Goal: Task Accomplishment & Management: Use online tool/utility

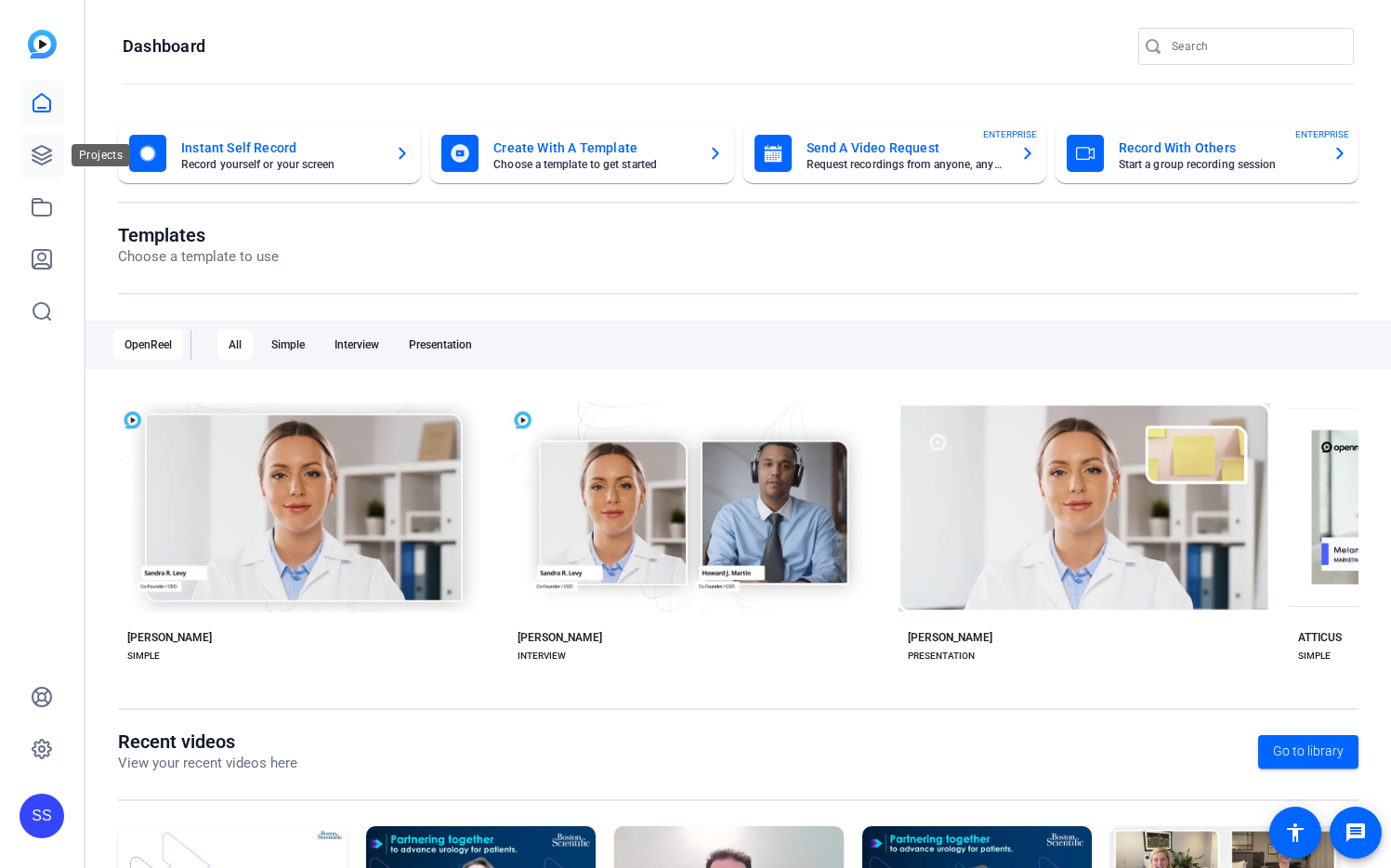
click at [37, 156] on icon at bounding box center [42, 155] width 22 height 22
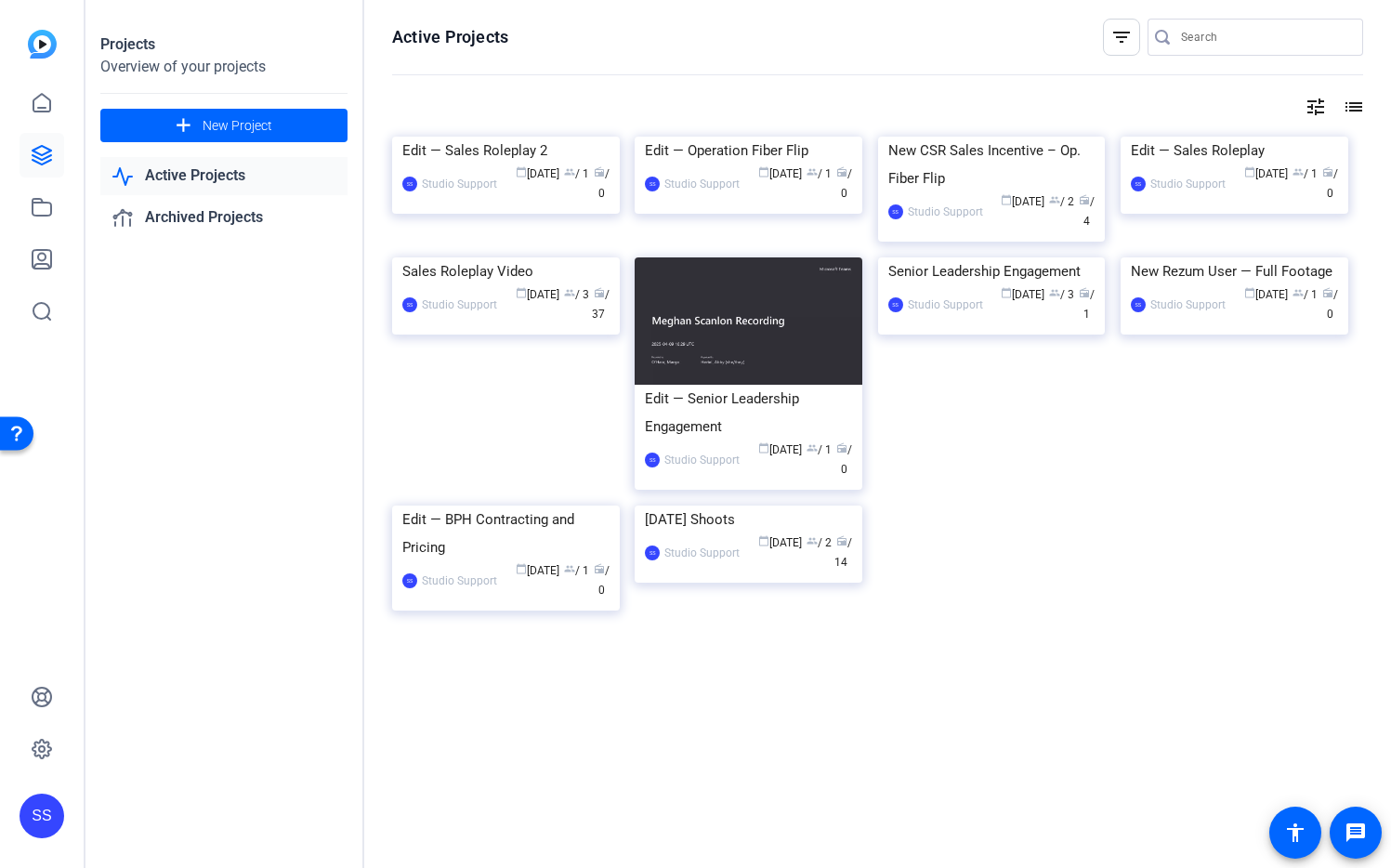
click at [45, 817] on div "SS" at bounding box center [42, 815] width 45 height 45
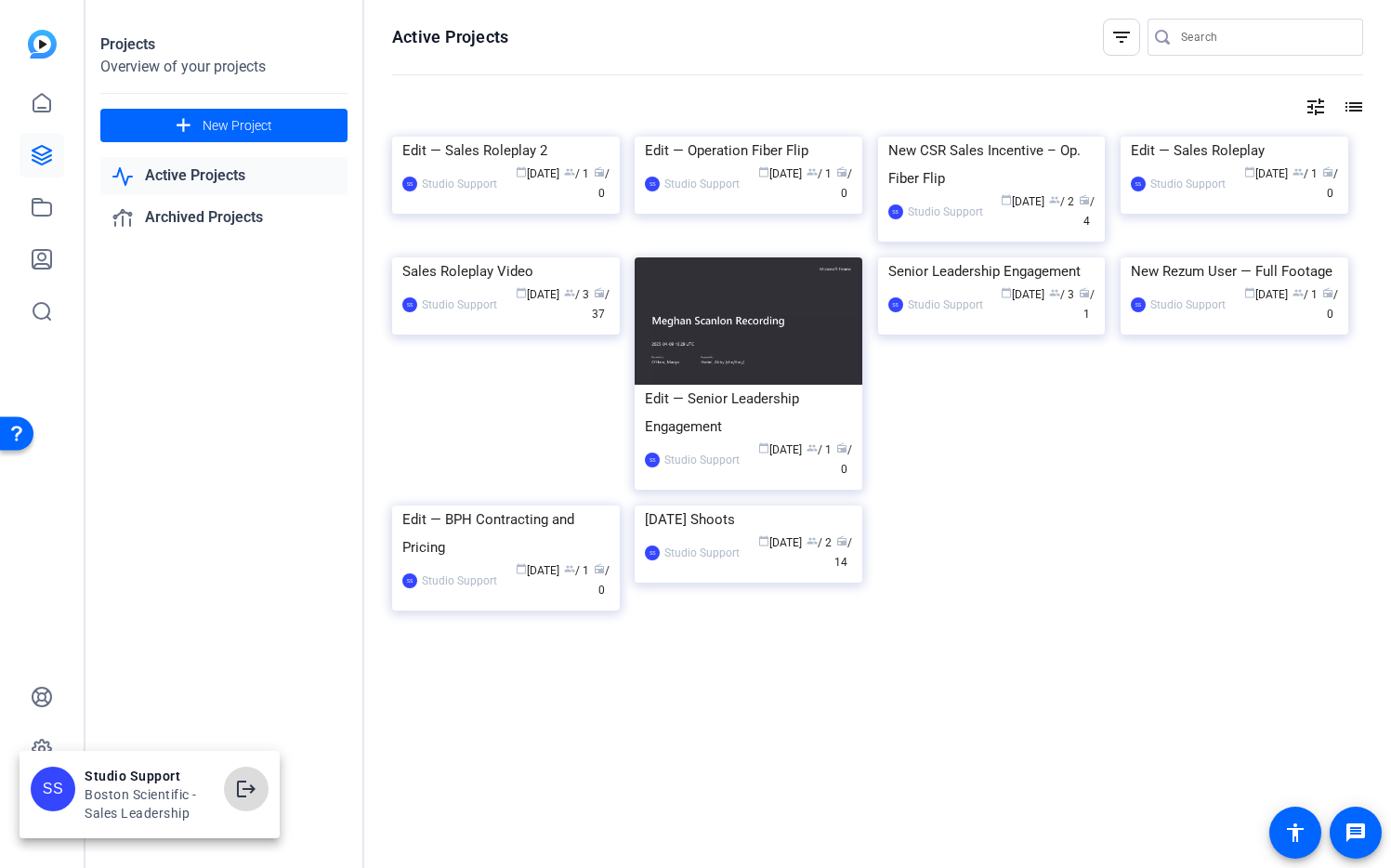
click at [249, 797] on mat-icon "logout" at bounding box center [247, 788] width 22 height 22
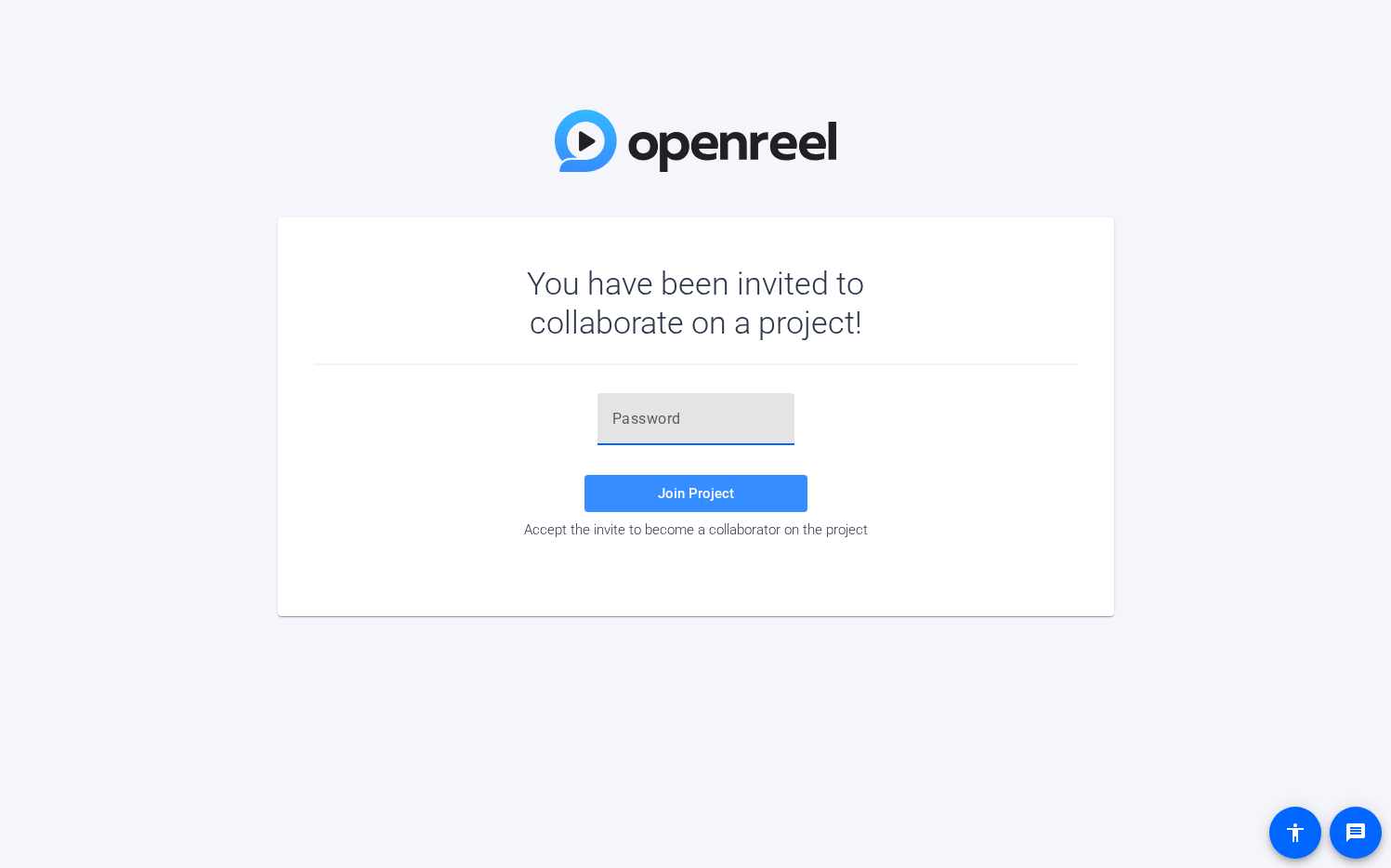
click at [648, 417] on input "text" at bounding box center [696, 419] width 167 height 22
paste input "qh[tS0"
type input "qh[tS0"
click at [724, 488] on span "Join Project" at bounding box center [696, 493] width 77 height 17
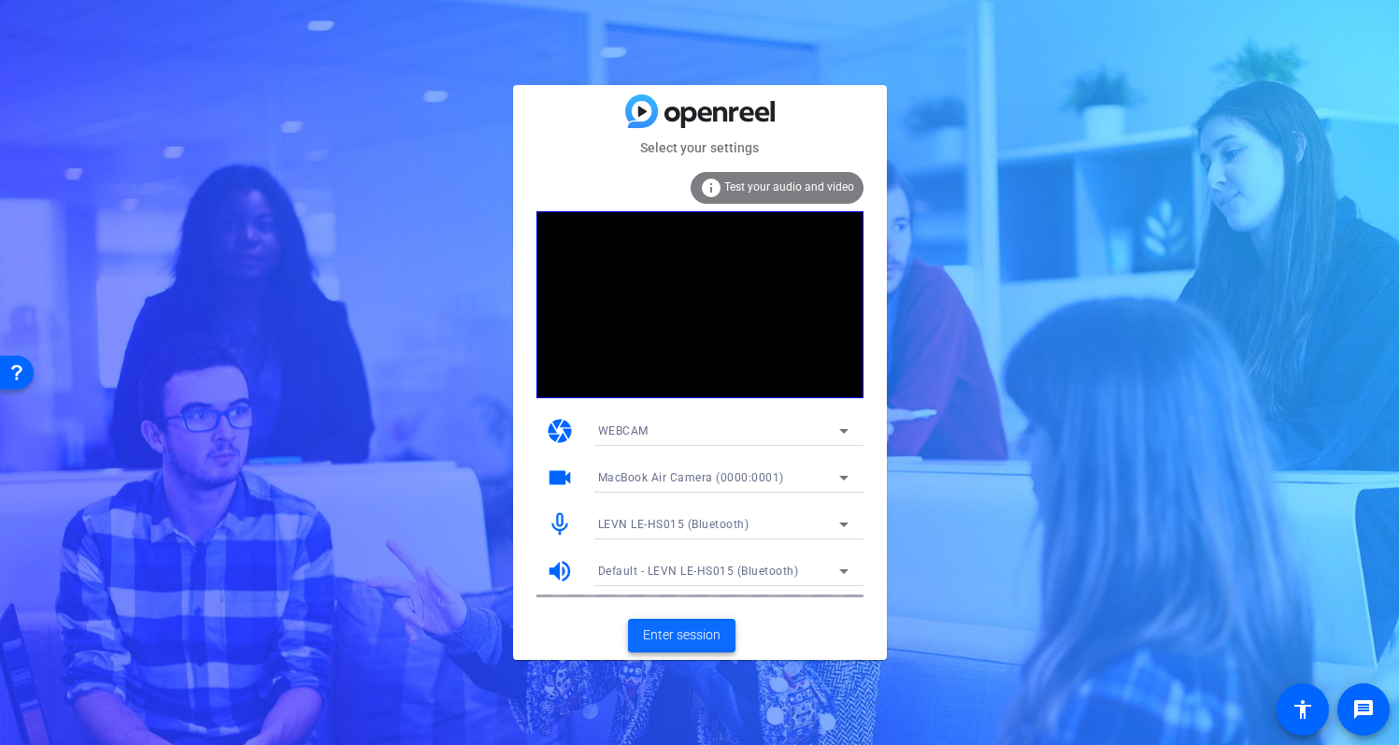
click at [688, 636] on span "Enter session" at bounding box center [682, 635] width 78 height 20
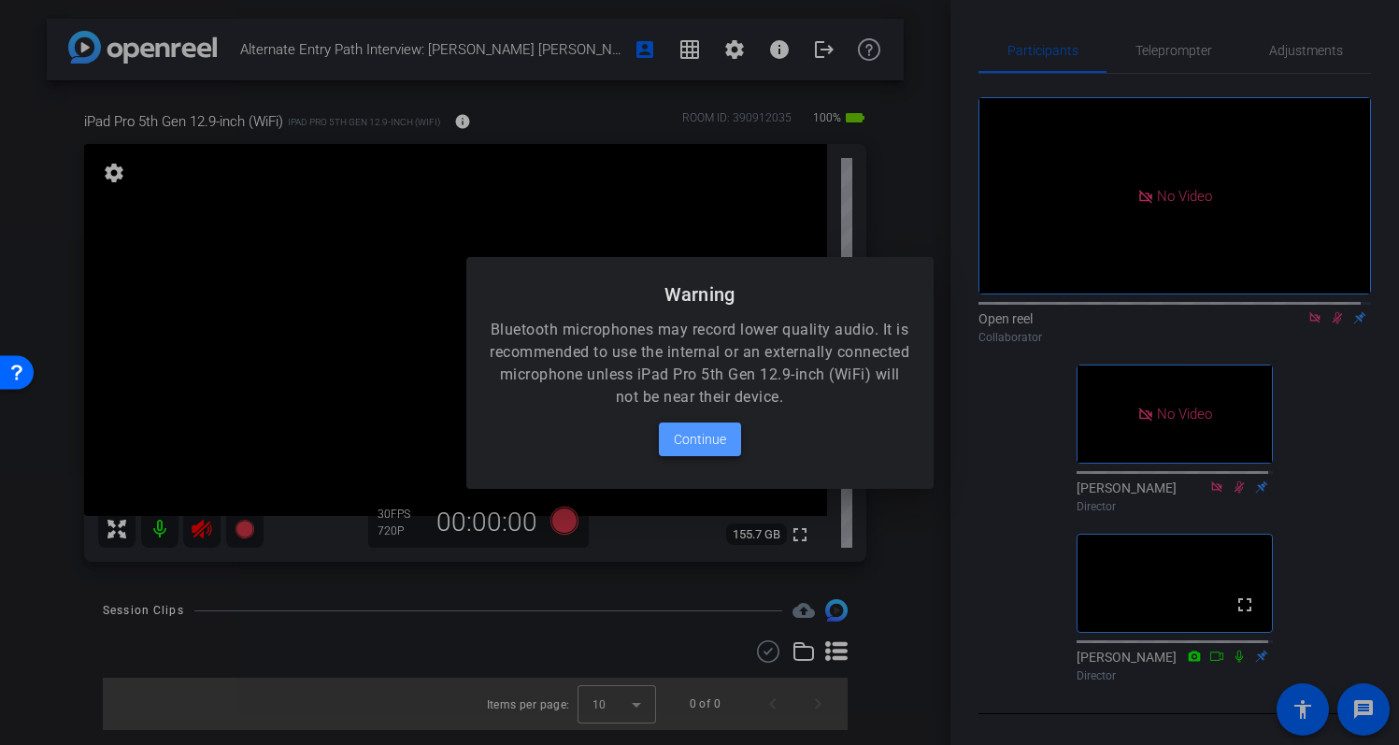
click at [715, 444] on span "Continue" at bounding box center [700, 439] width 52 height 22
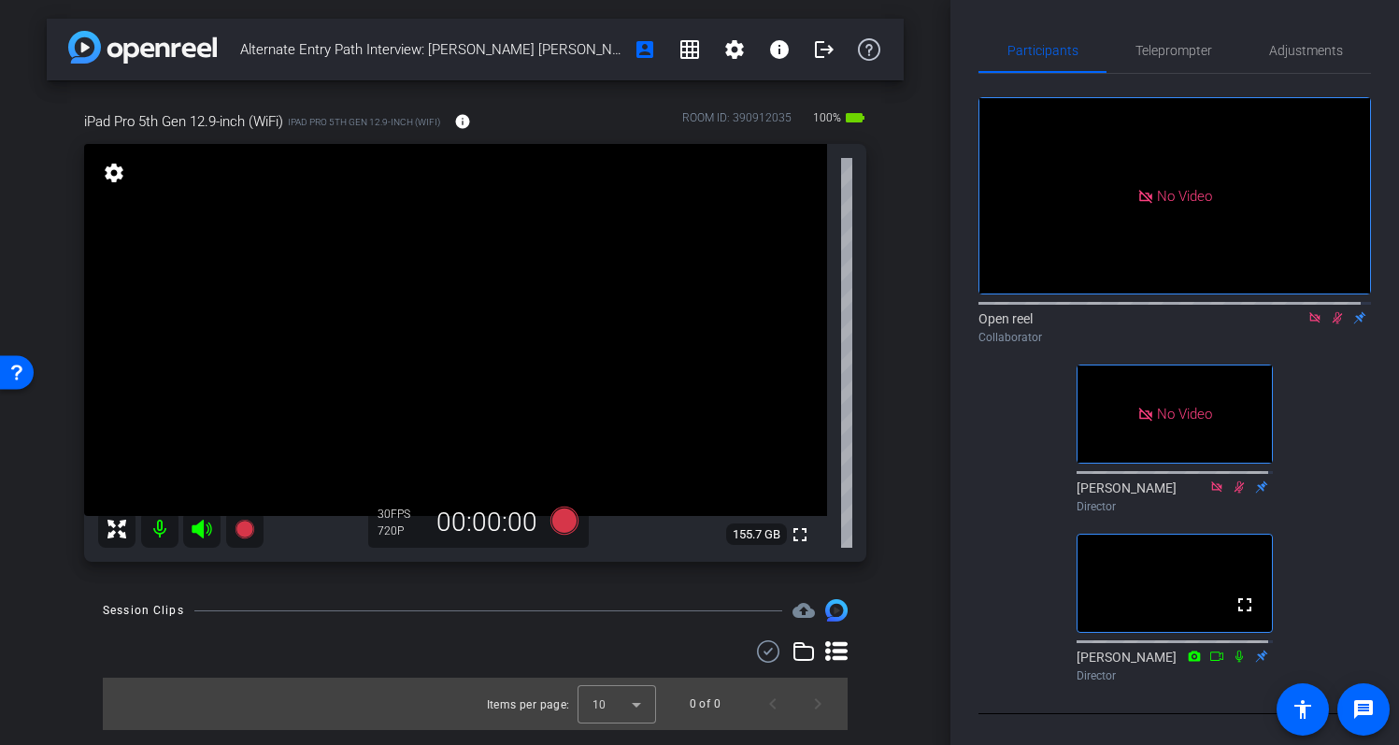
click at [1313, 326] on mat-icon at bounding box center [1315, 317] width 22 height 17
click at [1308, 324] on icon at bounding box center [1315, 317] width 15 height 13
click at [1291, 56] on span "Adjustments" at bounding box center [1306, 50] width 74 height 13
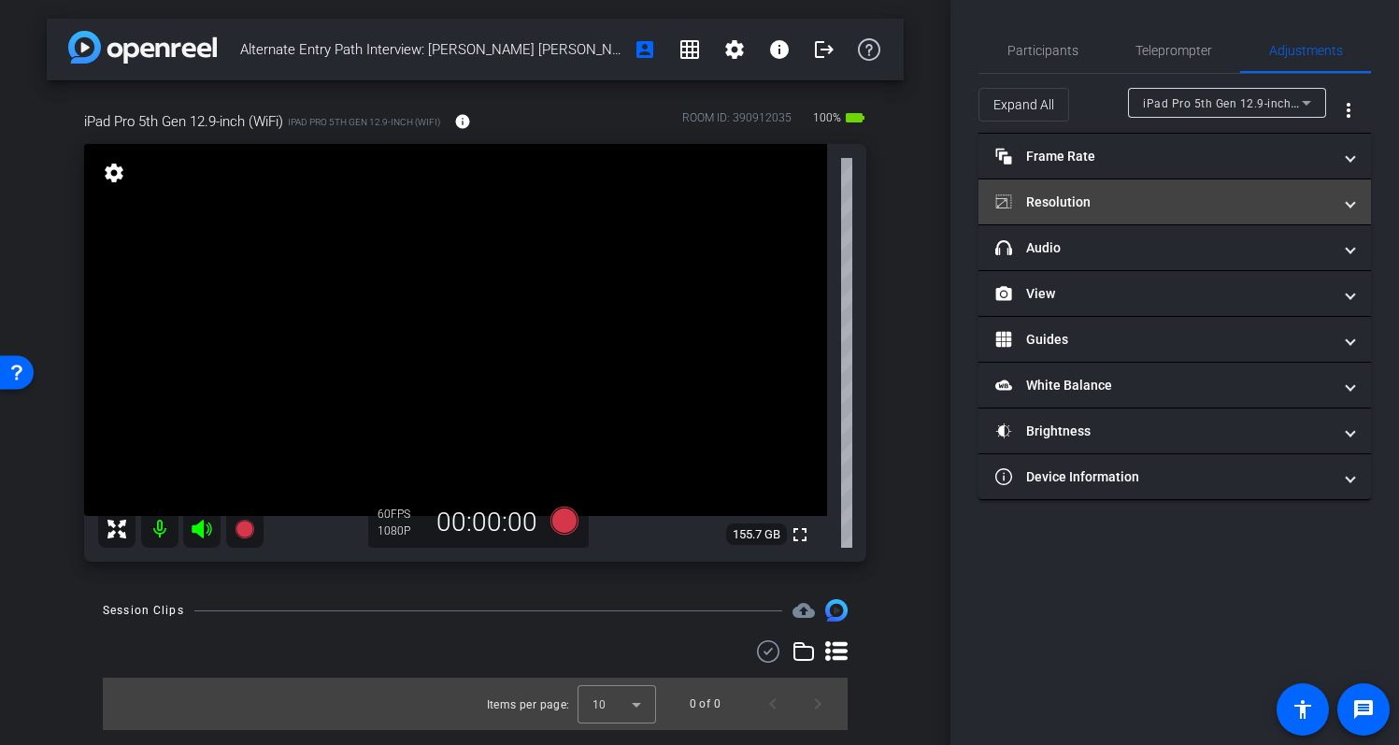
click at [1164, 195] on mat-panel-title "Resolution" at bounding box center [1164, 203] width 337 height 20
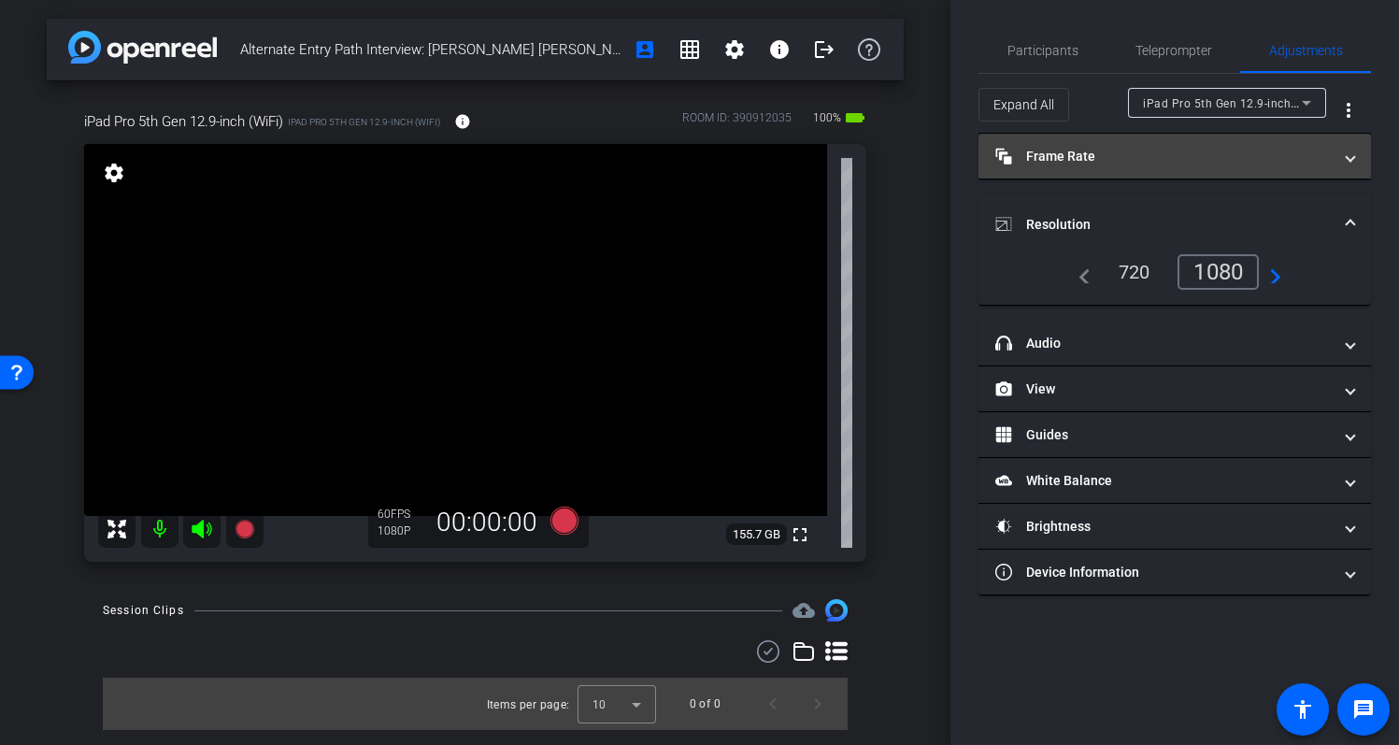
click at [1237, 160] on mat-panel-title "Frame Rate Frame Rate" at bounding box center [1164, 157] width 337 height 20
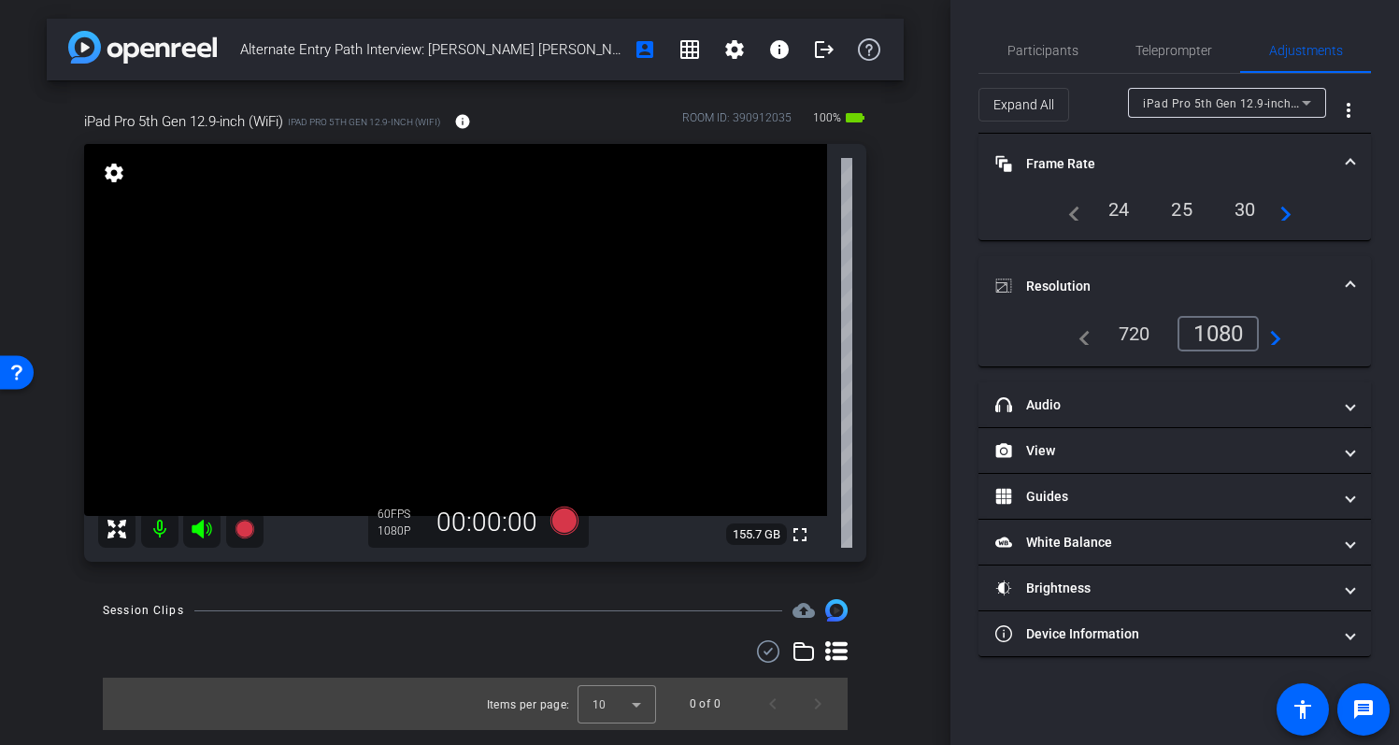
type input "1000"
click at [1343, 284] on span "Resolution" at bounding box center [1171, 287] width 351 height 20
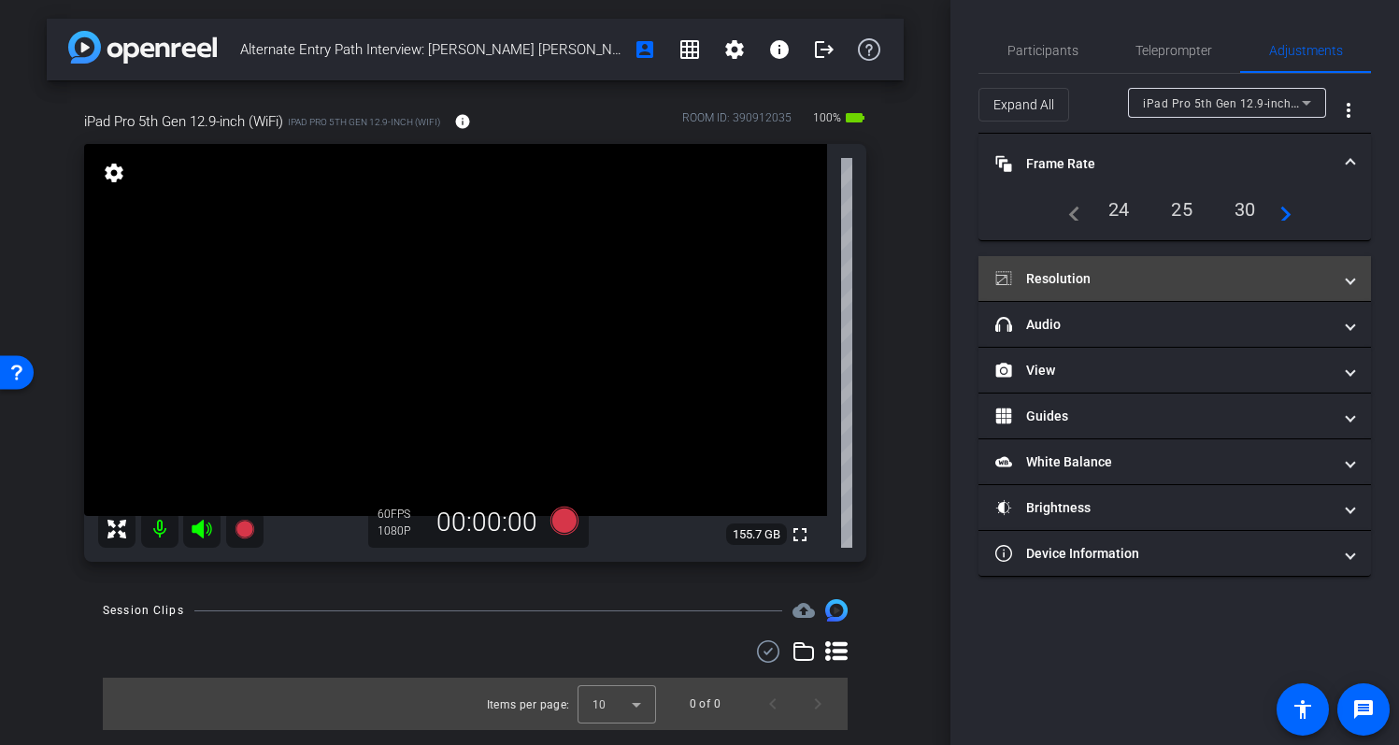
click at [1357, 277] on mat-expansion-panel-header "Resolution" at bounding box center [1175, 278] width 393 height 45
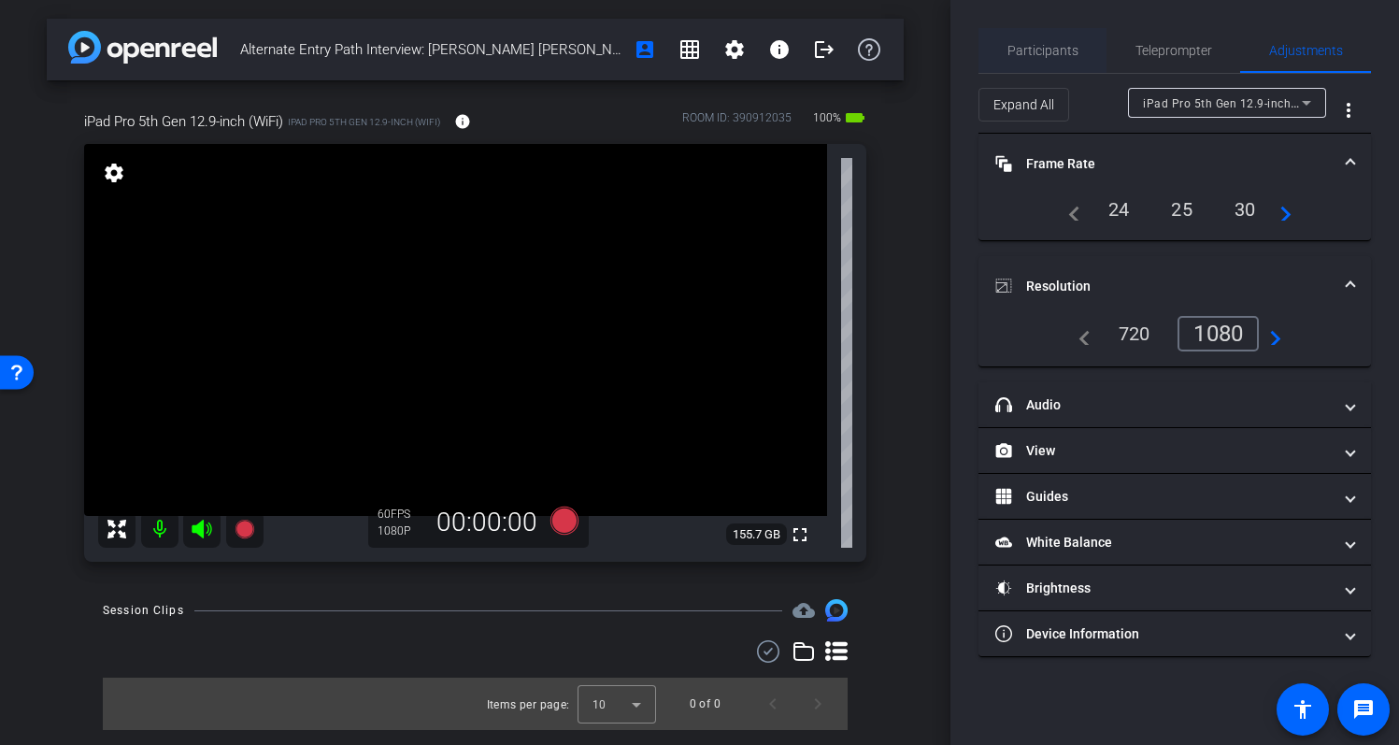
click at [1024, 56] on span "Participants" at bounding box center [1043, 50] width 71 height 13
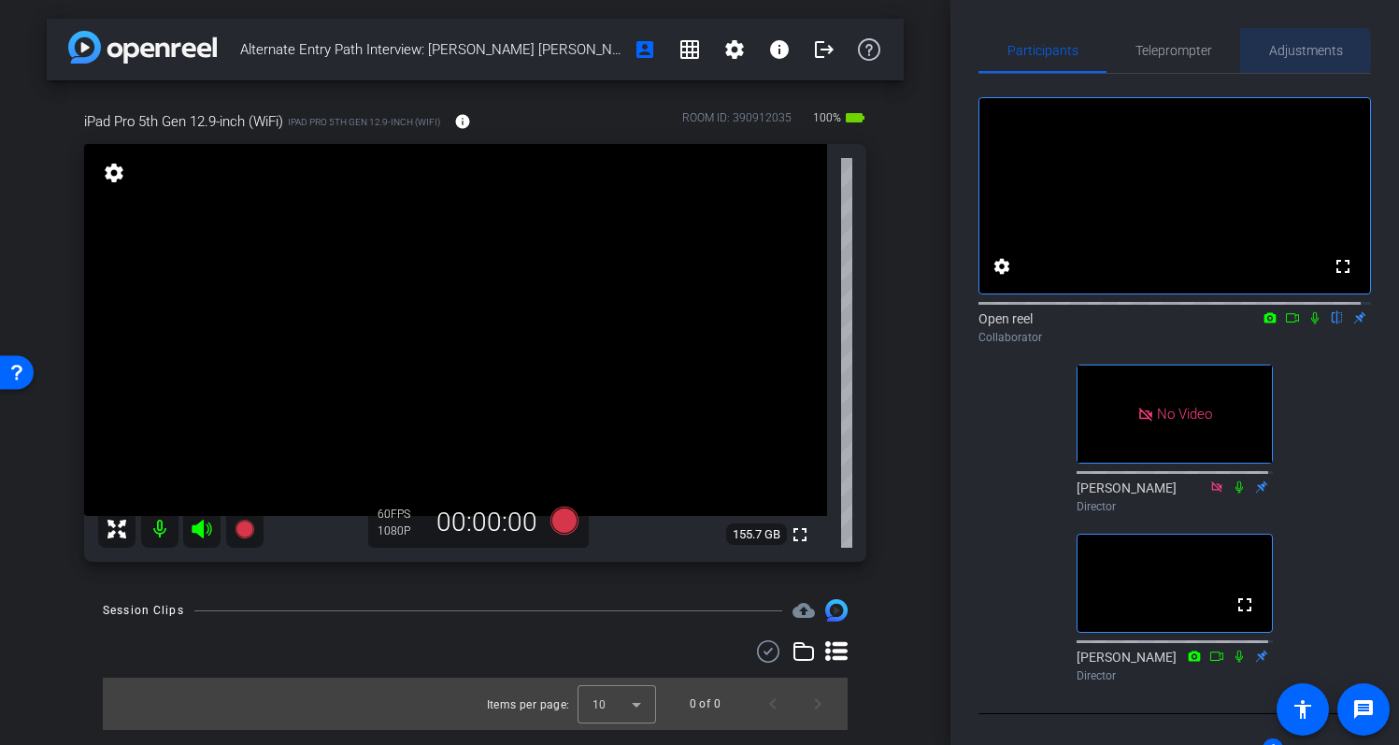
click at [1283, 53] on span "Adjustments" at bounding box center [1306, 50] width 74 height 13
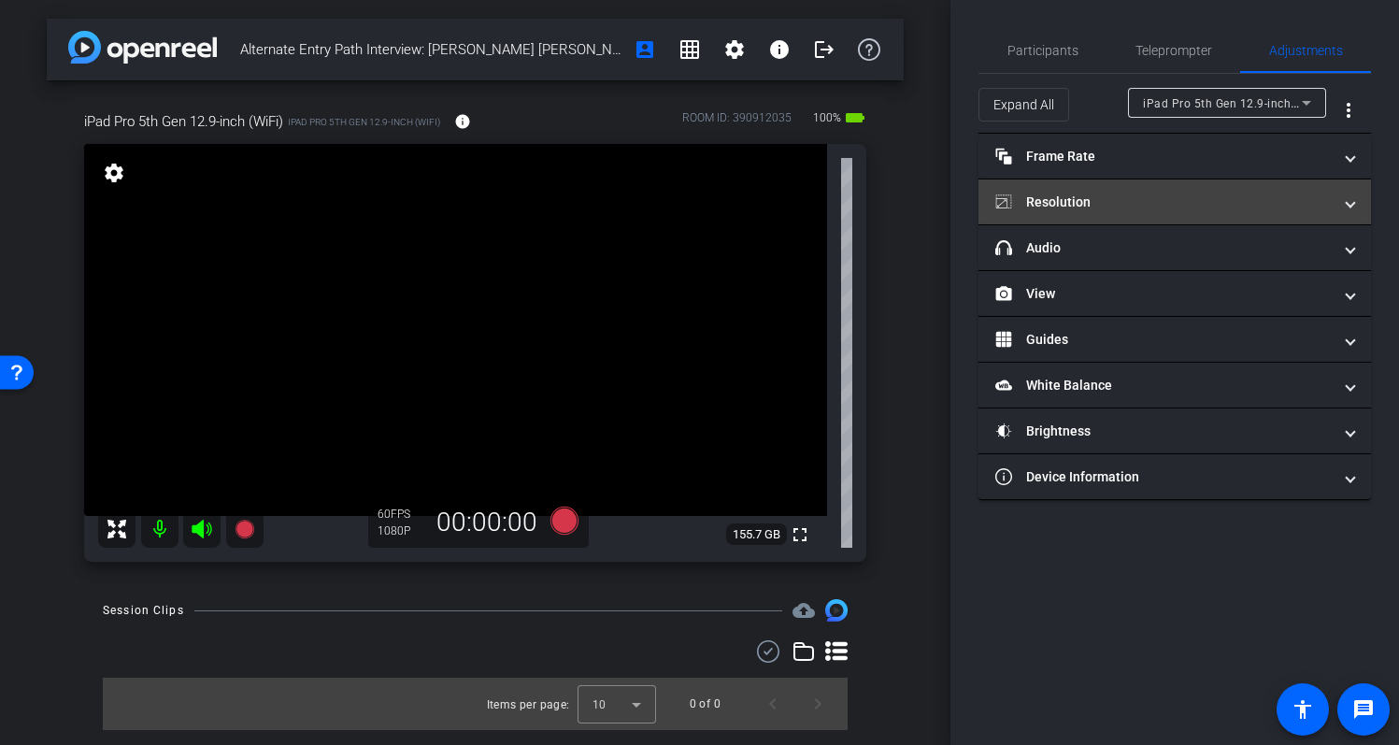
click at [1254, 193] on mat-panel-title "Resolution" at bounding box center [1164, 203] width 337 height 20
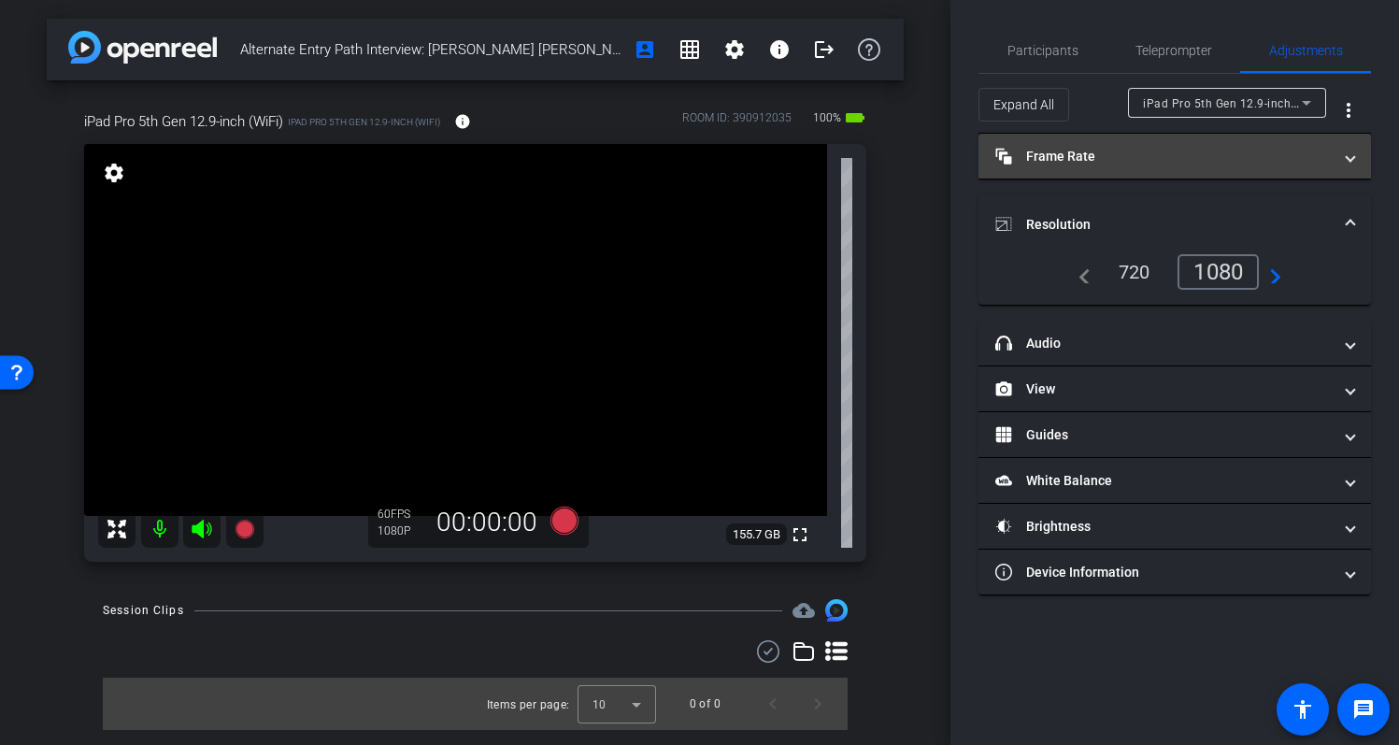
click at [1366, 164] on mat-expansion-panel-header "Frame Rate Frame Rate" at bounding box center [1175, 156] width 393 height 45
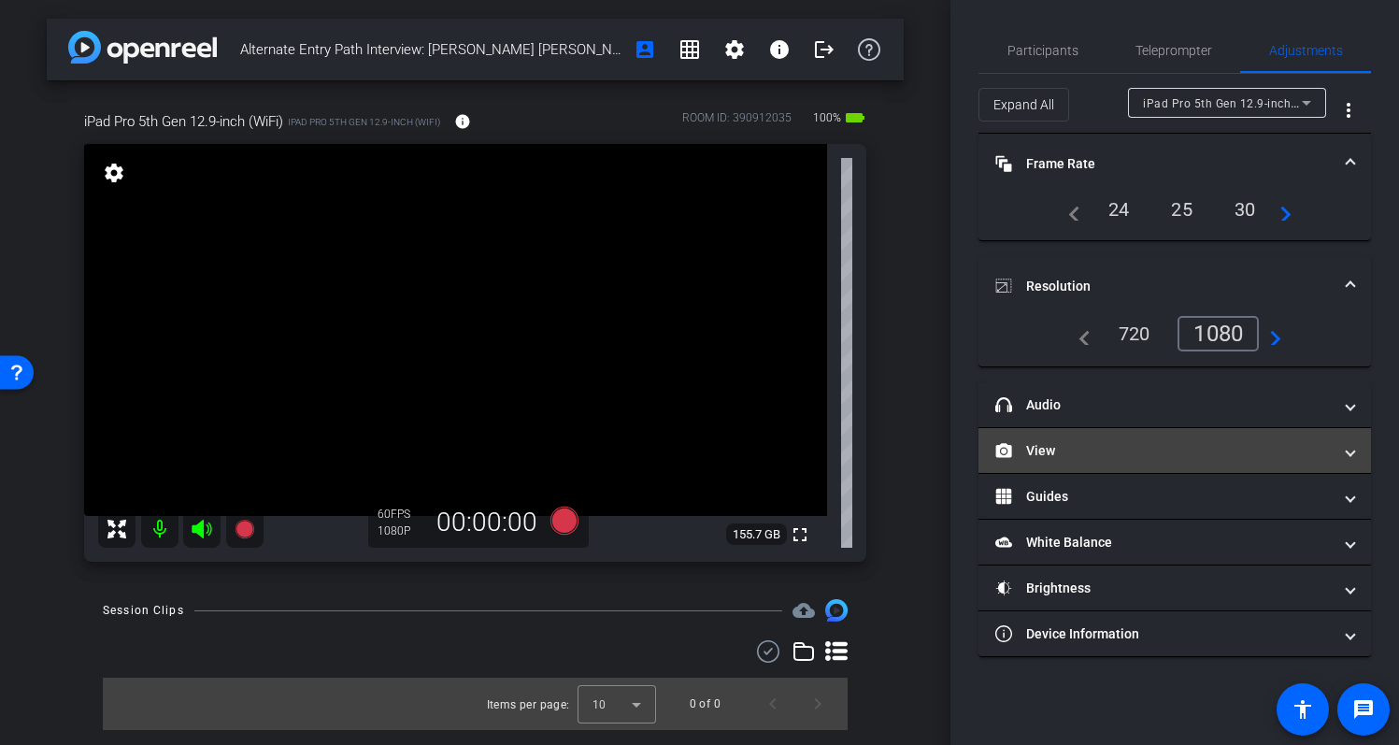
click at [1238, 470] on mat-expansion-panel-header "View" at bounding box center [1175, 450] width 393 height 45
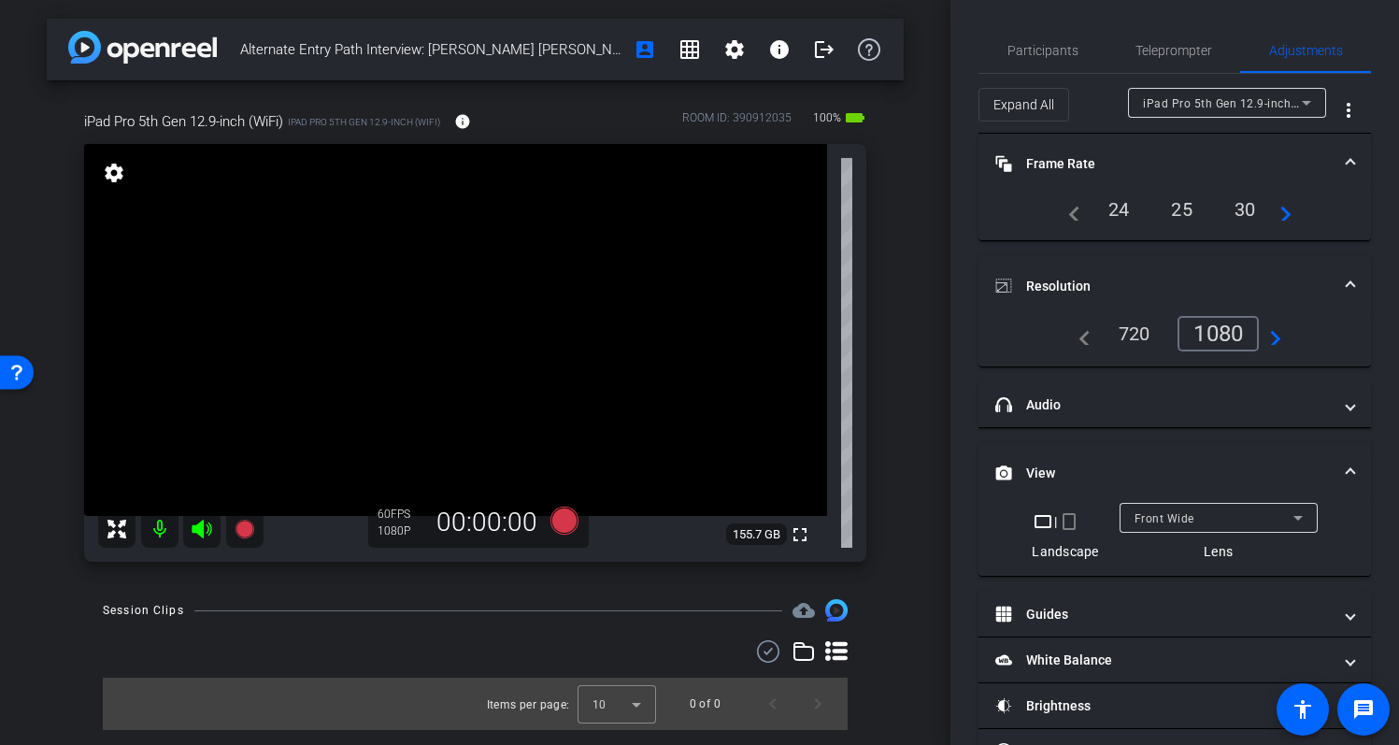
click at [1347, 283] on span at bounding box center [1350, 287] width 7 height 20
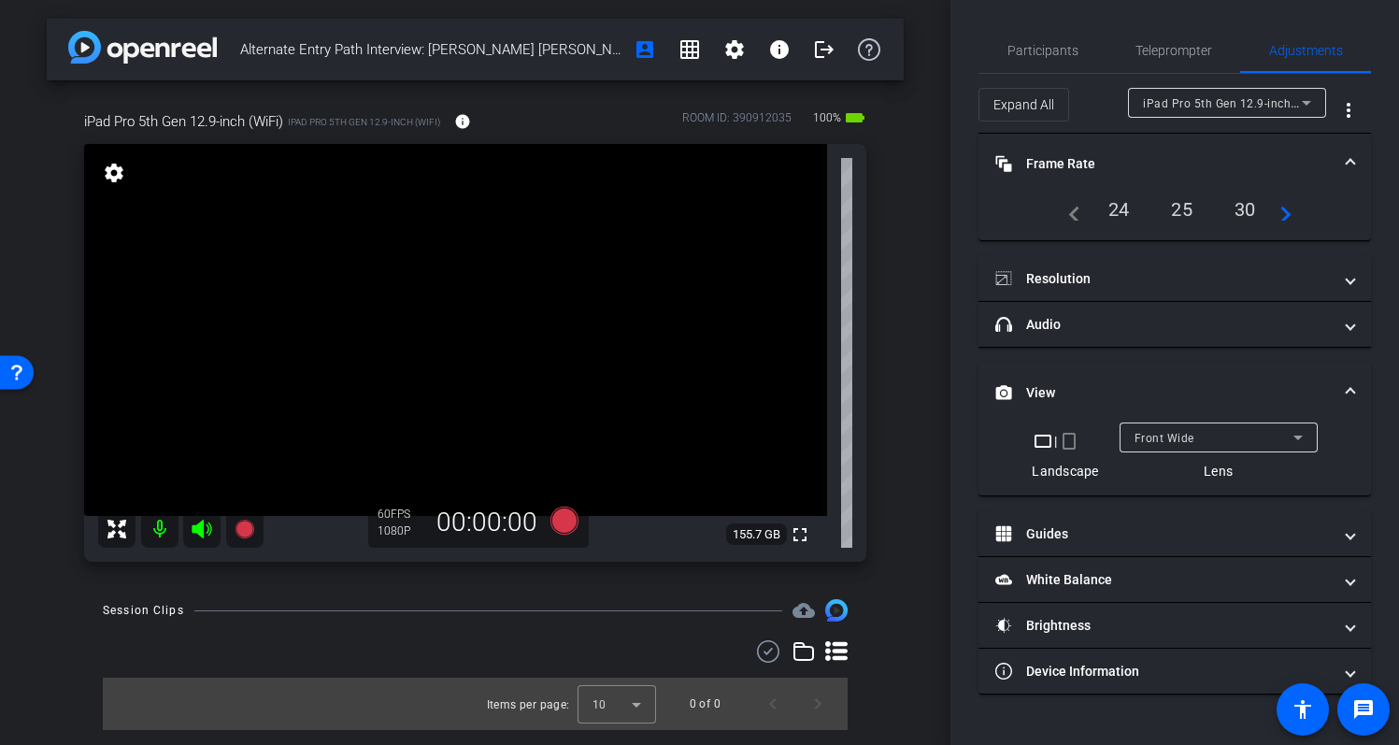
click at [1352, 163] on span at bounding box center [1350, 164] width 7 height 20
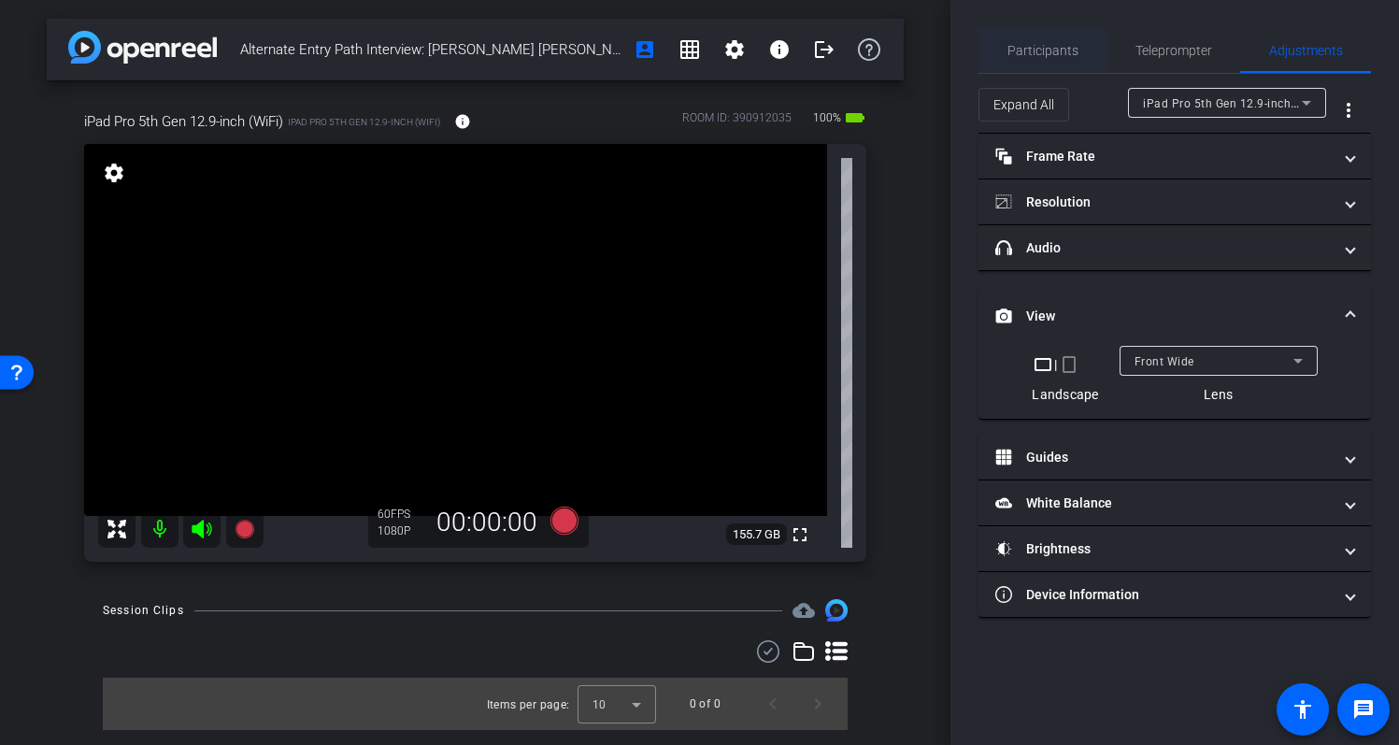
click at [1075, 50] on span "Participants" at bounding box center [1043, 50] width 71 height 13
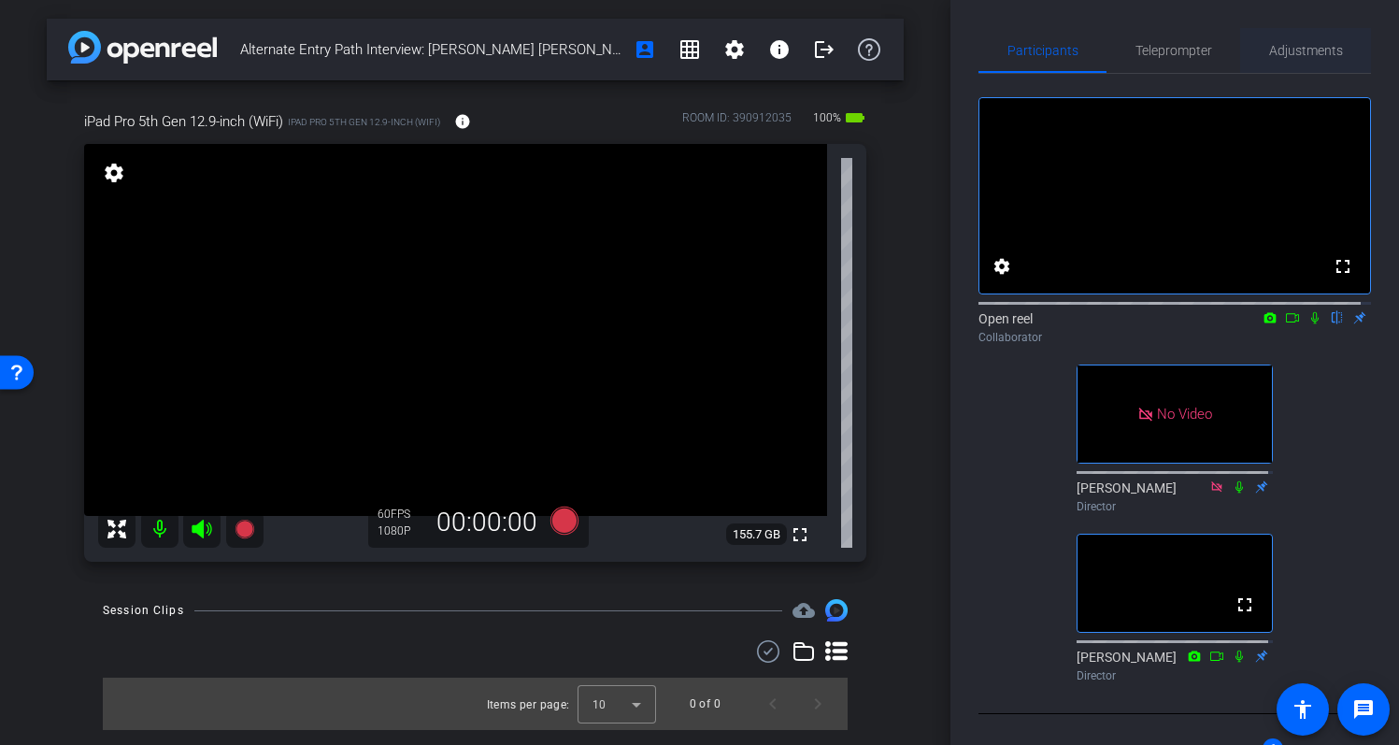
click at [1326, 41] on span "Adjustments" at bounding box center [1306, 50] width 74 height 45
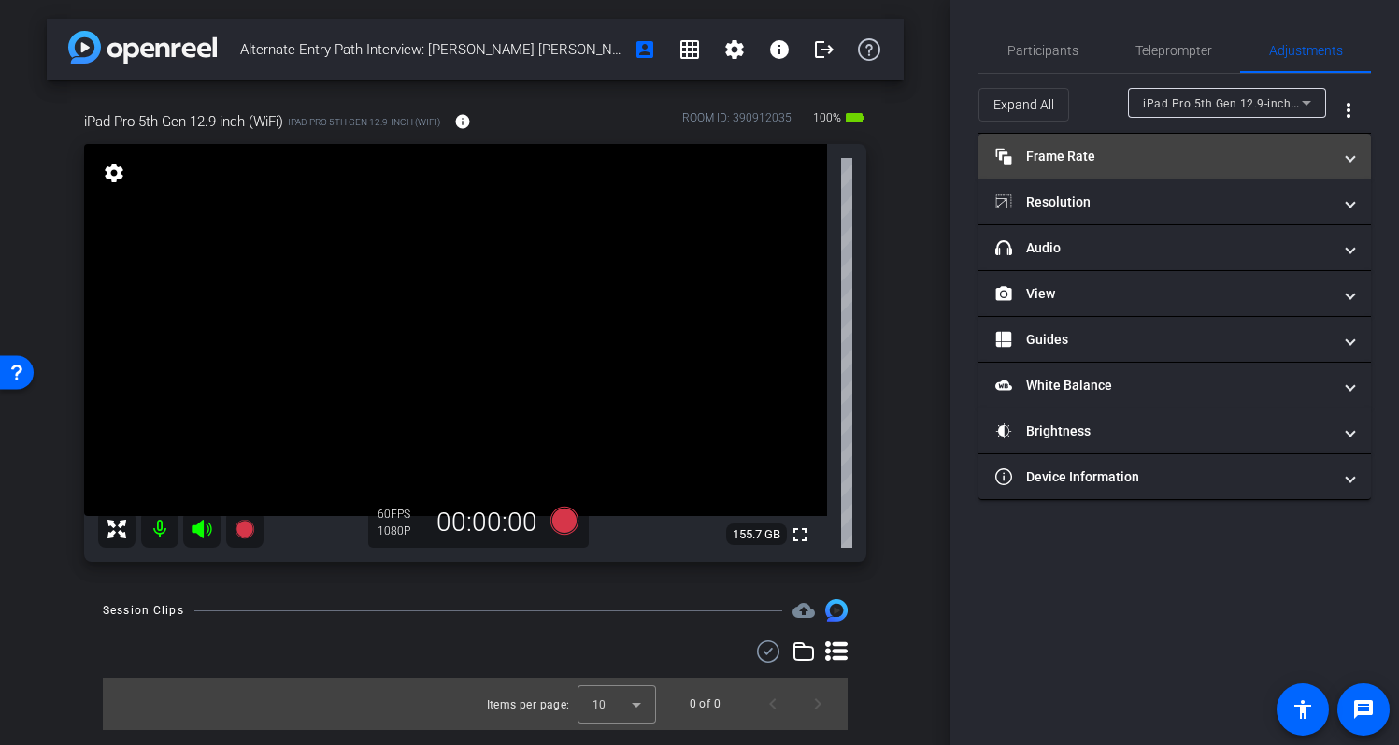
click at [1347, 163] on span at bounding box center [1350, 157] width 7 height 20
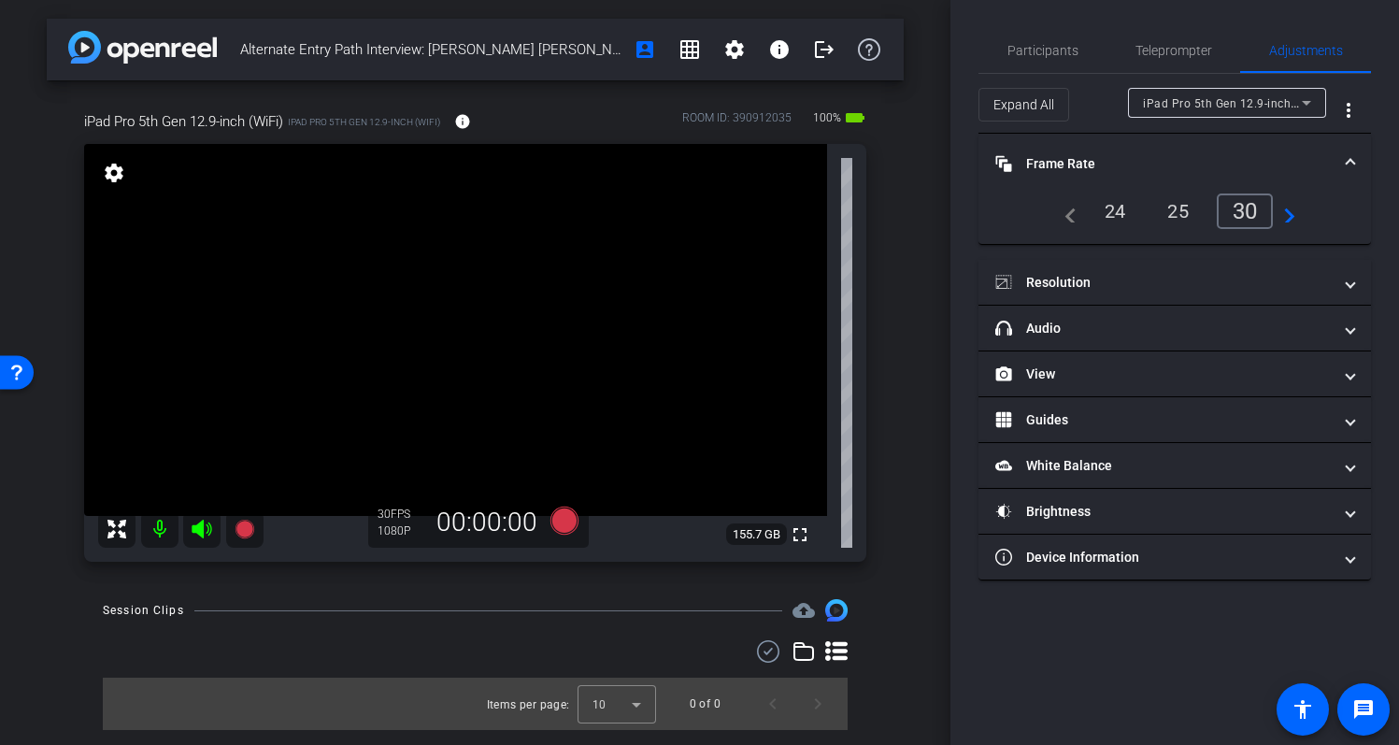
click at [1286, 221] on mat-icon "navigate_next" at bounding box center [1284, 211] width 22 height 22
click at [1292, 218] on mat-icon "navigate_next" at bounding box center [1284, 211] width 22 height 22
click at [1264, 213] on div "60" at bounding box center [1250, 211] width 50 height 32
click at [1347, 158] on span at bounding box center [1350, 164] width 7 height 20
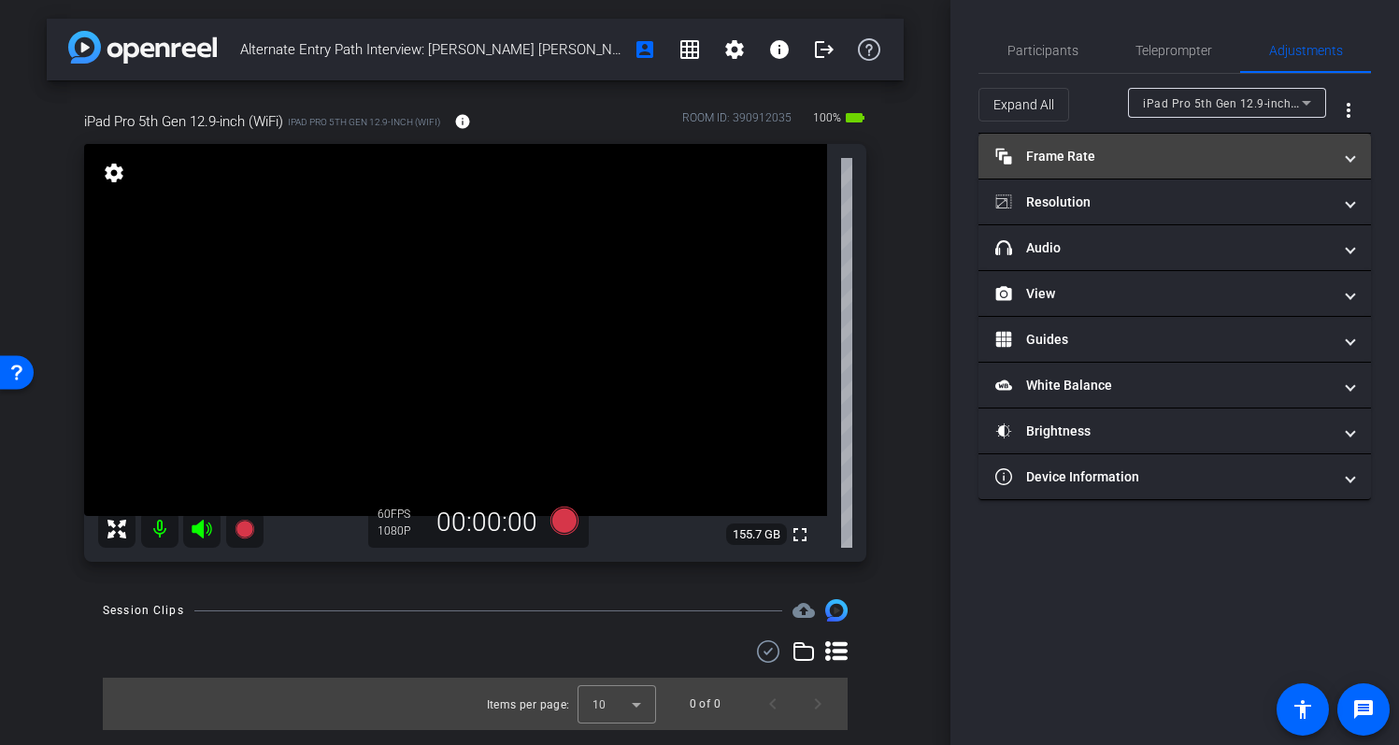
click at [1242, 151] on mat-panel-title "Frame Rate Frame Rate" at bounding box center [1164, 157] width 337 height 20
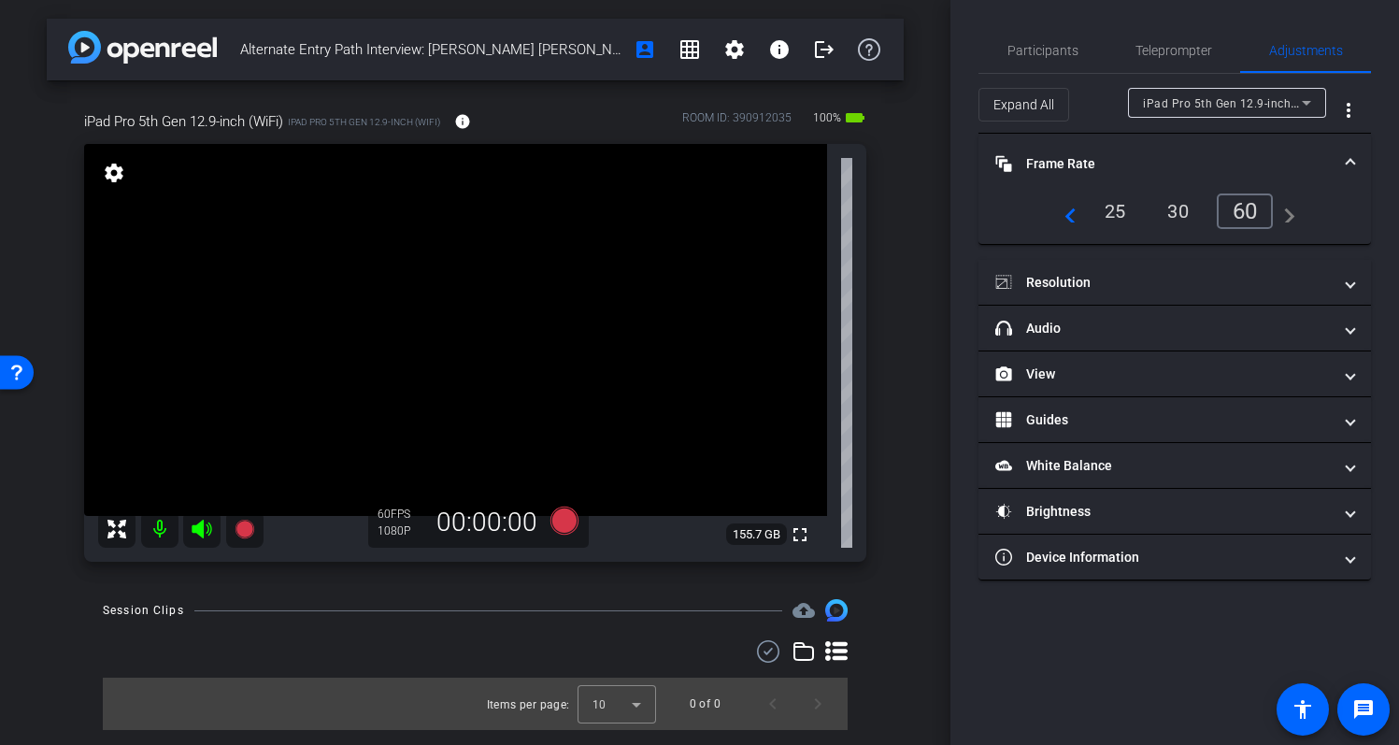
click at [1351, 162] on span at bounding box center [1350, 164] width 7 height 20
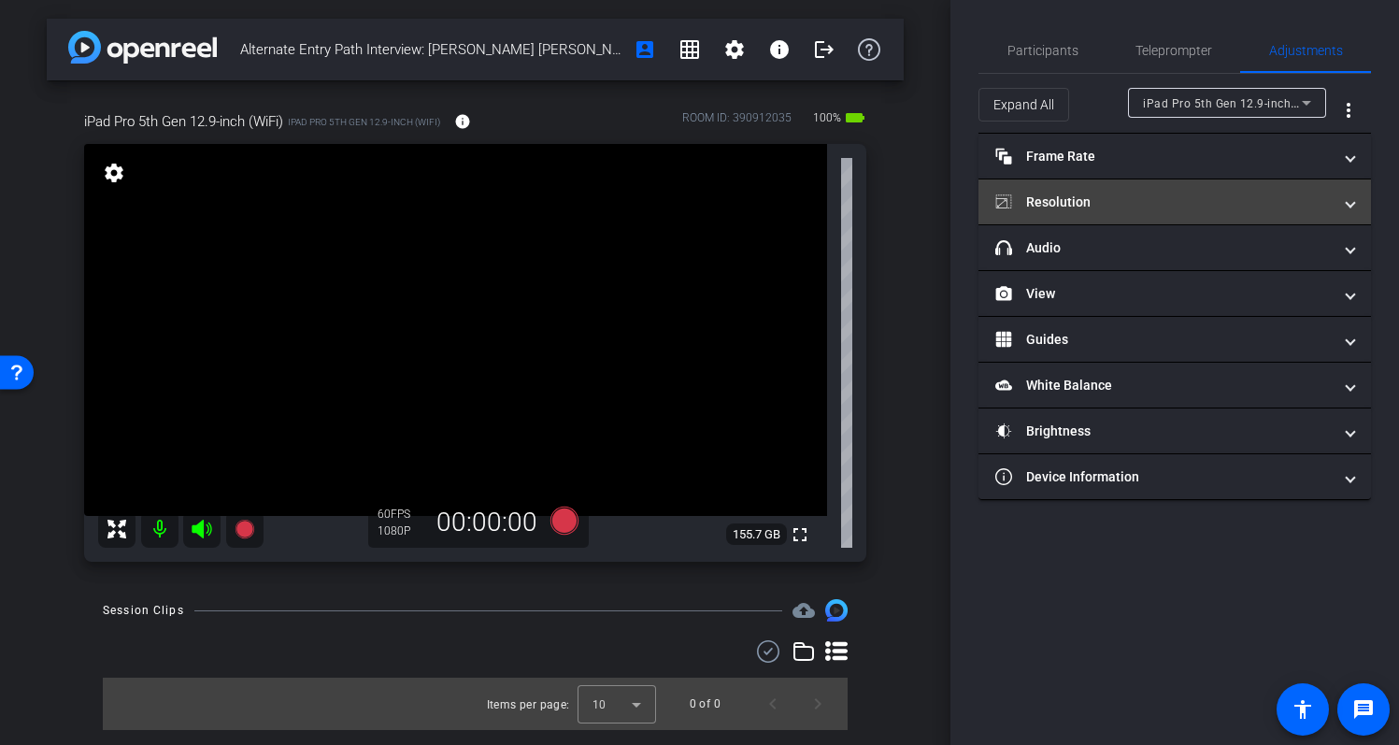
click at [1359, 196] on mat-expansion-panel-header "Resolution" at bounding box center [1175, 201] width 393 height 45
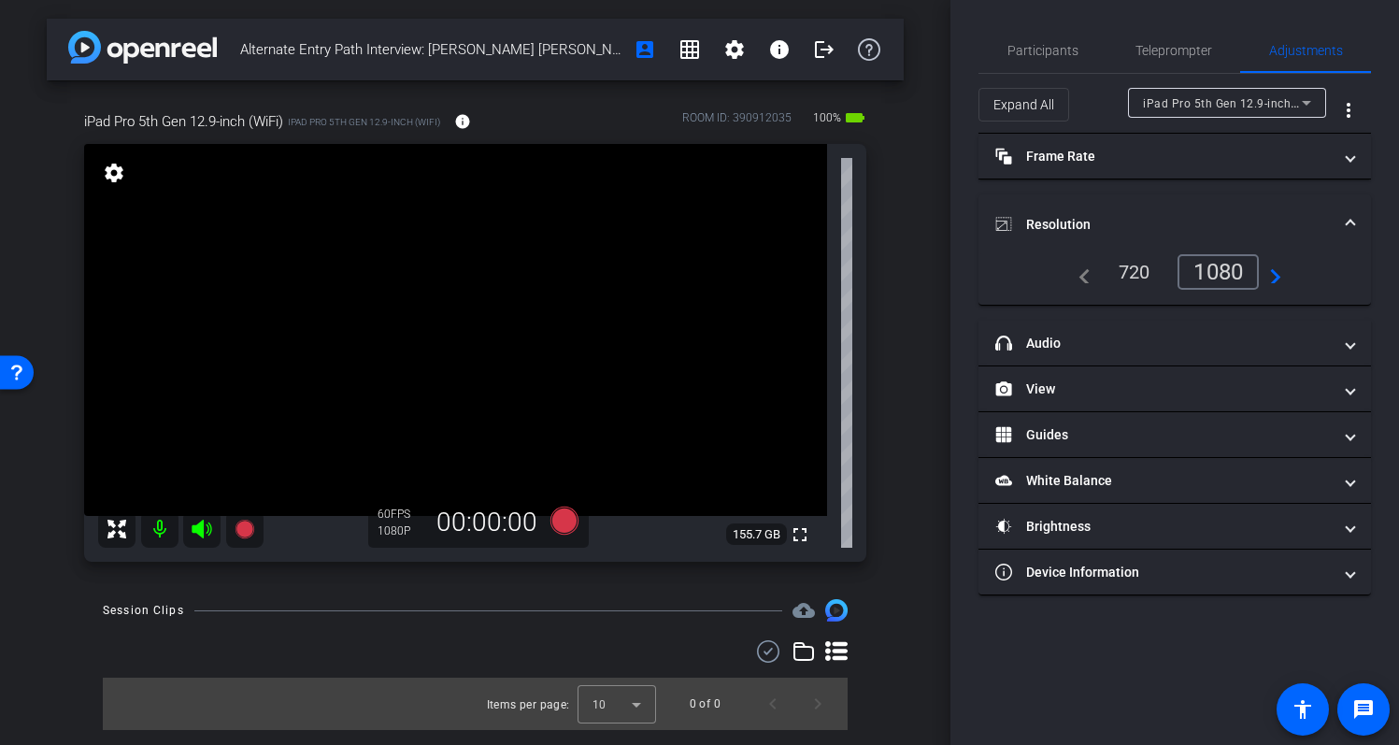
click at [1280, 278] on mat-icon "navigate_next" at bounding box center [1270, 272] width 22 height 22
click at [1283, 279] on div "navigate_before 720 1080 navigate_next" at bounding box center [1175, 272] width 348 height 36
click at [1277, 280] on mat-icon "navigate_next" at bounding box center [1270, 272] width 22 height 22
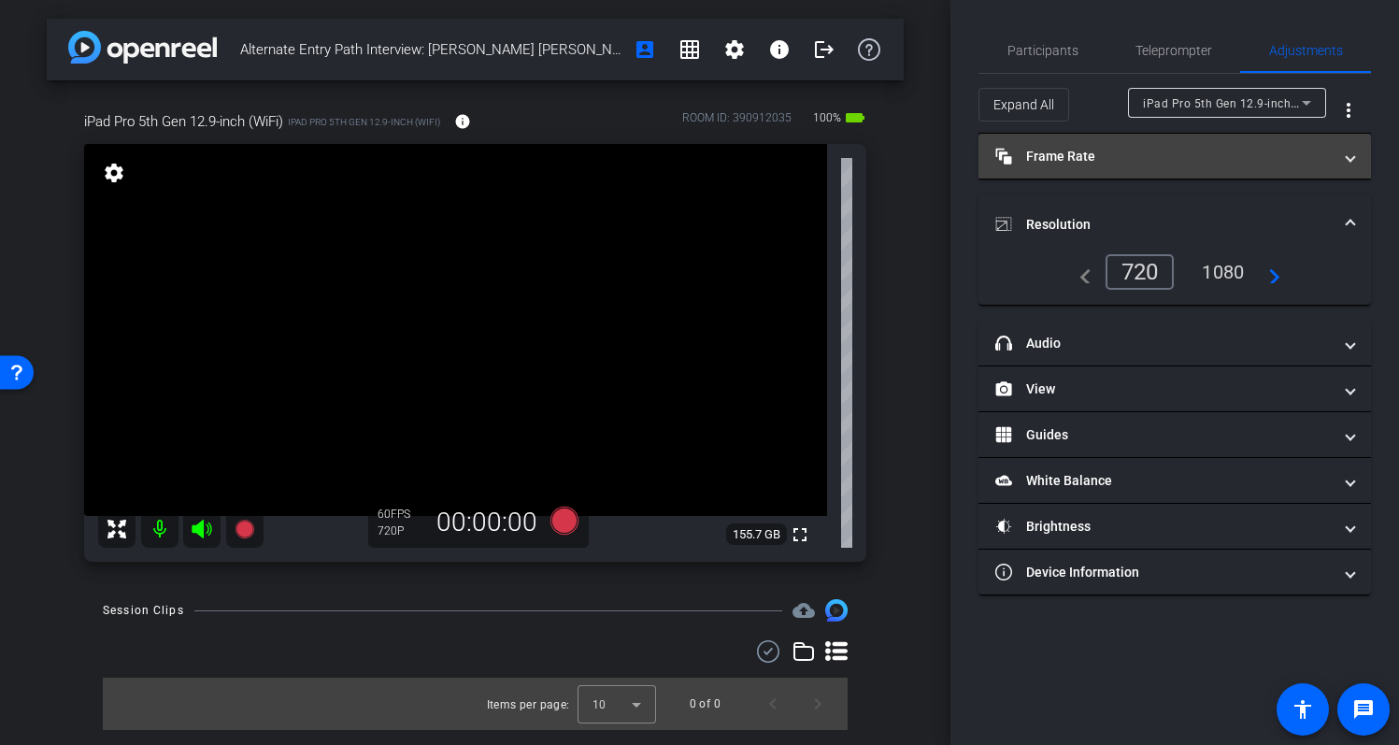
click at [1349, 163] on span at bounding box center [1350, 157] width 7 height 20
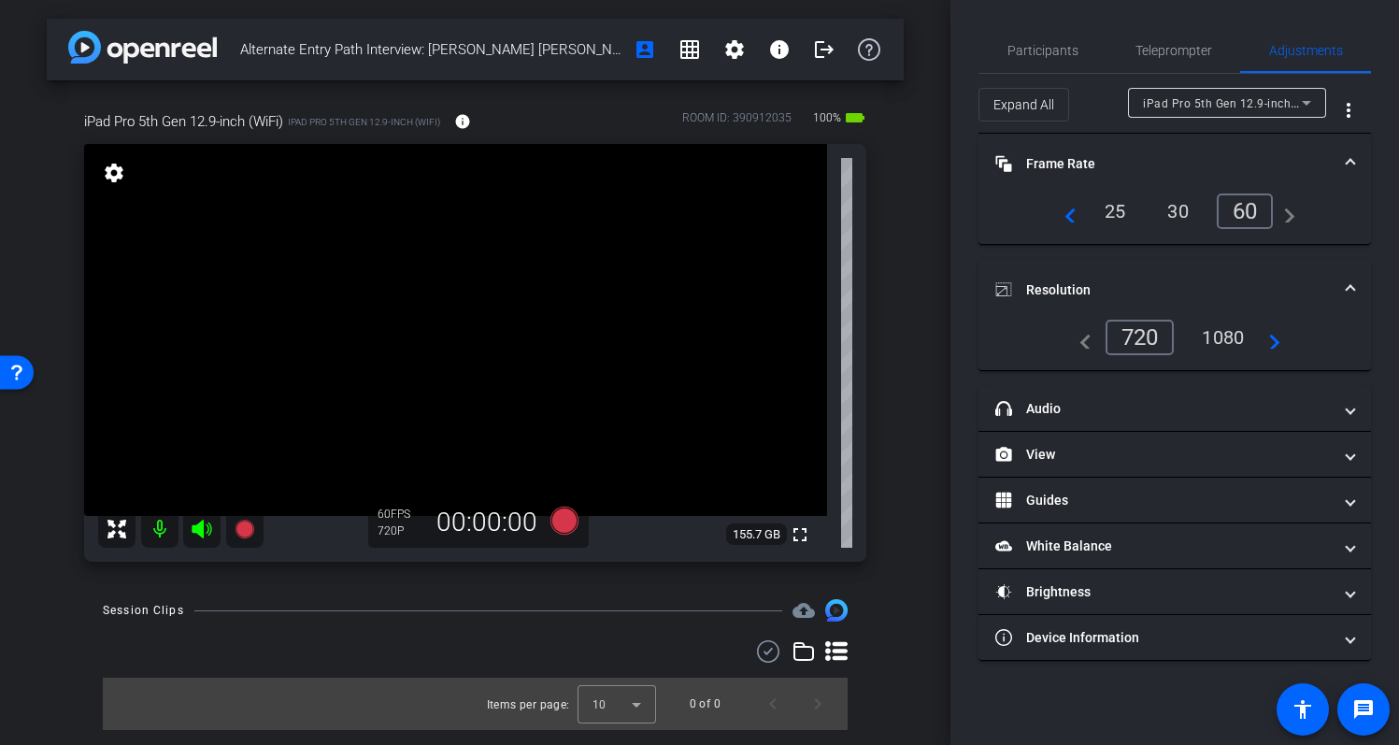
click at [1354, 286] on span at bounding box center [1350, 290] width 7 height 20
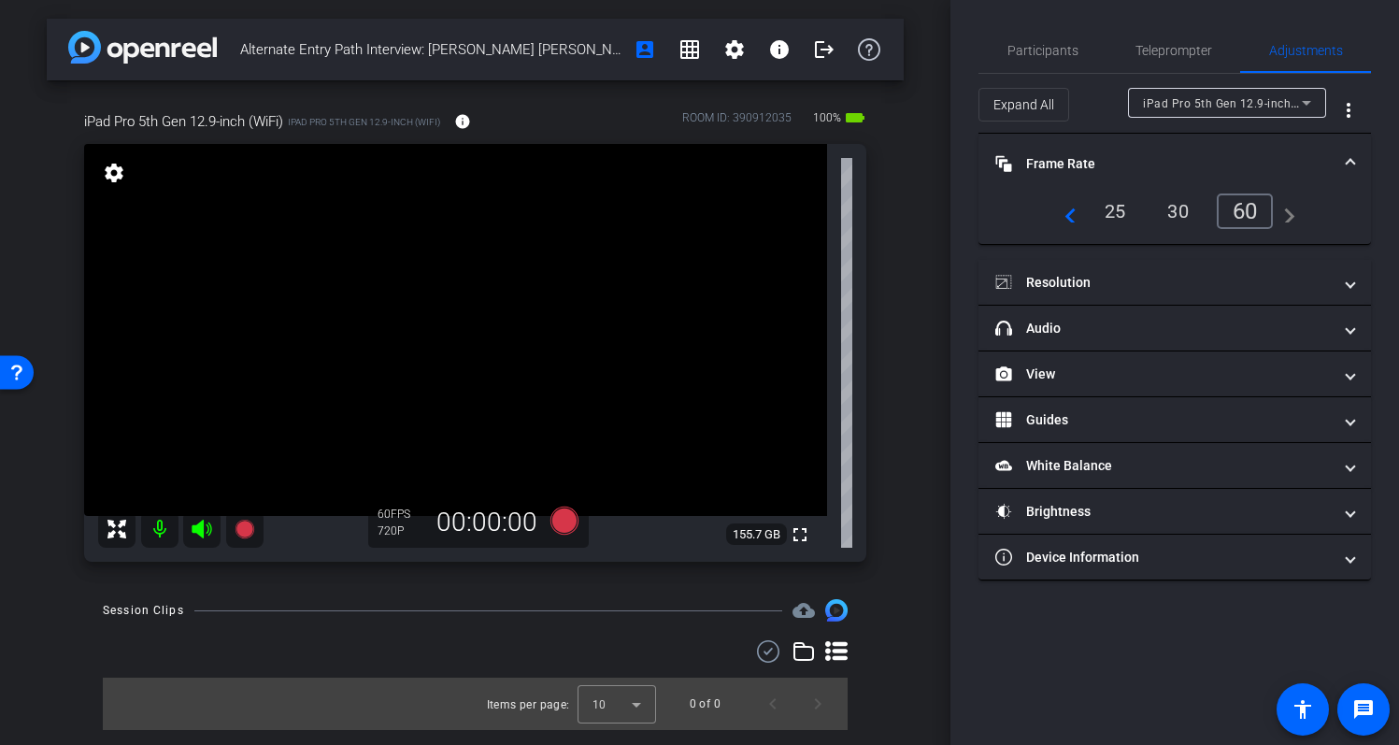
click at [1359, 163] on mat-expansion-panel-header "Frame Rate Frame Rate" at bounding box center [1175, 164] width 393 height 60
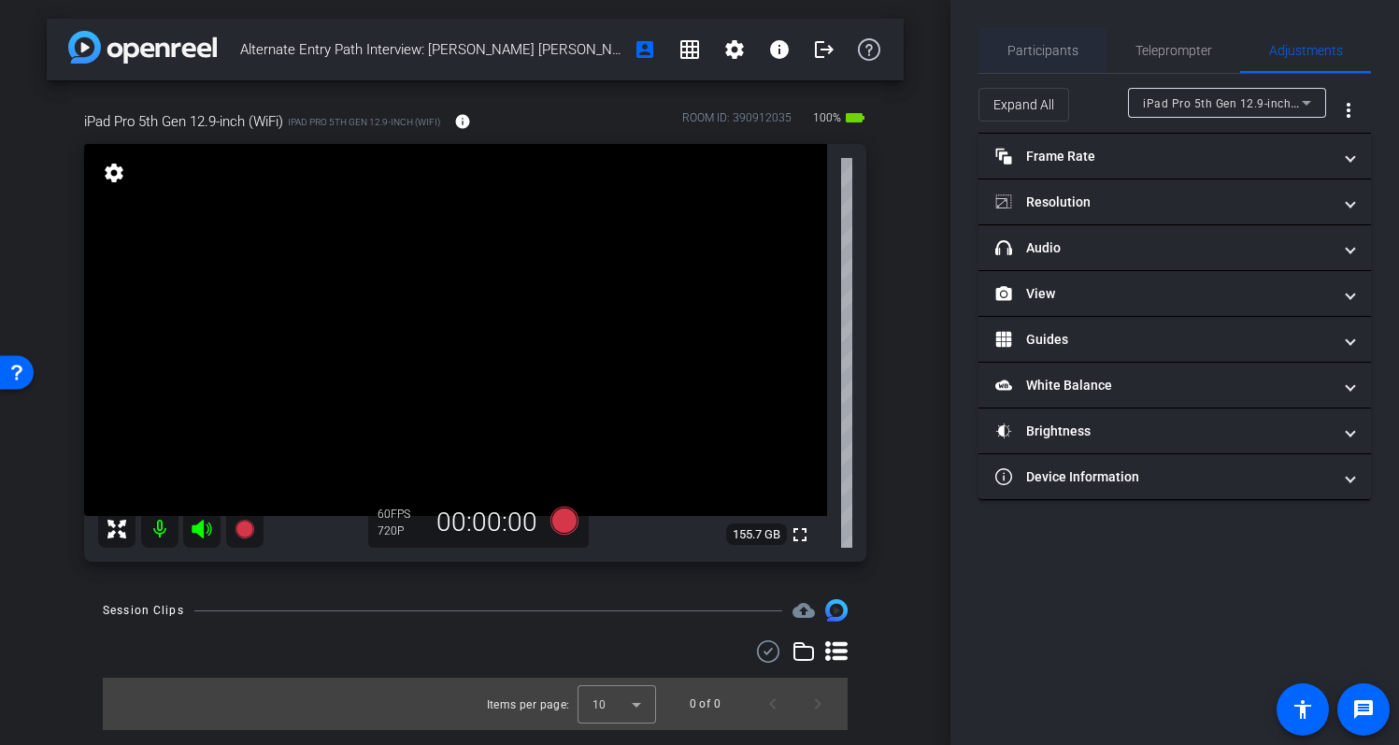
click at [1007, 51] on div "Participants" at bounding box center [1043, 50] width 128 height 45
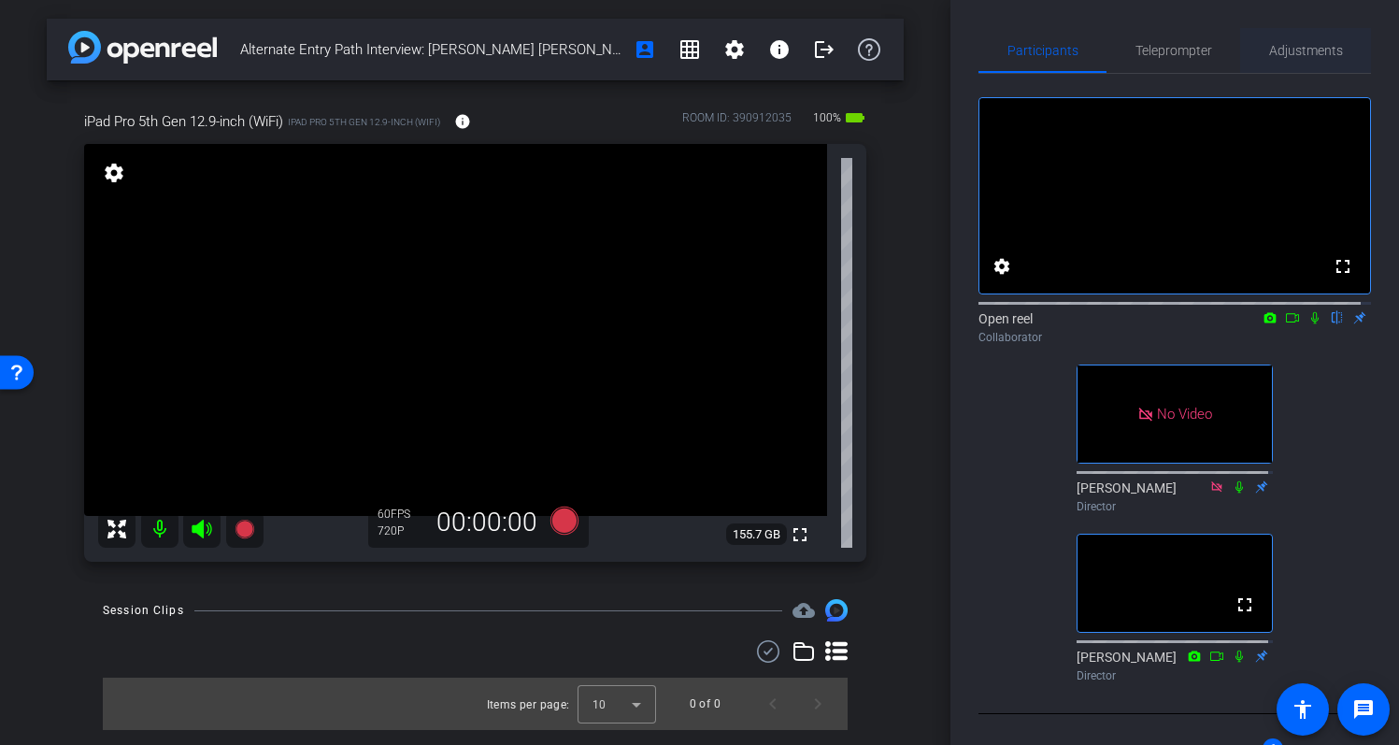
click at [1281, 55] on span "Adjustments" at bounding box center [1306, 50] width 74 height 13
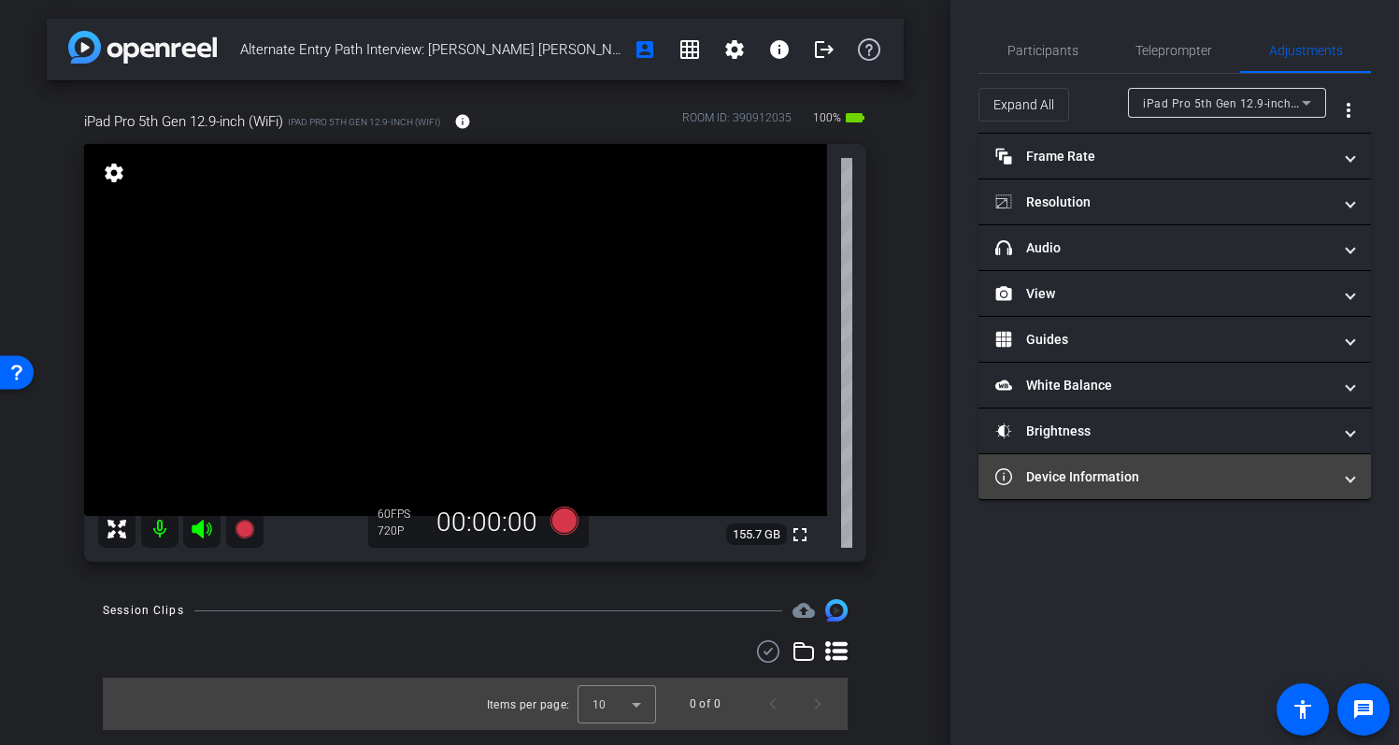
click at [1310, 490] on mat-expansion-panel-header "Device Information" at bounding box center [1175, 476] width 393 height 45
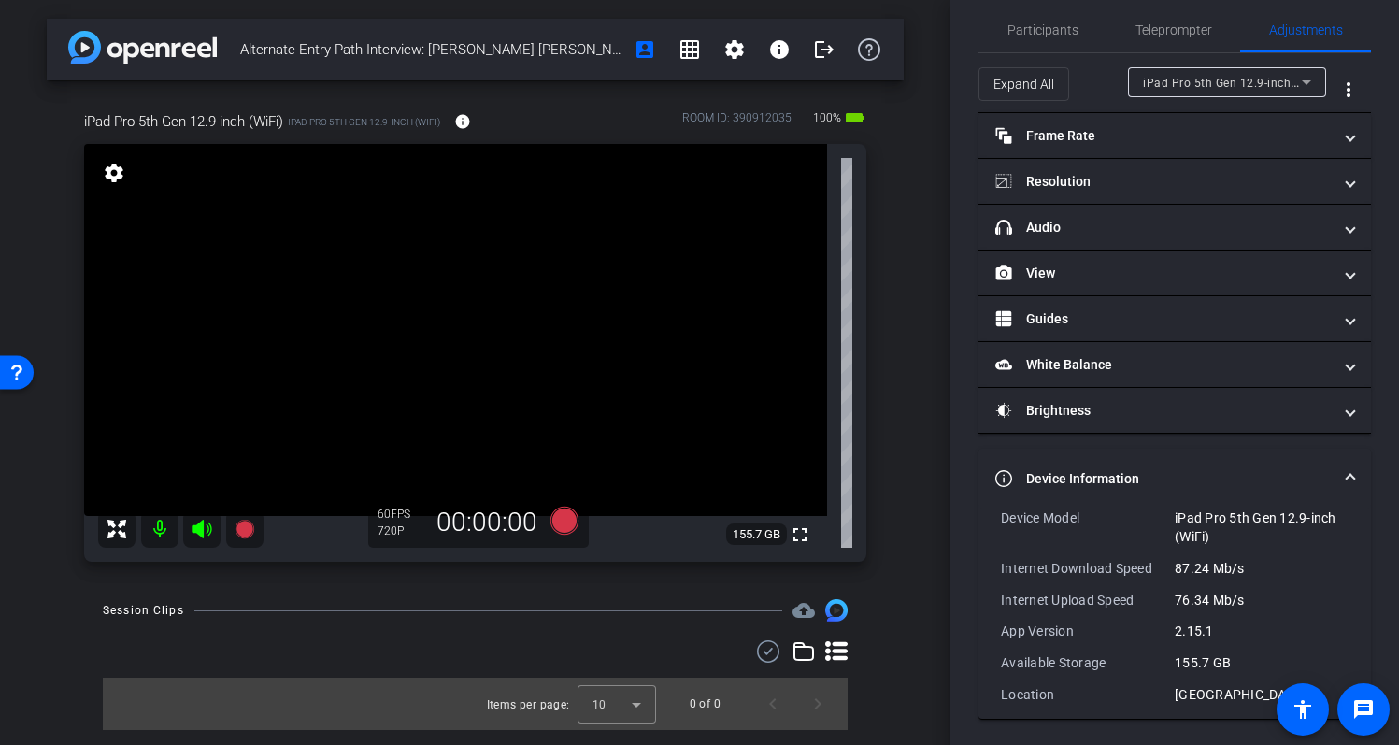
scroll to position [23, 0]
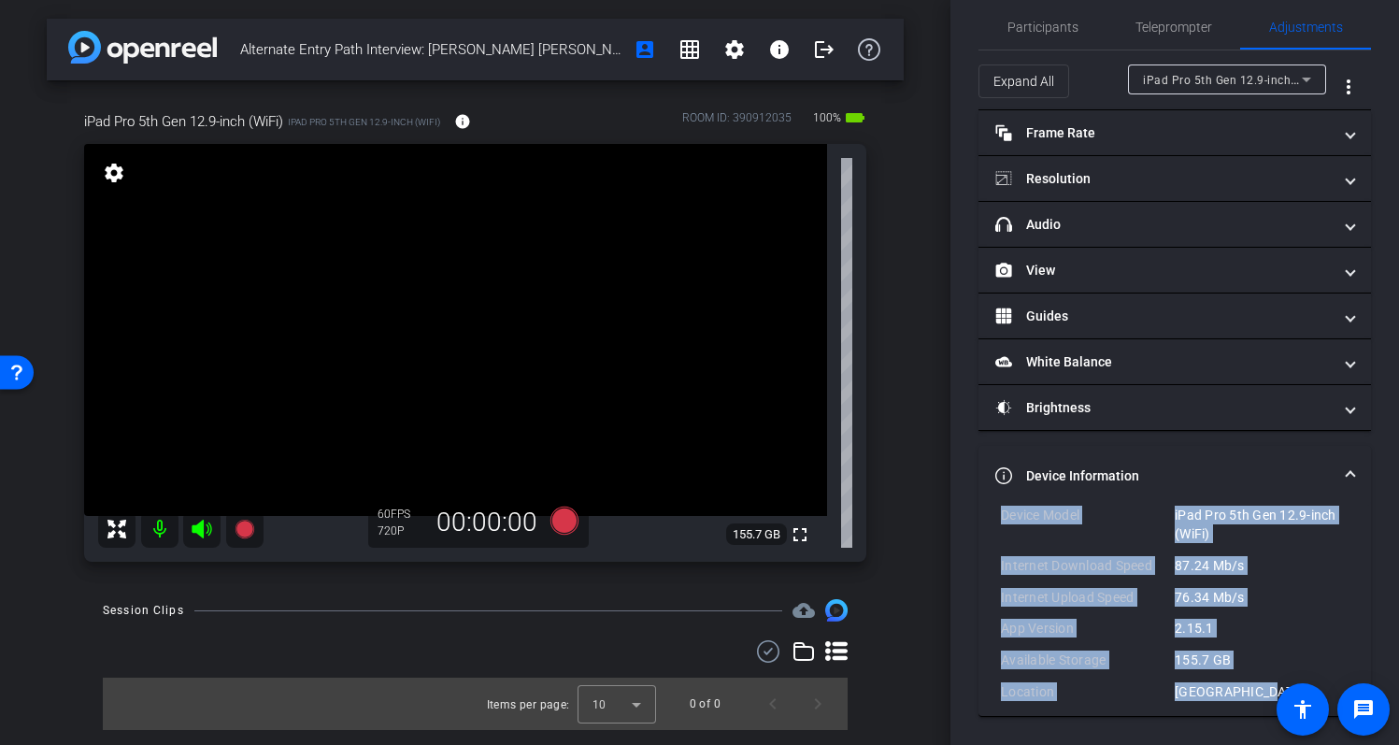
drag, startPoint x: 1257, startPoint y: 693, endPoint x: 979, endPoint y: 516, distance: 329.9
click at [979, 516] on div "Device Model iPad Pro 5th Gen 12.9-inch (WiFi) Internet Download Speed 87.24 Mb…" at bounding box center [1175, 611] width 393 height 210
copy div "Device Model iPad Pro 5th Gen 12.9-inch (WiFi) Internet Download Speed 87.24 Mb…"
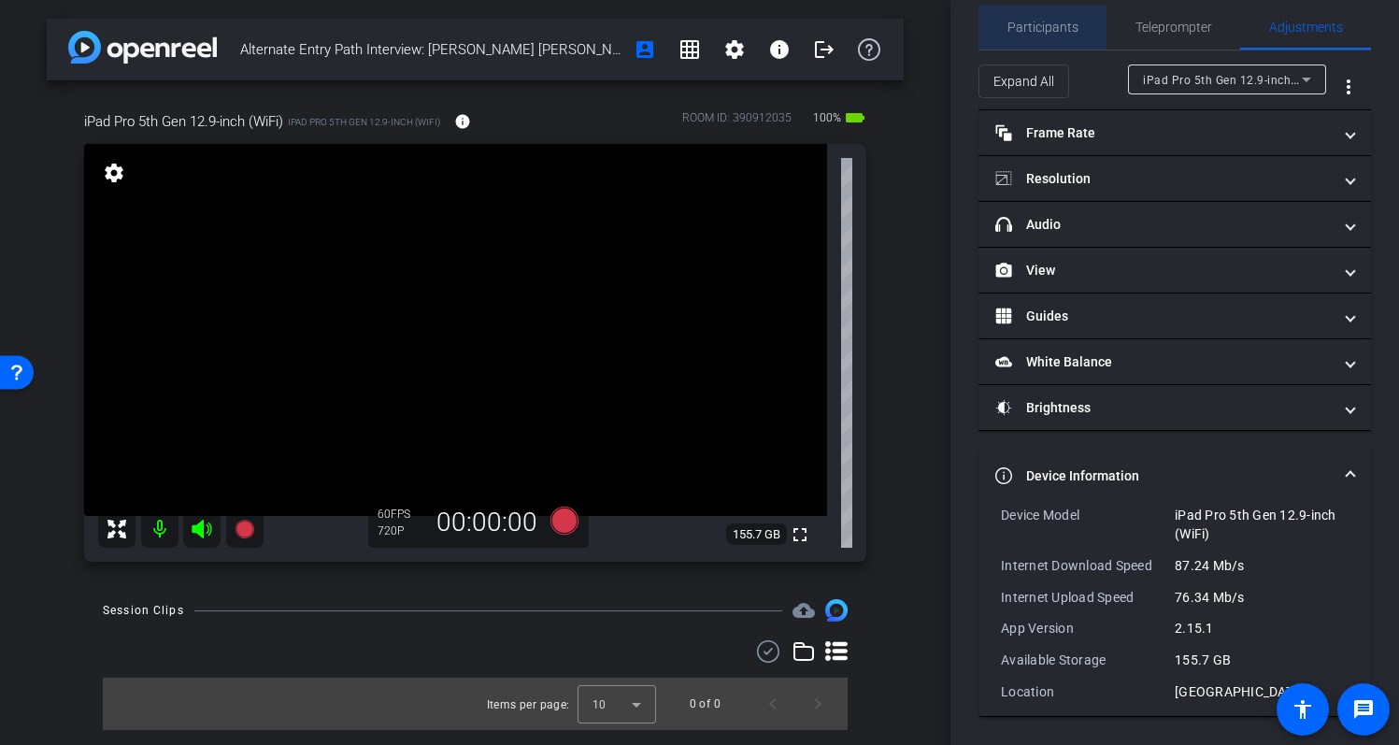
click at [1054, 26] on span "Participants" at bounding box center [1043, 27] width 71 height 13
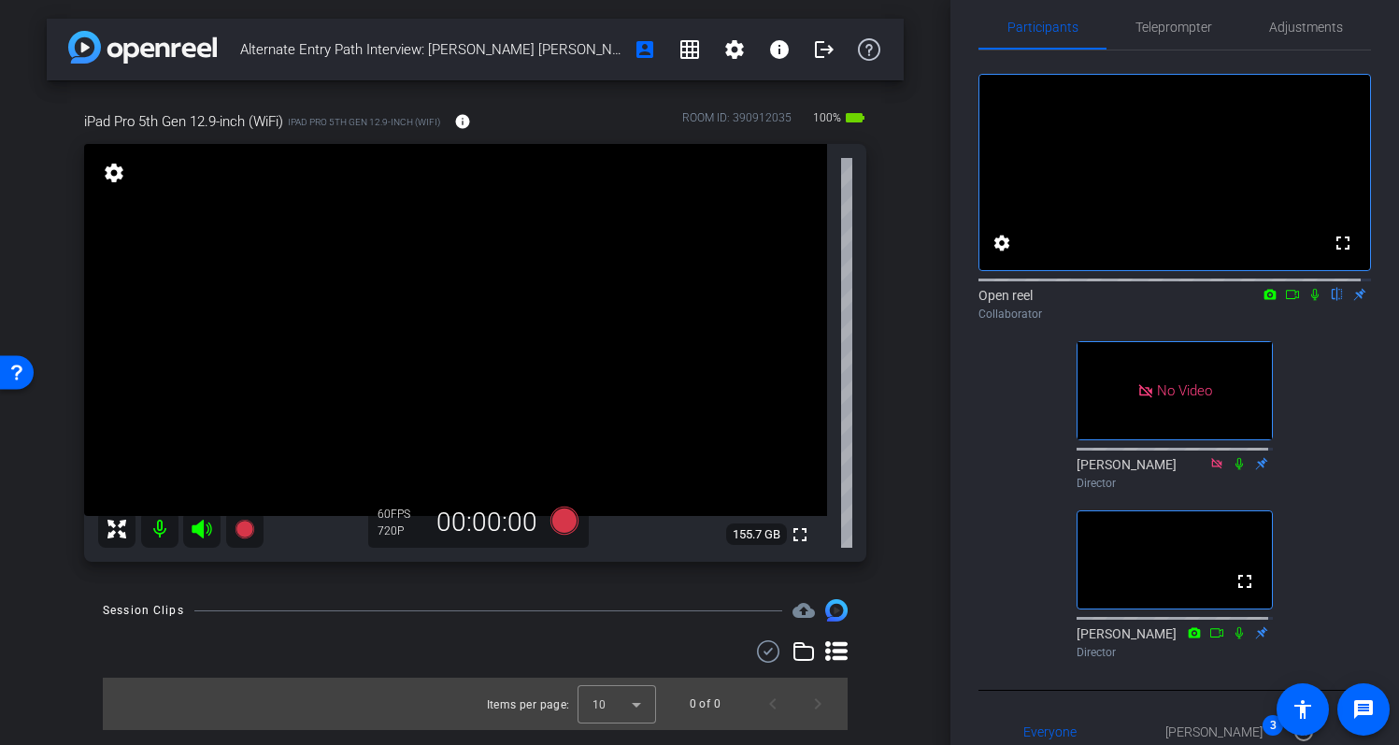
click at [1312, 301] on icon at bounding box center [1315, 295] width 7 height 12
click at [1285, 301] on icon at bounding box center [1292, 294] width 15 height 13
click at [1333, 301] on icon at bounding box center [1338, 295] width 10 height 12
click at [1290, 36] on span "Adjustments" at bounding box center [1306, 27] width 74 height 45
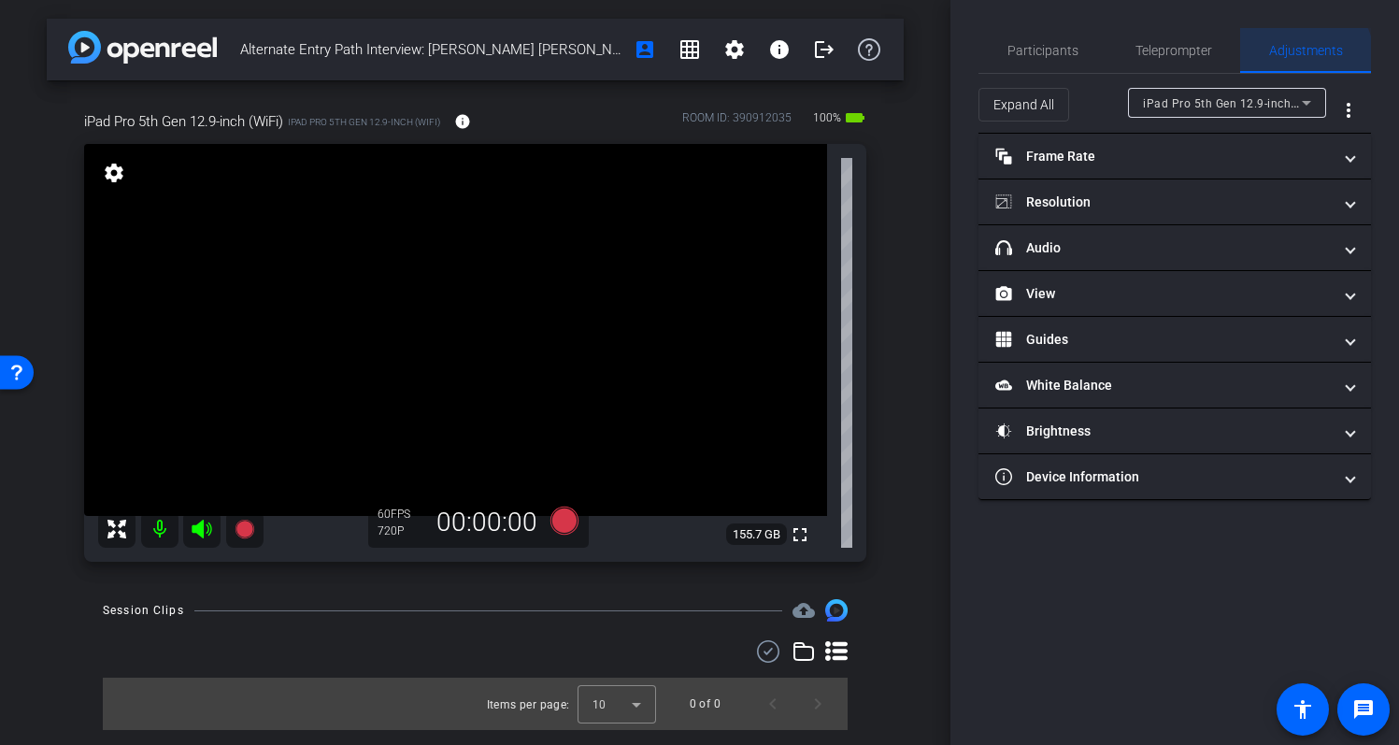
scroll to position [0, 0]
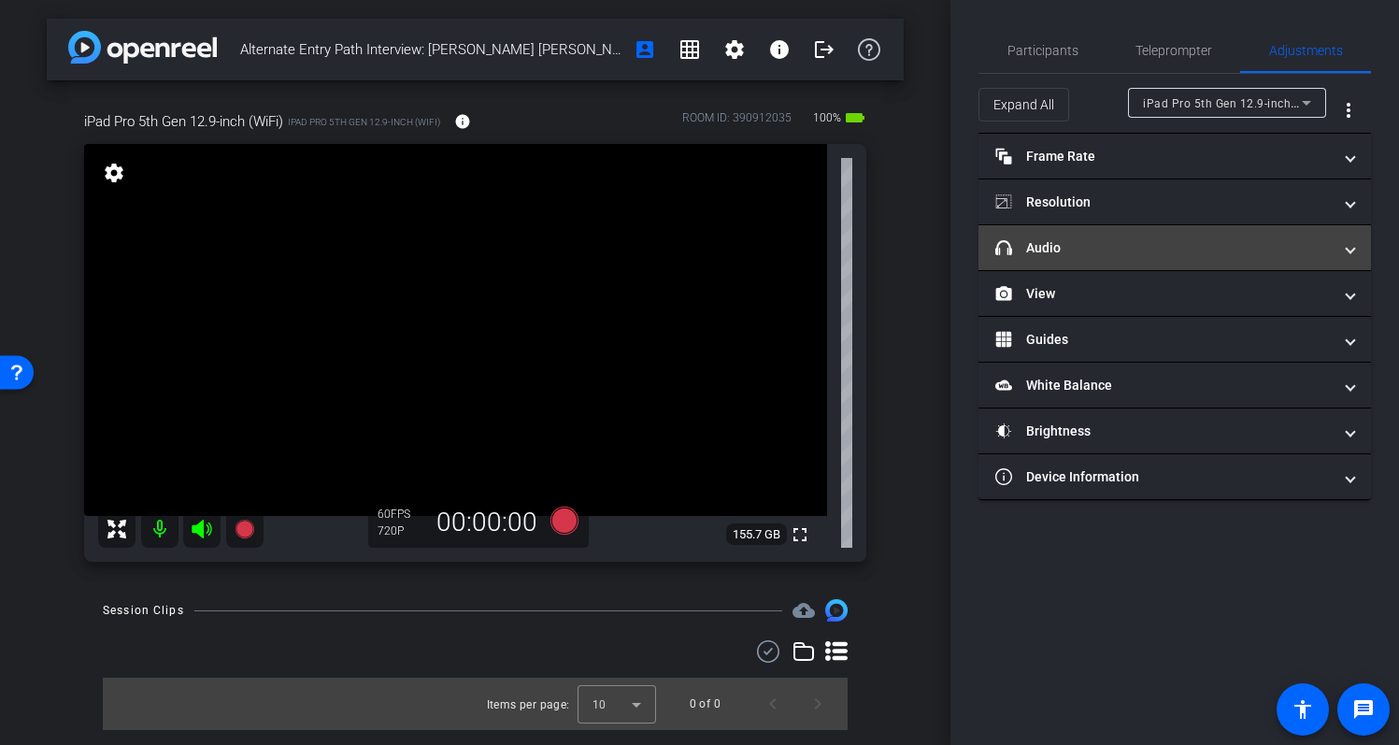
click at [1127, 254] on mat-panel-title "headphone icon Audio" at bounding box center [1164, 248] width 337 height 20
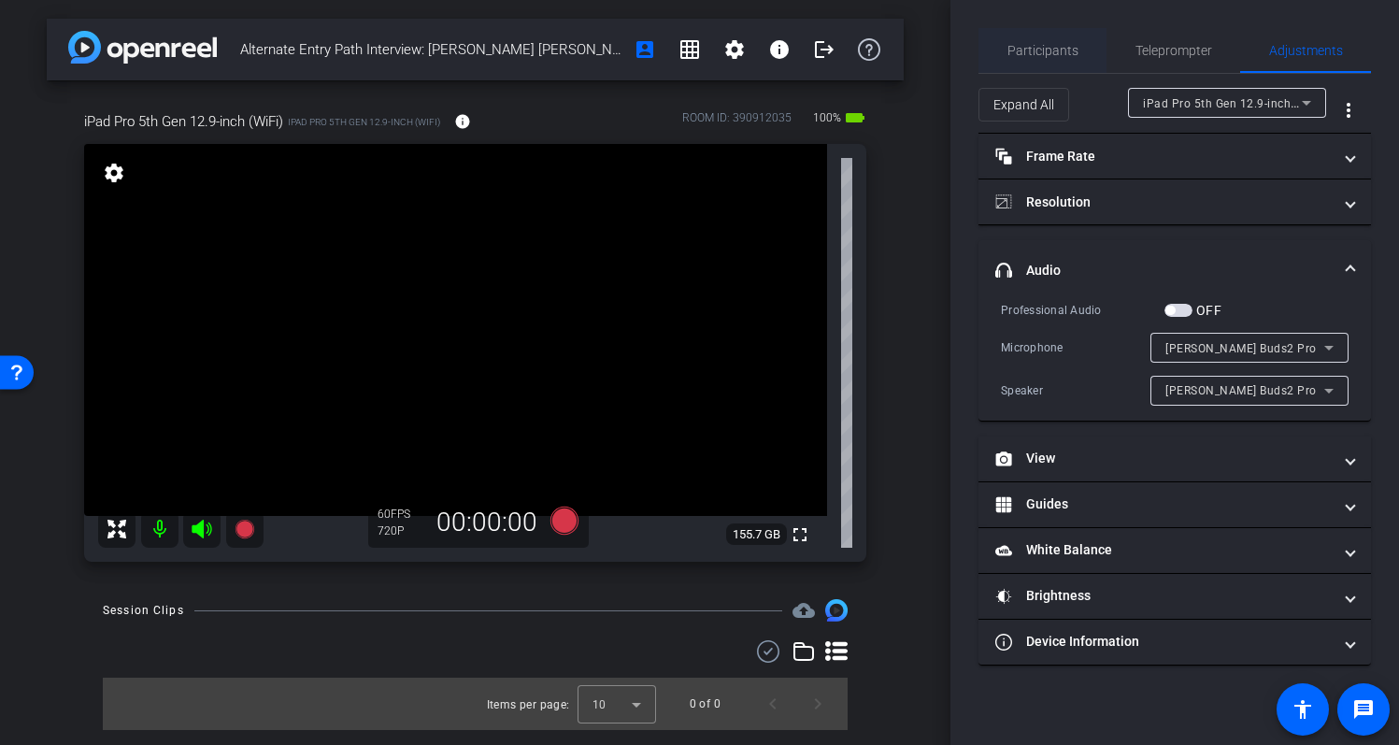
click at [1060, 61] on span "Participants" at bounding box center [1043, 50] width 71 height 45
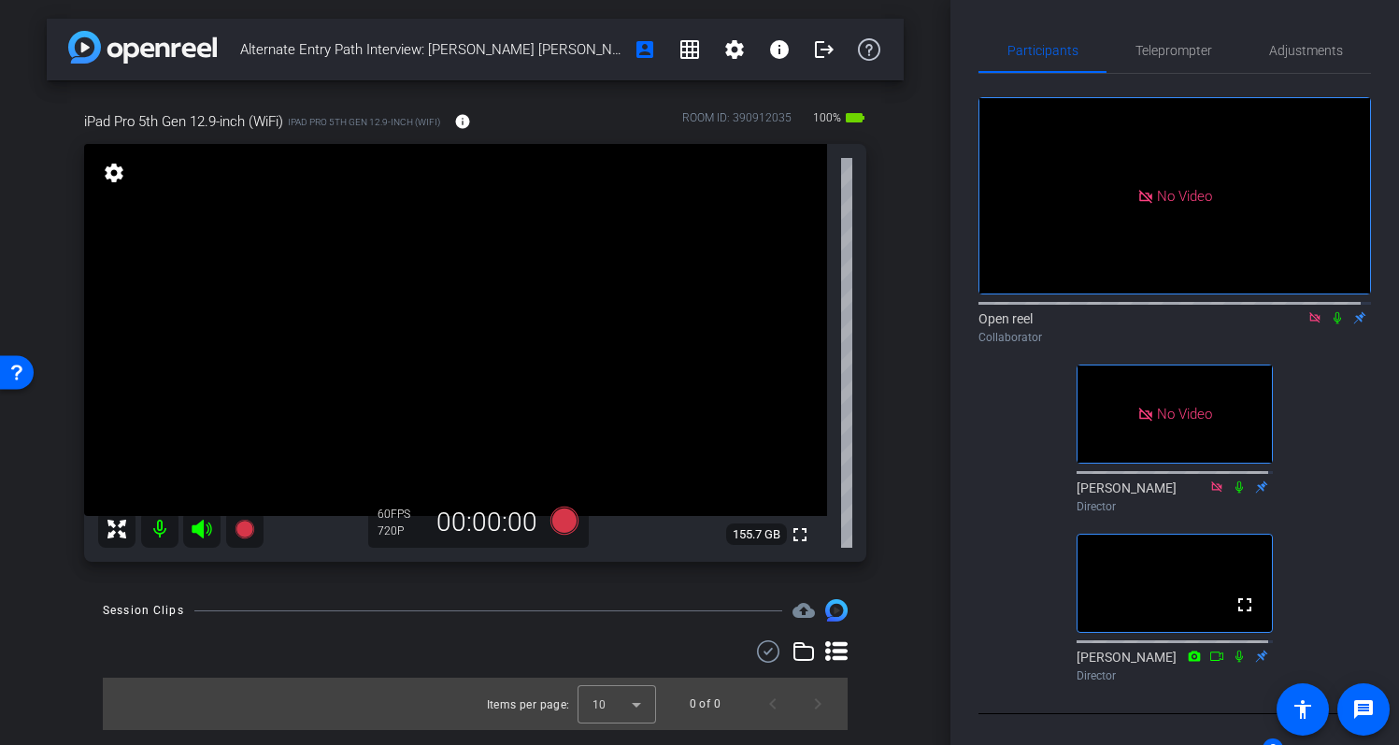
click at [1331, 311] on icon at bounding box center [1337, 317] width 15 height 13
click at [1279, 45] on span "Adjustments" at bounding box center [1306, 50] width 74 height 13
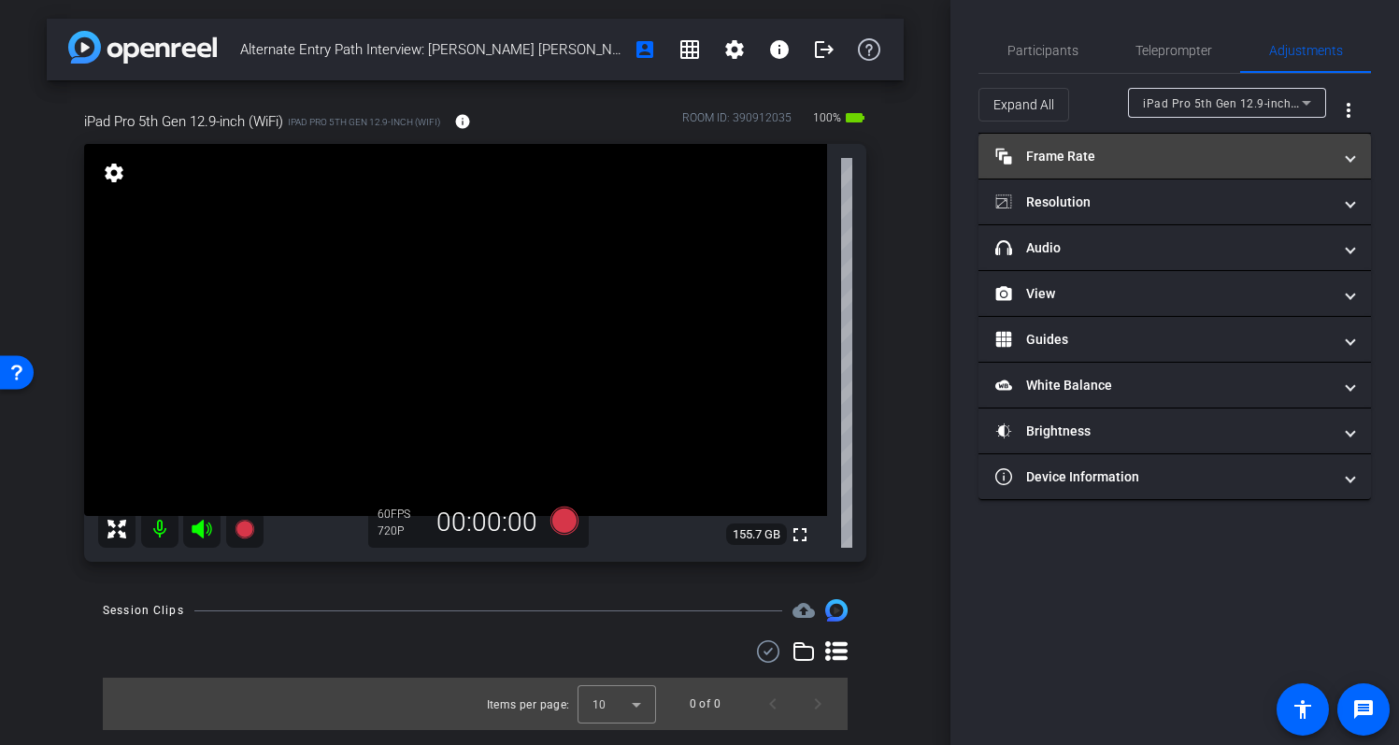
click at [1334, 162] on span "Frame Rate Frame Rate" at bounding box center [1171, 157] width 351 height 20
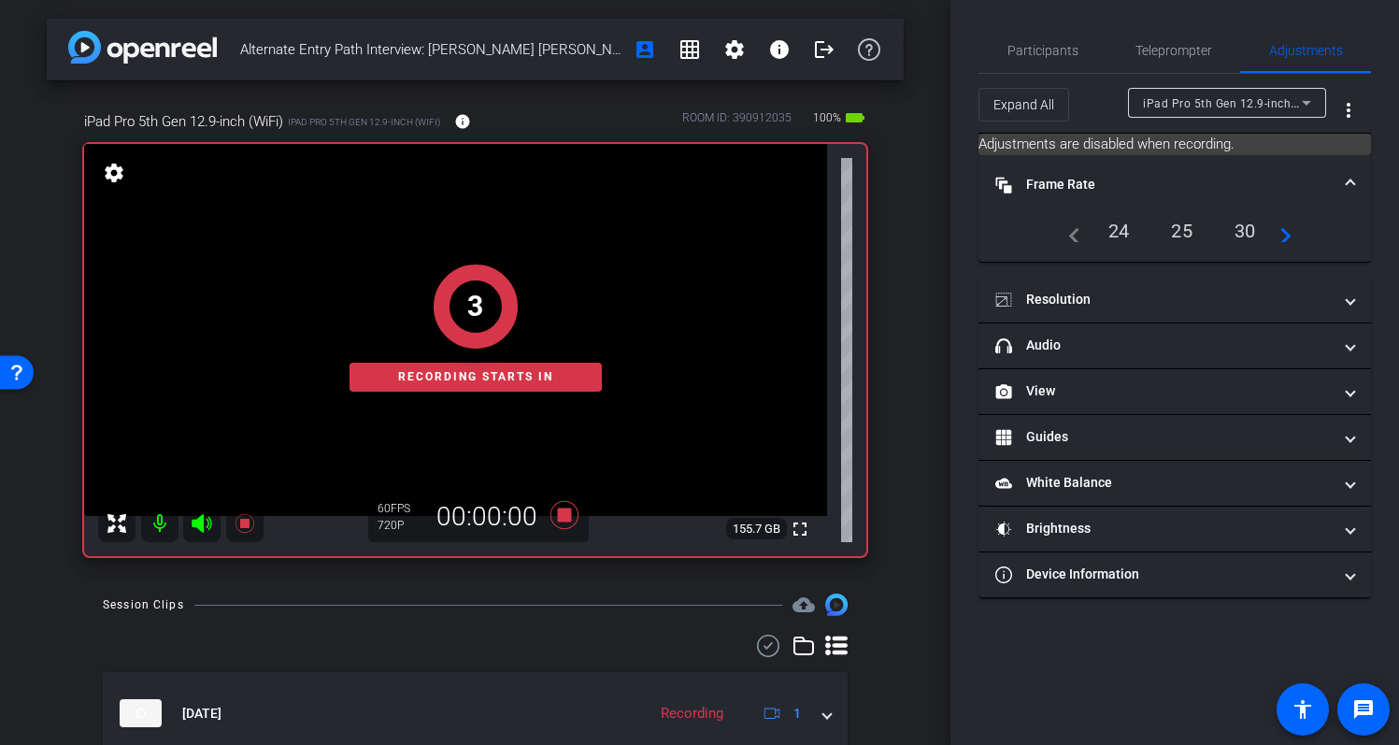
click at [1293, 218] on div "navigate_before 24 25 30 navigate_next" at bounding box center [1175, 231] width 348 height 32
click at [1295, 238] on div "navigate_before 24 25 30 navigate_next" at bounding box center [1175, 231] width 348 height 32
click at [1287, 242] on div "navigate_before 24 25 30 navigate_next" at bounding box center [1175, 231] width 235 height 32
click at [1288, 234] on mat-icon "navigate_next" at bounding box center [1280, 231] width 22 height 22
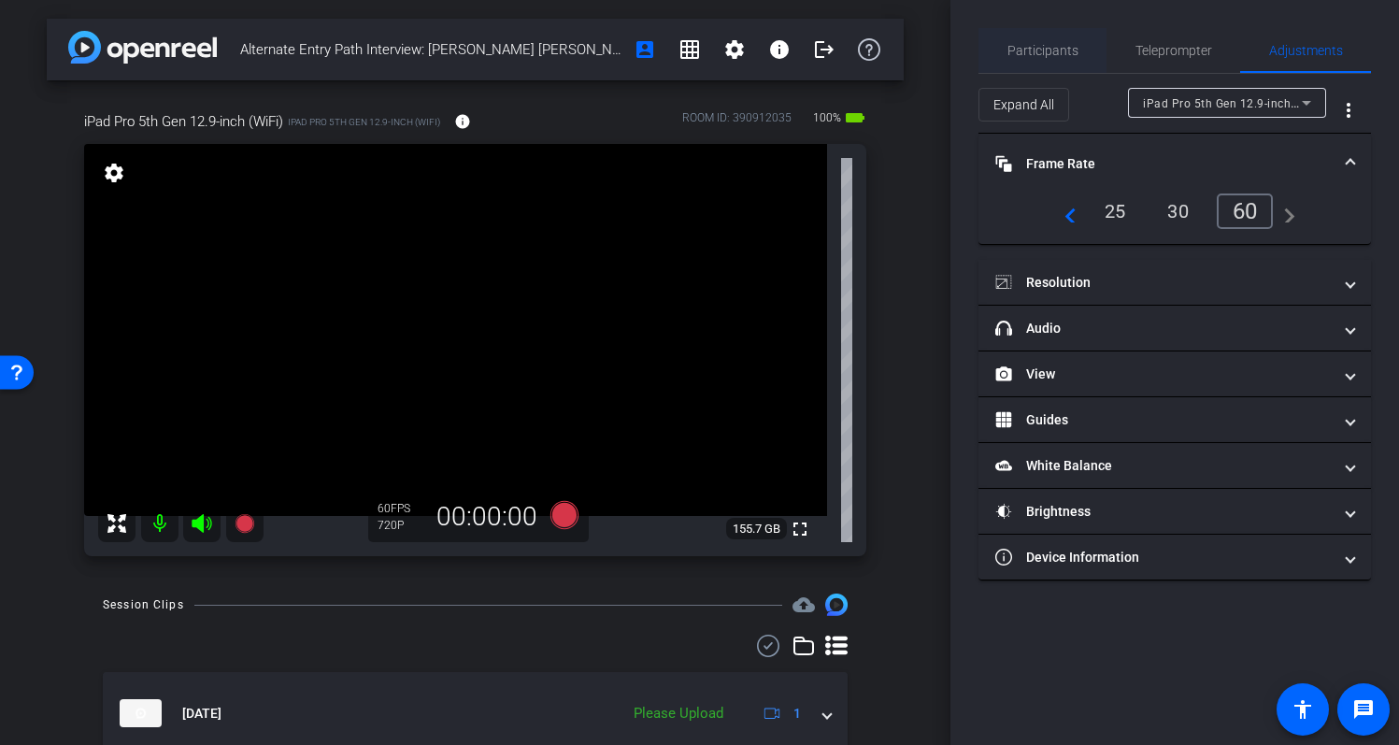
click at [1035, 50] on span "Participants" at bounding box center [1043, 50] width 71 height 13
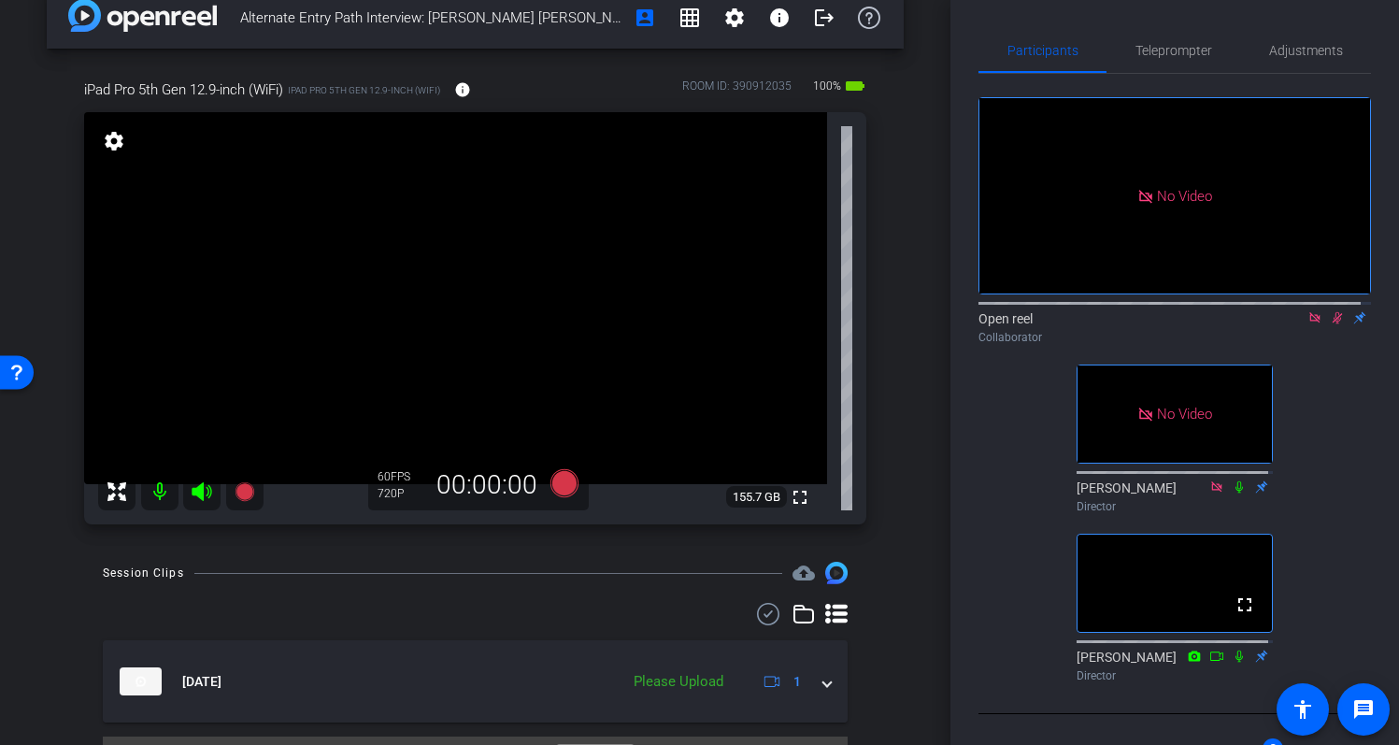
scroll to position [53, 0]
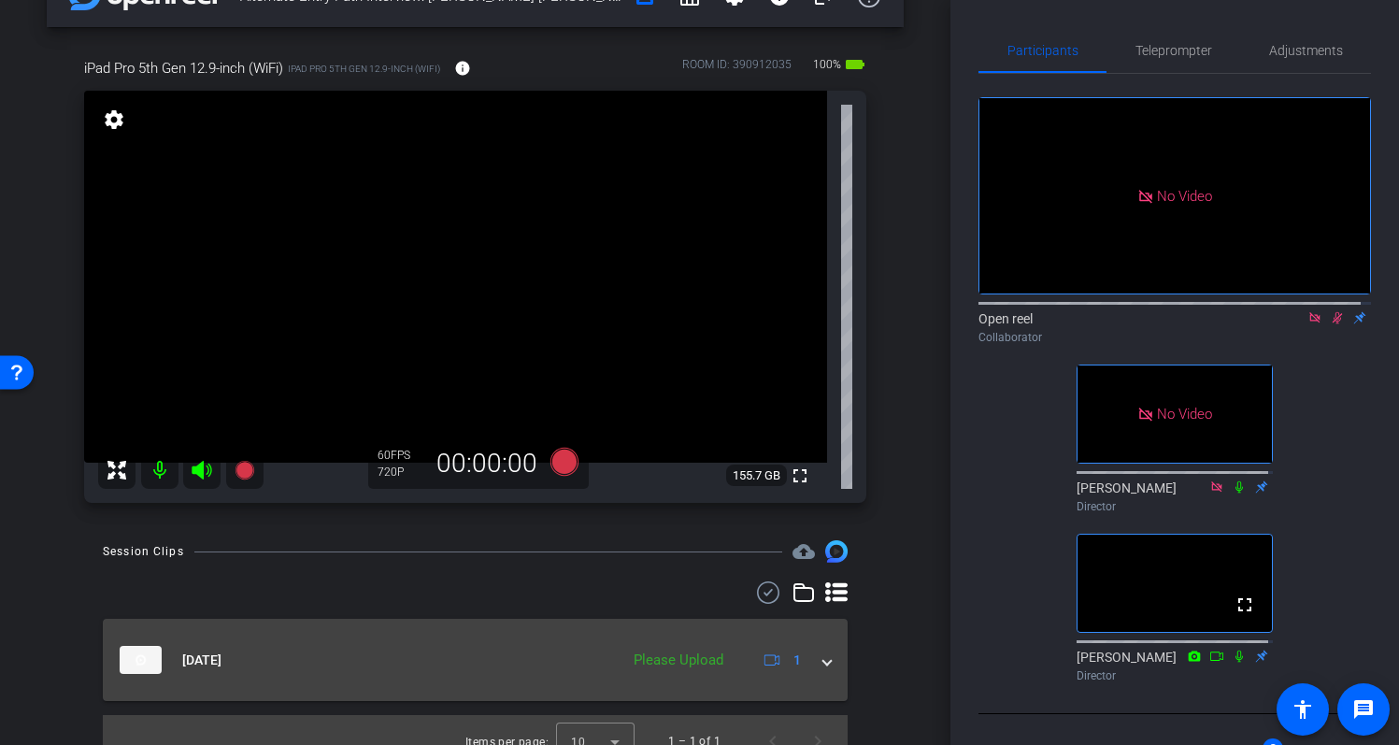
click at [825, 667] on mat-expansion-panel-header "Sep 3, 2025 Please Upload 1" at bounding box center [475, 660] width 745 height 82
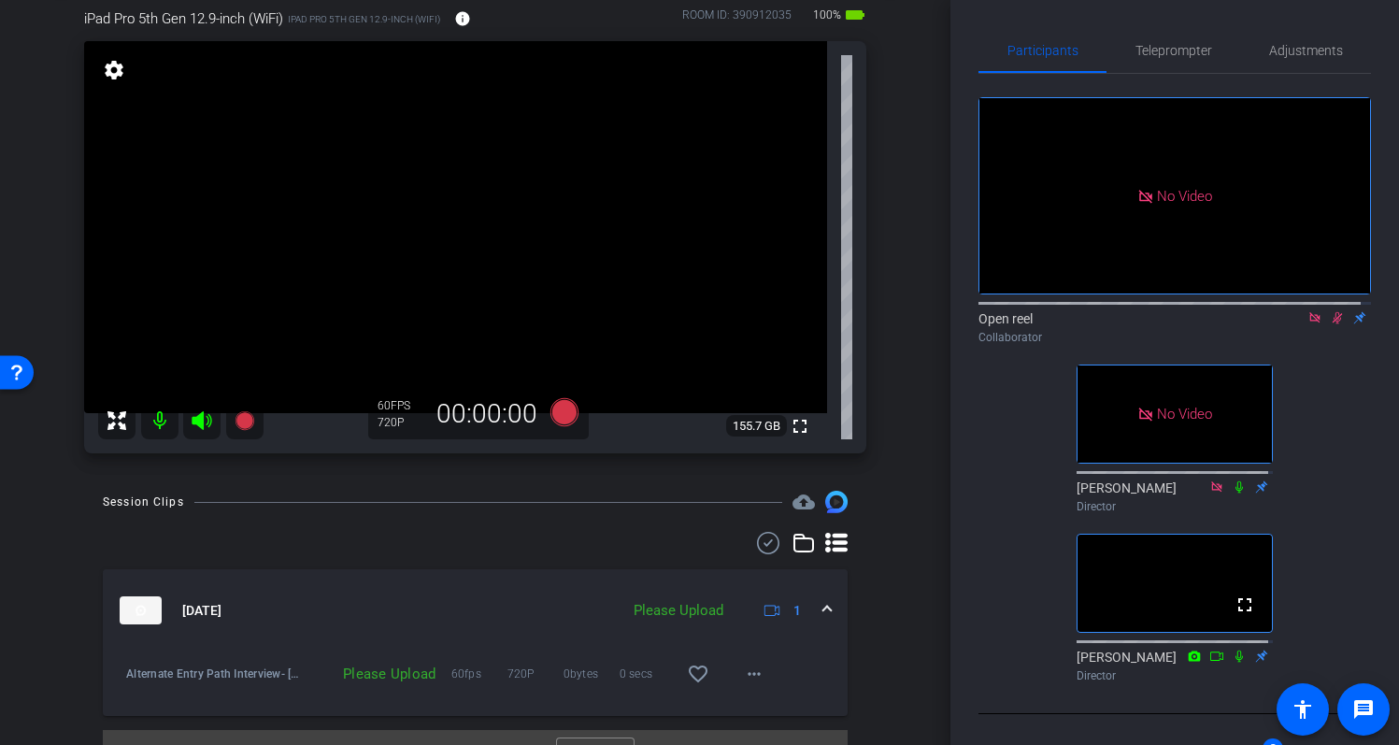
scroll to position [140, 0]
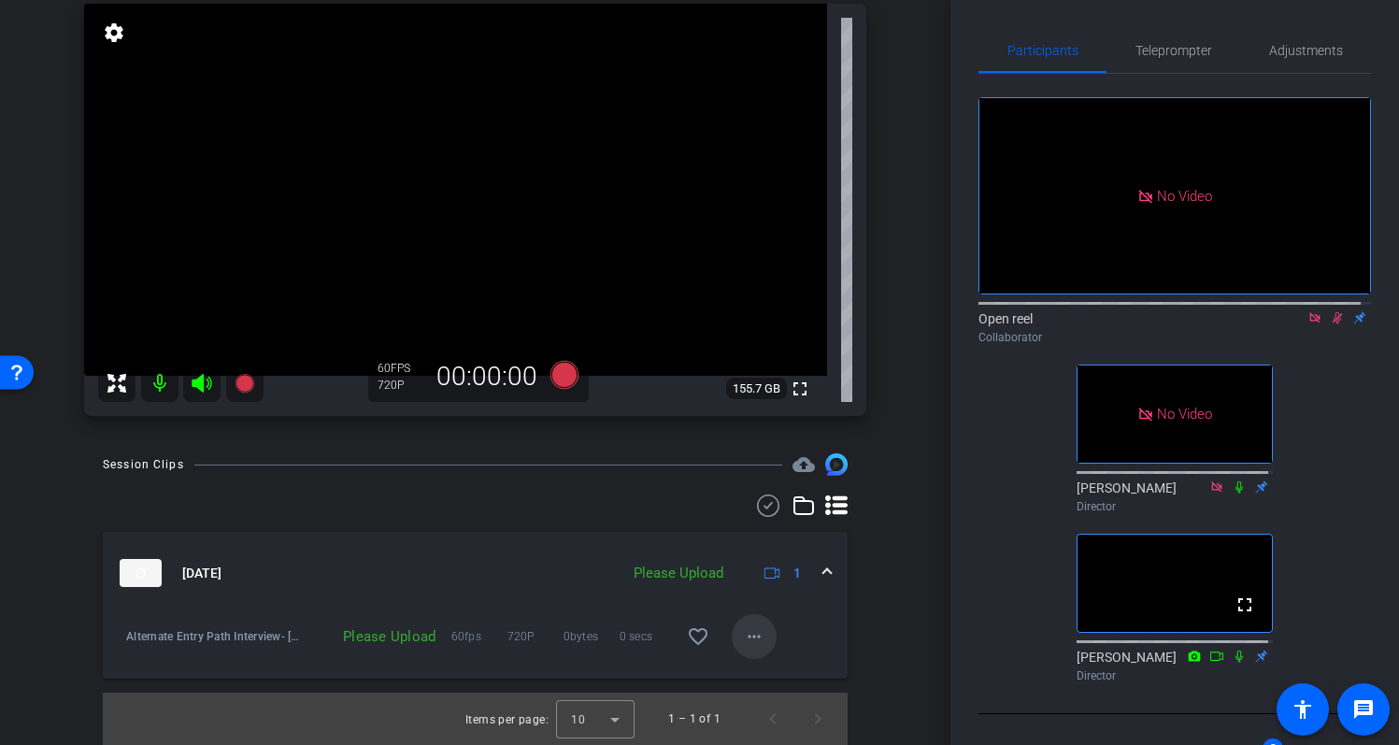
click at [754, 639] on mat-icon "more_horiz" at bounding box center [754, 636] width 22 height 22
click at [802, 670] on span "Upload" at bounding box center [775, 676] width 75 height 22
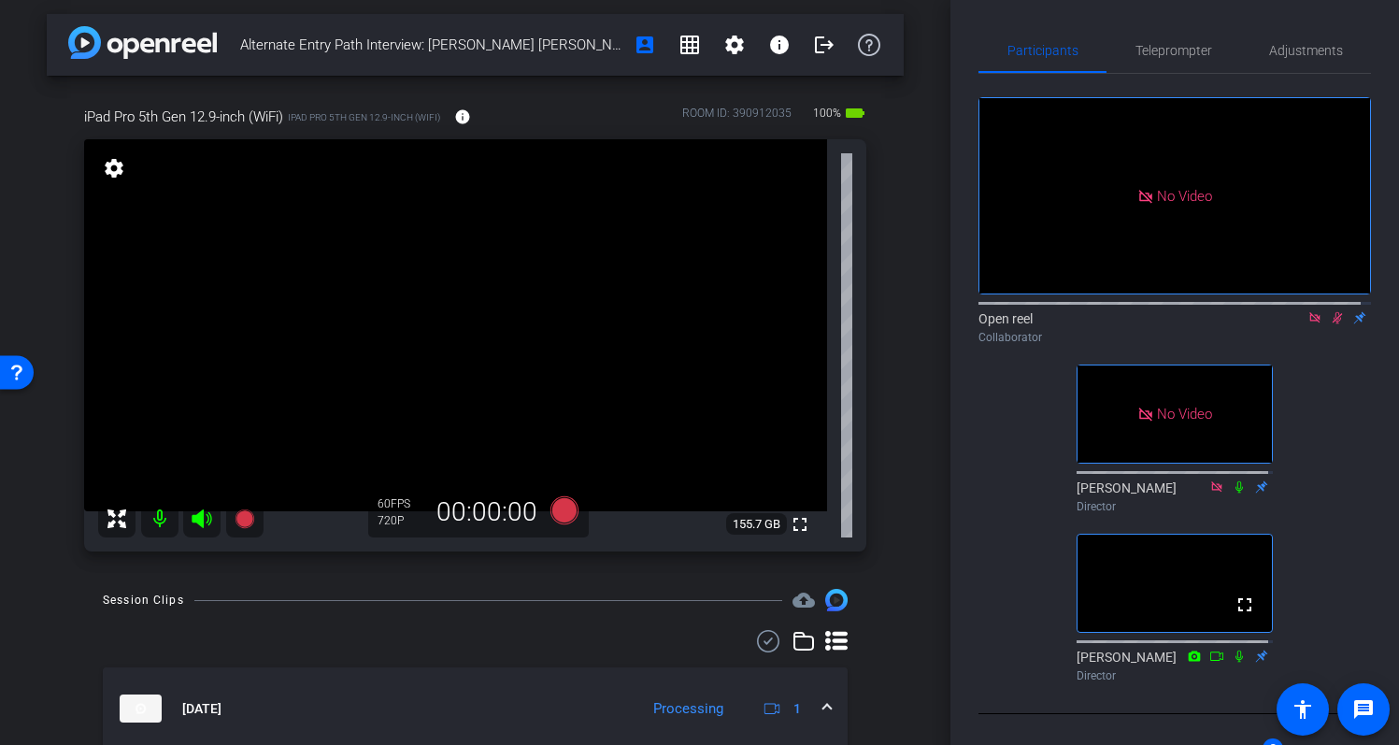
scroll to position [0, 0]
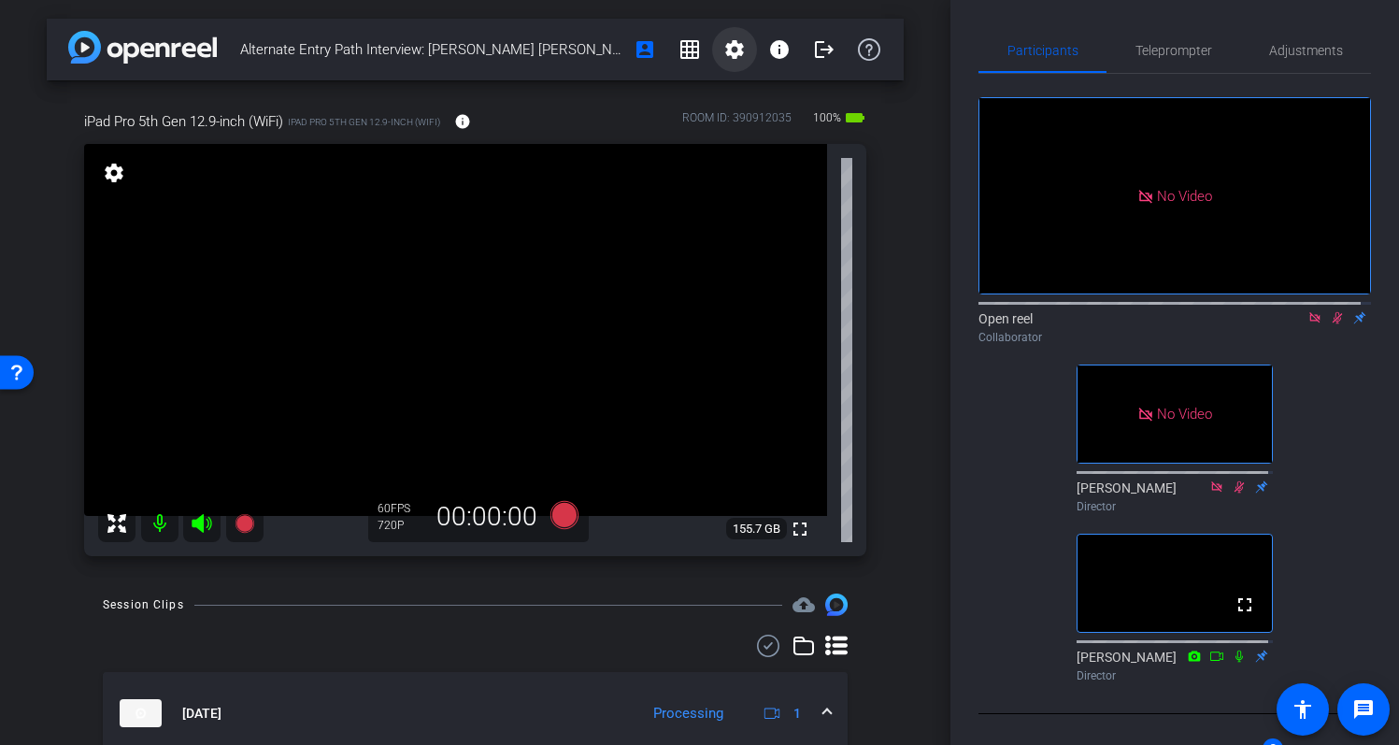
click at [733, 51] on mat-icon "settings" at bounding box center [735, 49] width 22 height 22
click at [903, 79] on div at bounding box center [699, 372] width 1399 height 745
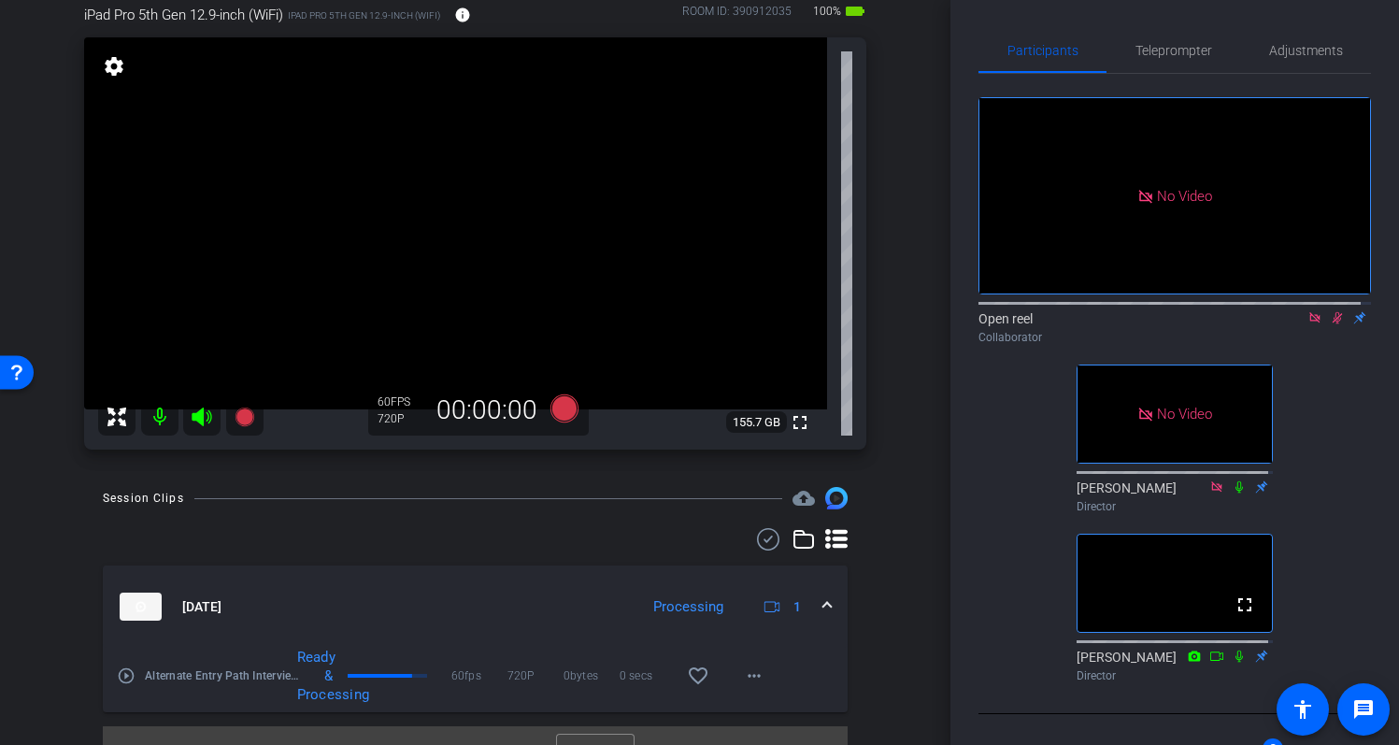
scroll to position [111, 0]
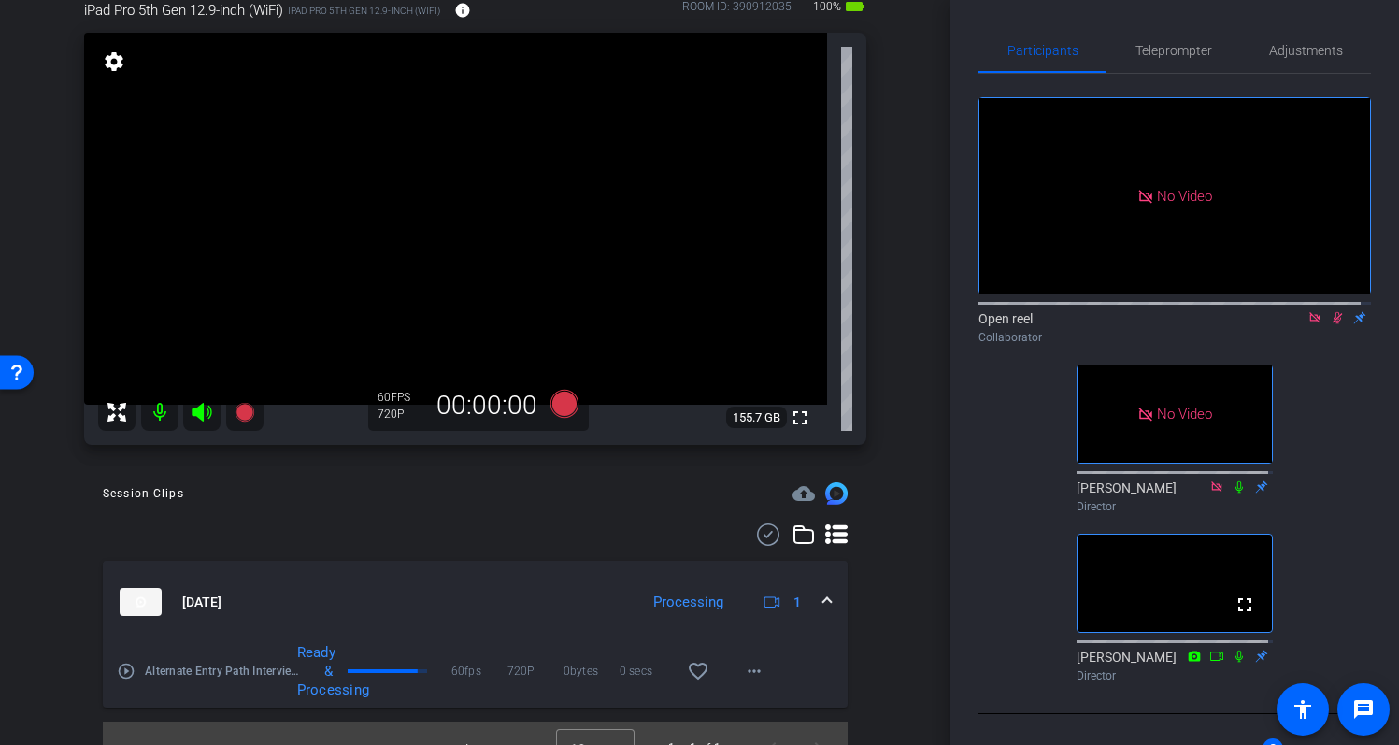
click at [123, 674] on mat-icon "play_circle_outline" at bounding box center [126, 671] width 19 height 19
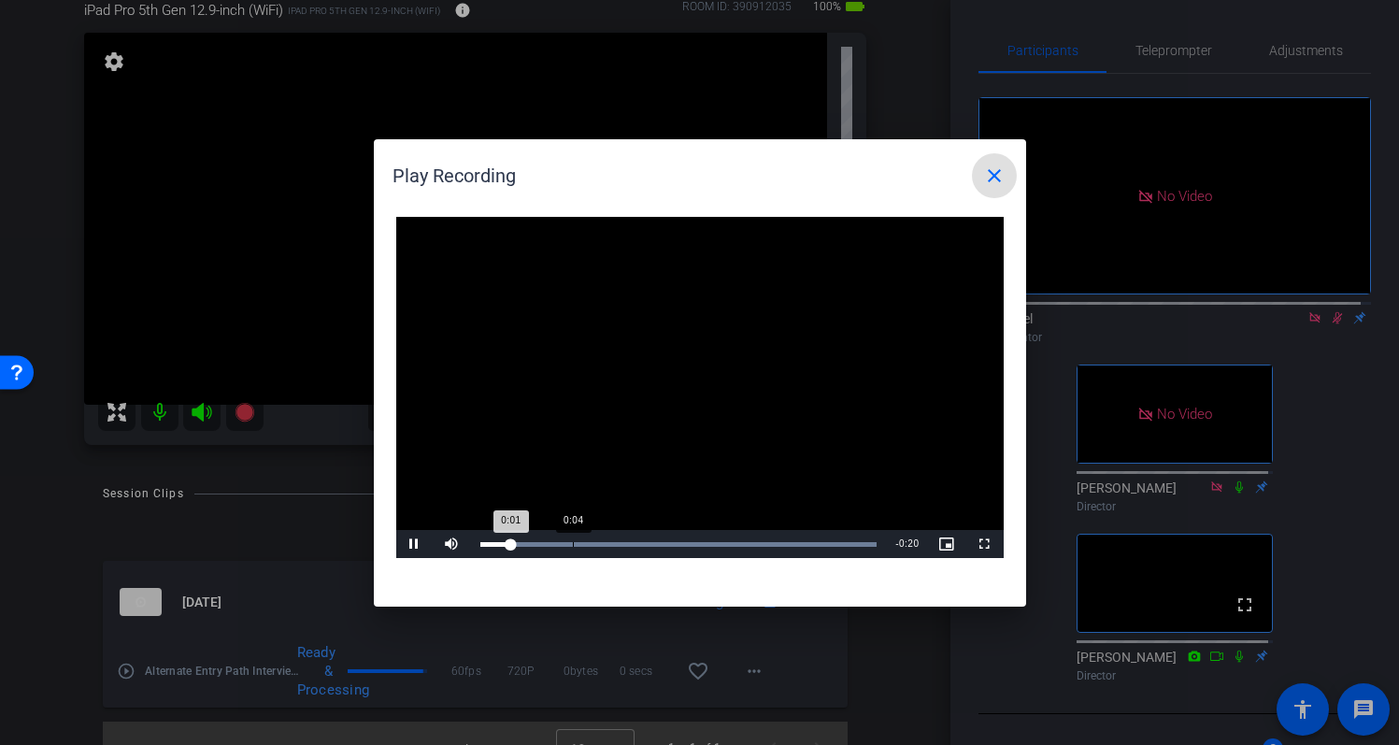
click at [572, 545] on div "Loaded : 100.00% 0:04 0:01" at bounding box center [678, 544] width 397 height 5
click at [675, 535] on div "Loaded : 100.00% 0:10 0:07" at bounding box center [679, 544] width 416 height 28
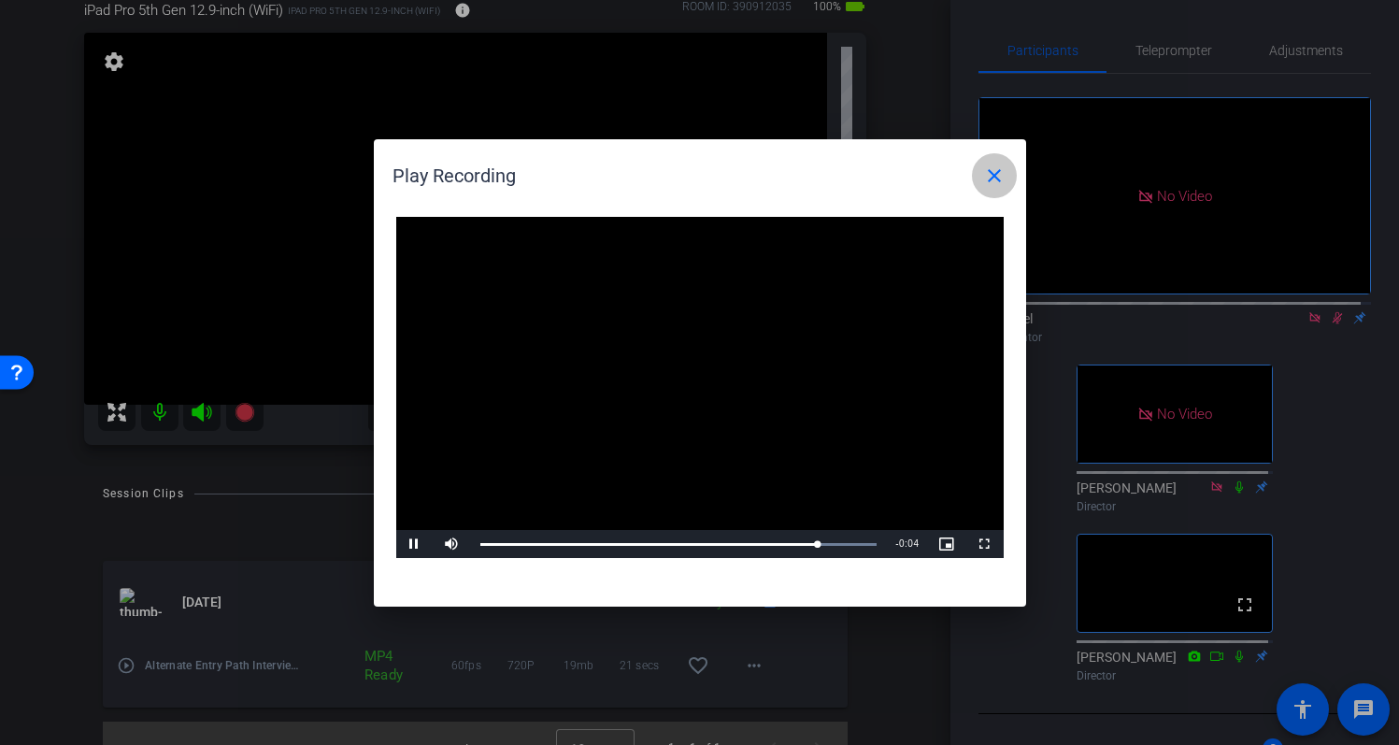
click at [998, 177] on mat-icon "close" at bounding box center [994, 176] width 22 height 22
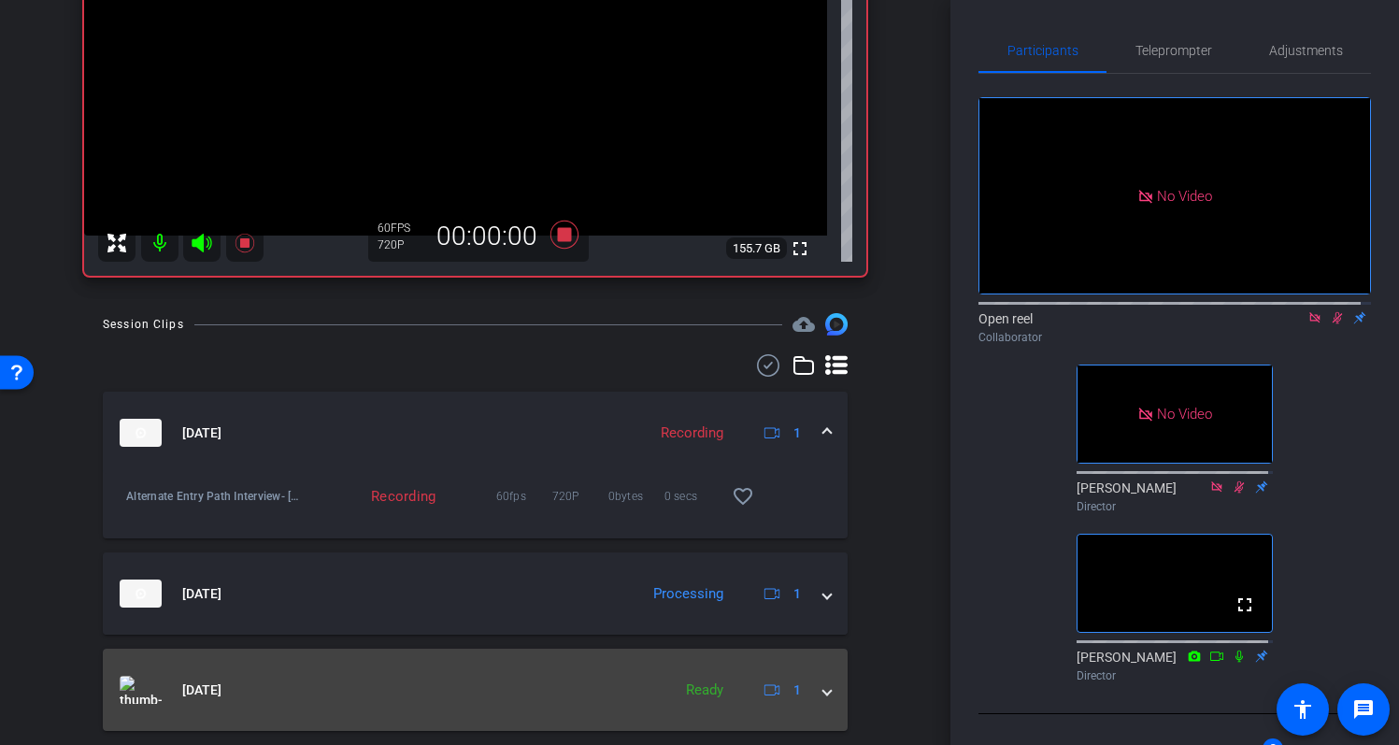
scroll to position [333, 0]
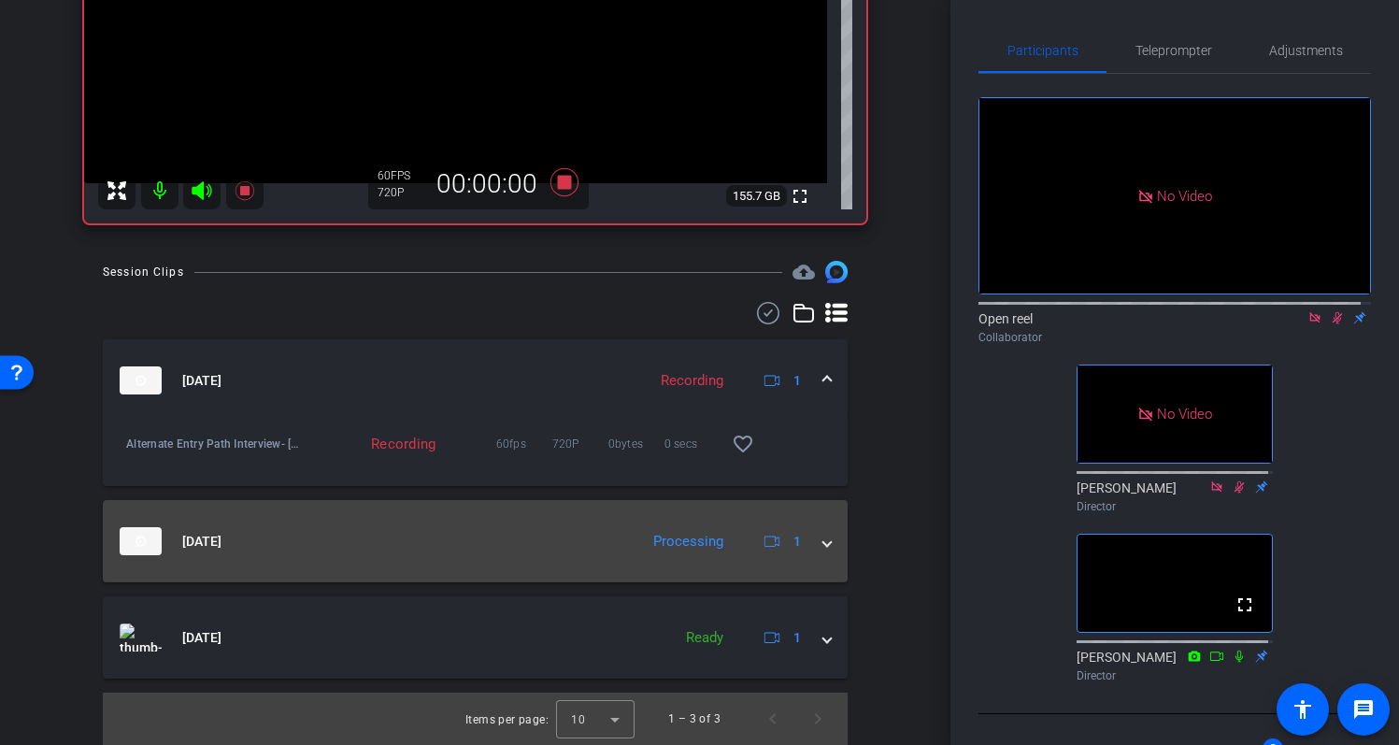
click at [824, 541] on span at bounding box center [827, 542] width 7 height 20
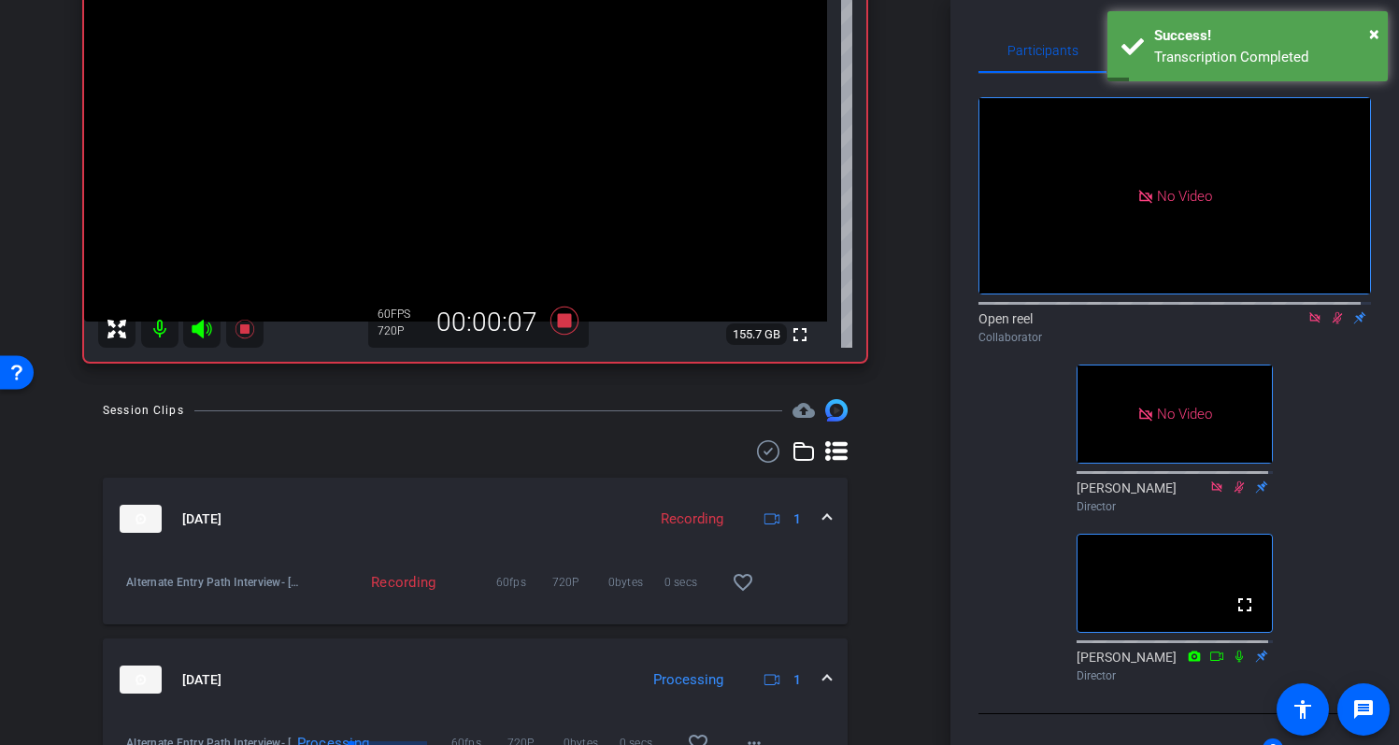
scroll to position [194, 0]
click at [1376, 32] on span "×" at bounding box center [1374, 33] width 10 height 22
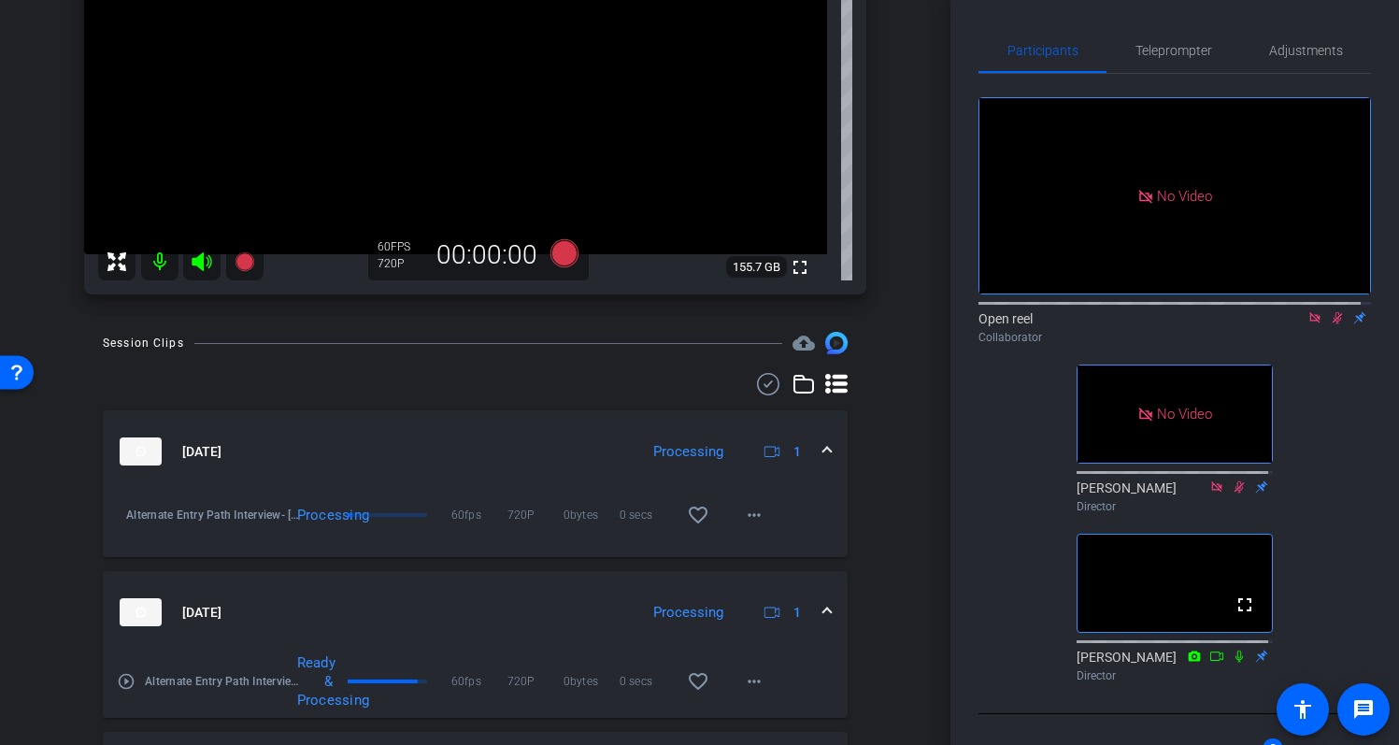
scroll to position [397, 0]
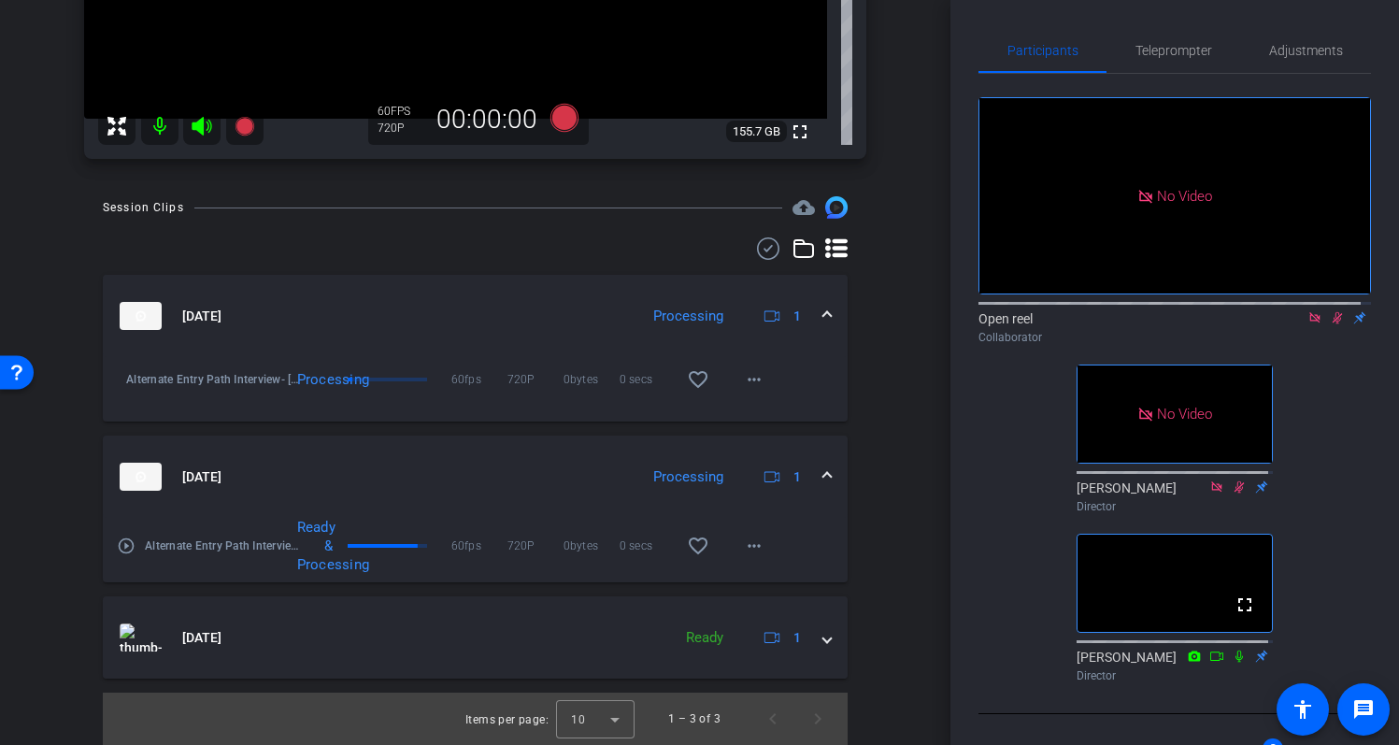
click at [130, 547] on mat-icon "play_circle_outline" at bounding box center [126, 546] width 19 height 19
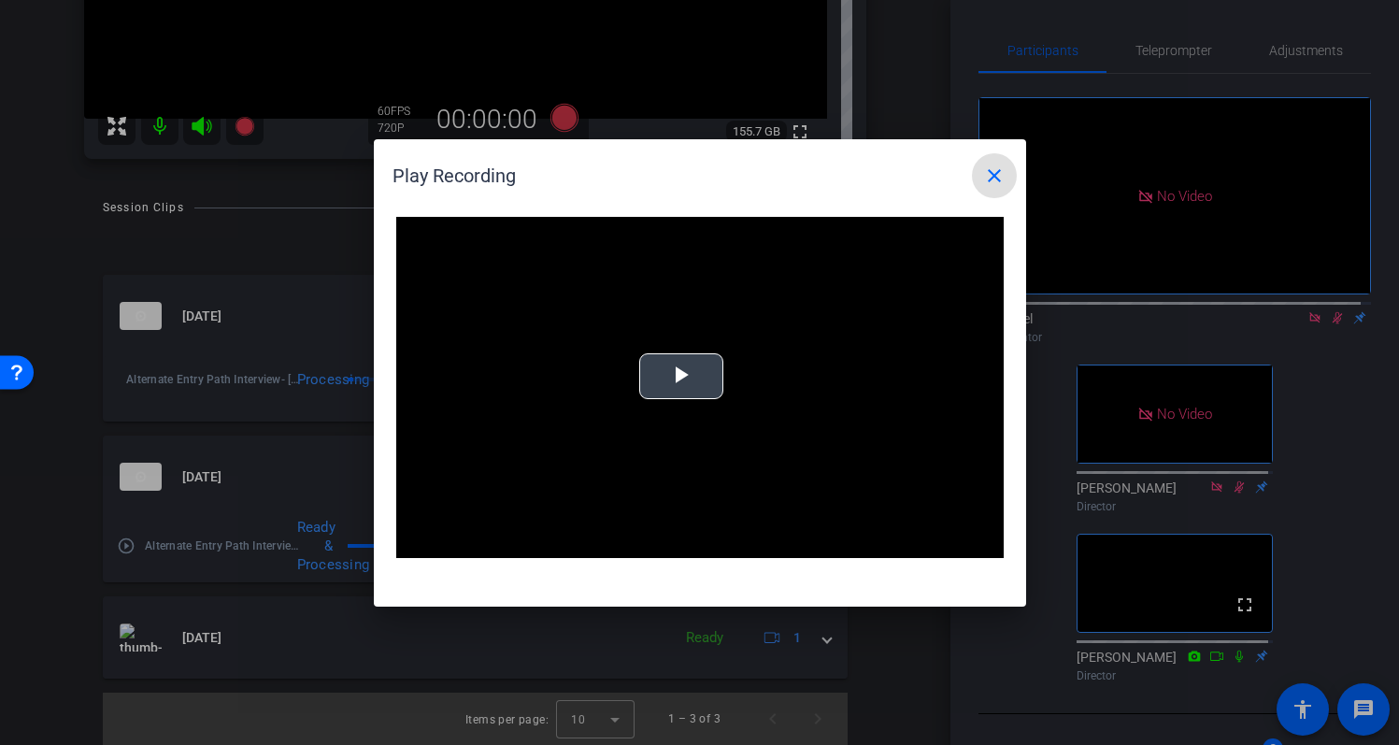
click at [655, 340] on video "Video Player" at bounding box center [700, 388] width 608 height 342
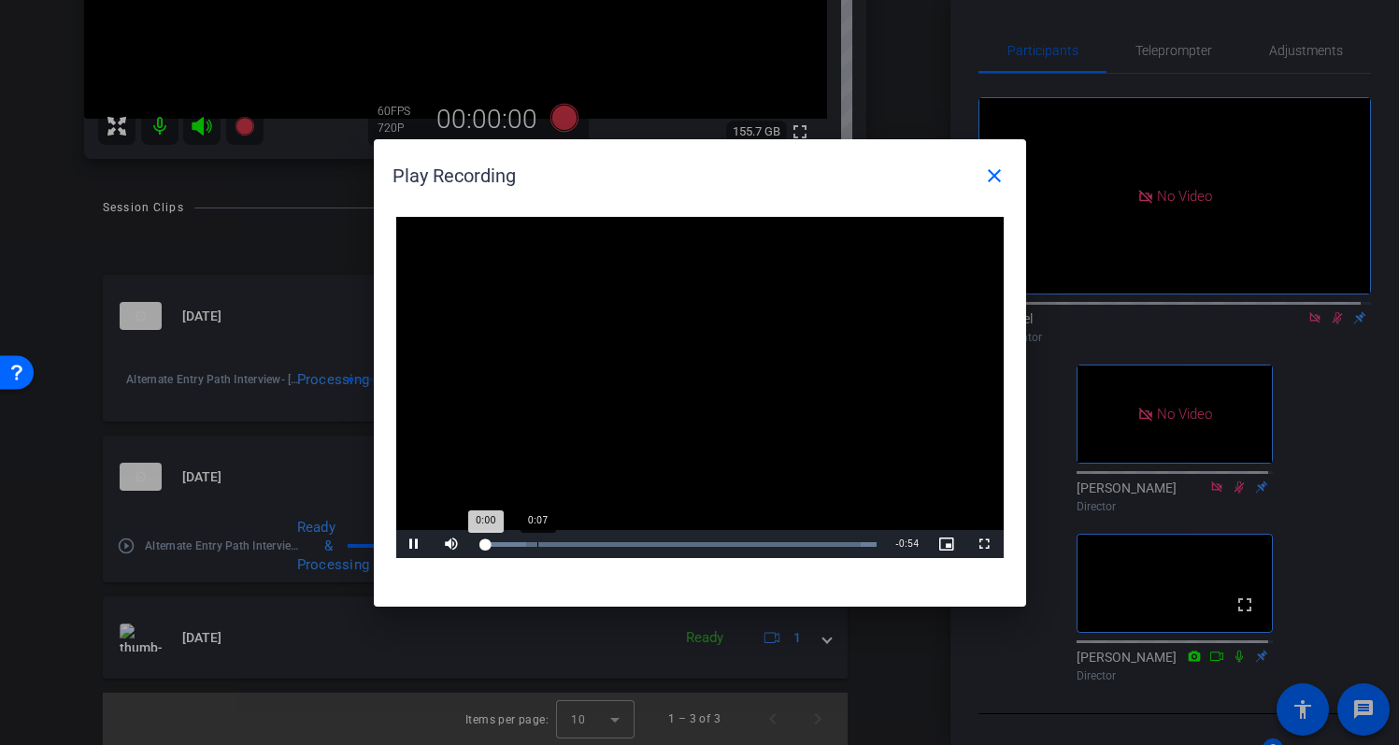
click at [537, 543] on div "Loaded : 100.00% 0:07 0:00" at bounding box center [678, 544] width 397 height 5
click at [676, 542] on div "Loaded : 100.00% 0:26 0:13" at bounding box center [678, 544] width 397 height 5
click at [790, 546] on div "Loaded : 100.00% 0:42 0:31" at bounding box center [679, 544] width 416 height 28
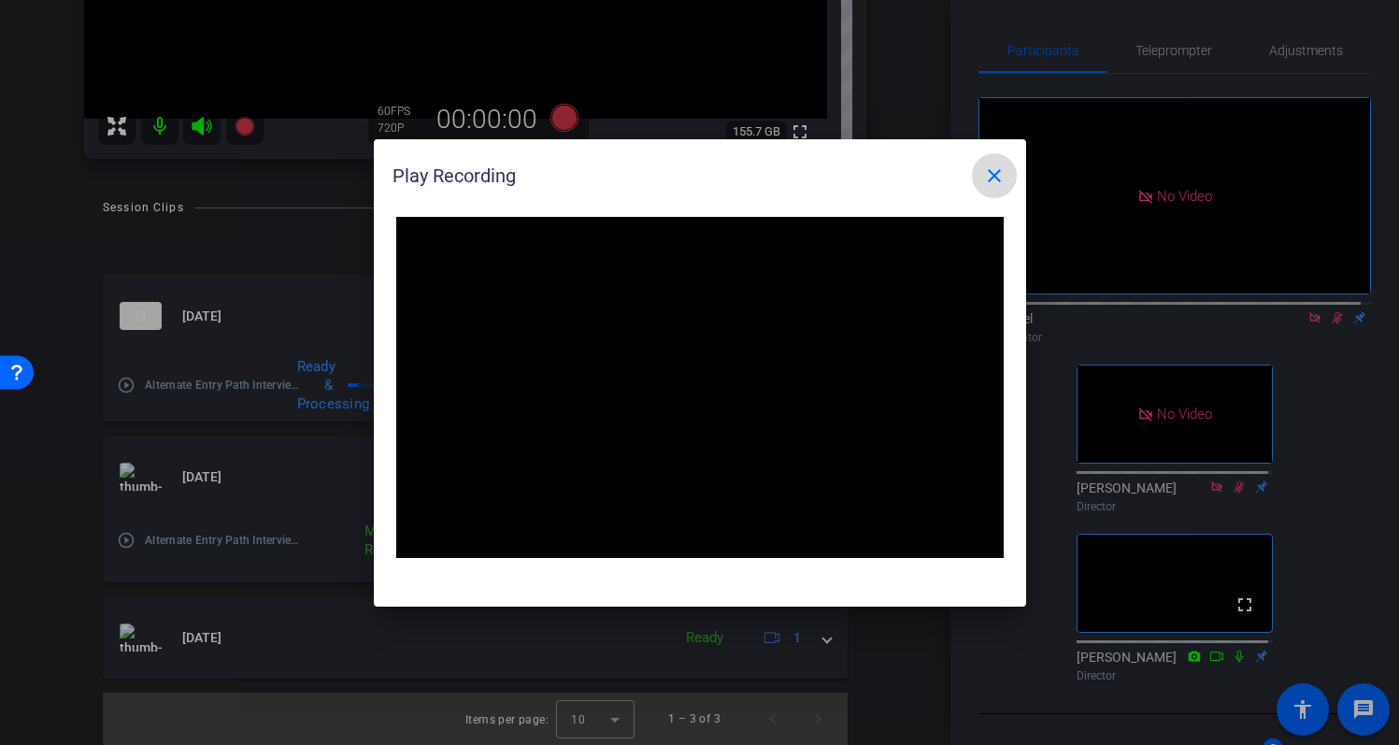
click at [998, 177] on mat-icon "close" at bounding box center [994, 176] width 22 height 22
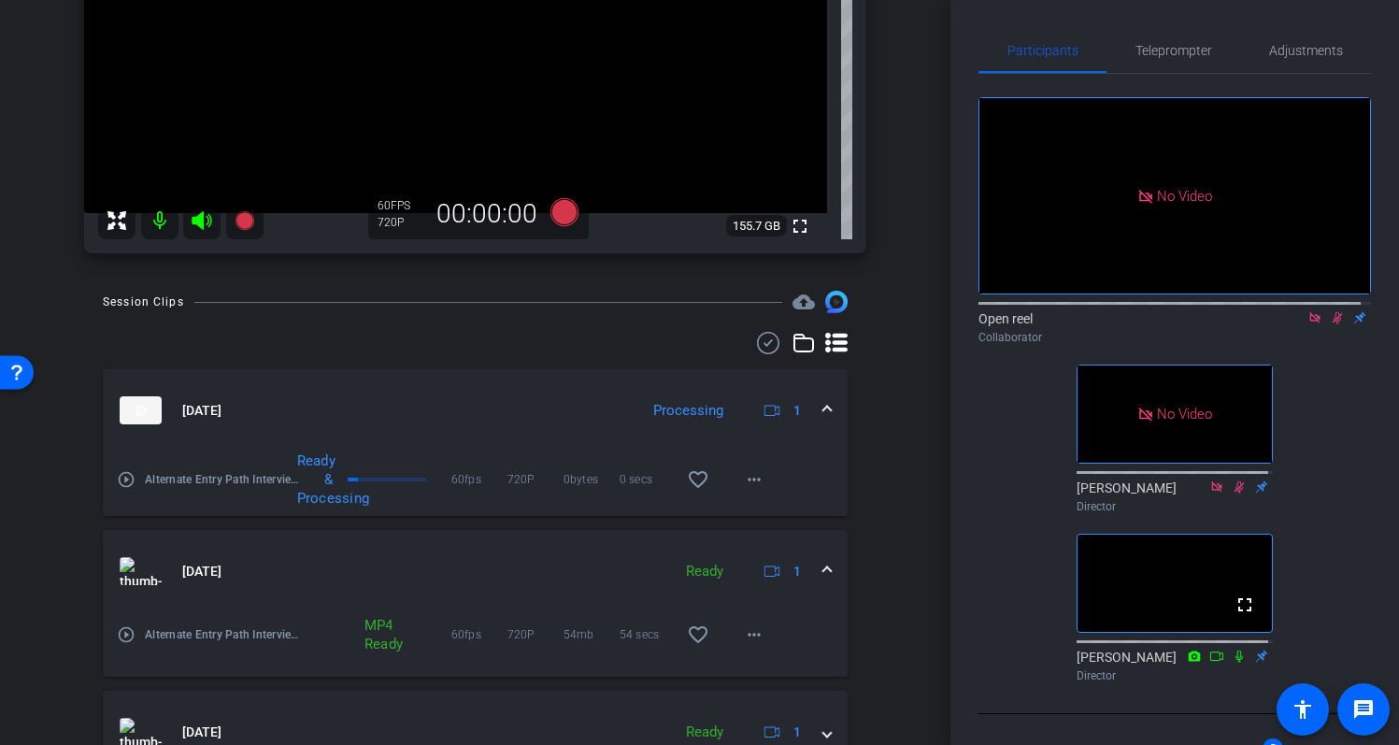
scroll to position [93, 0]
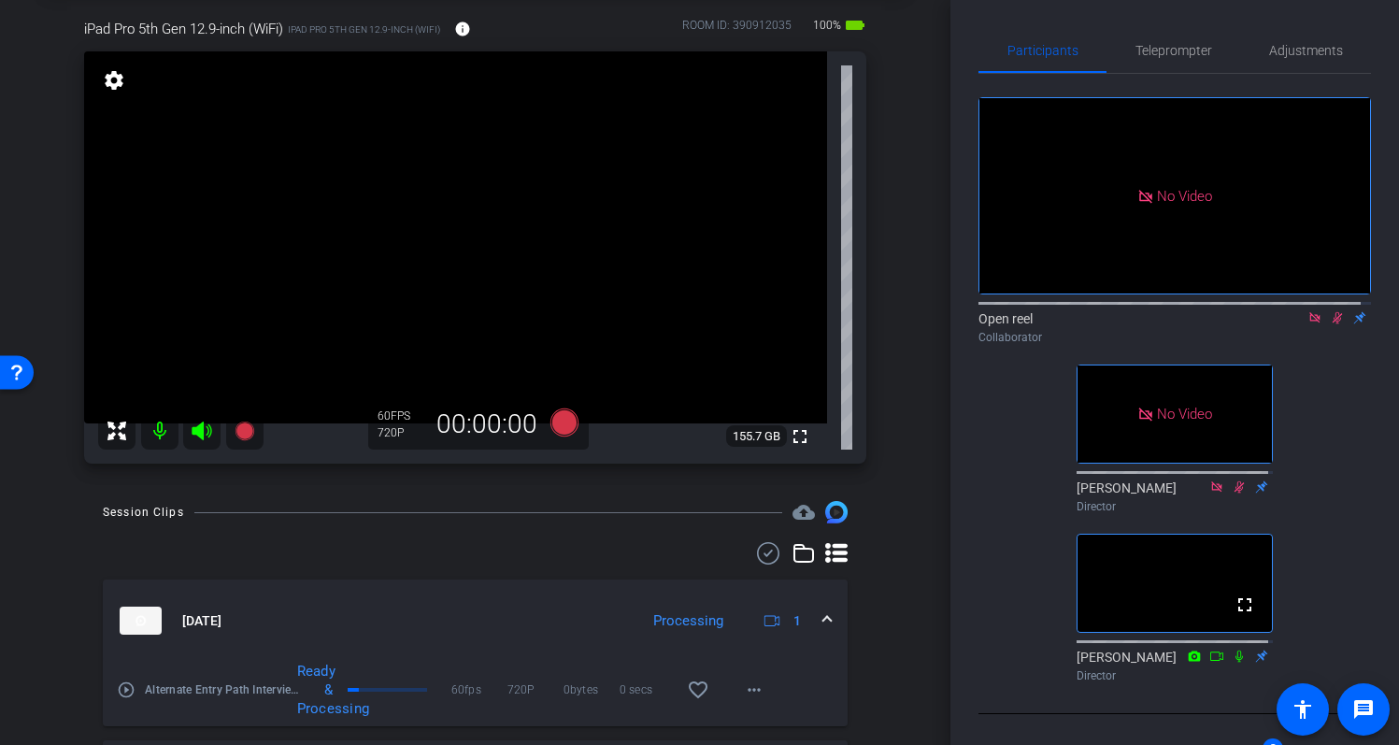
click at [127, 689] on mat-icon "play_circle_outline" at bounding box center [126, 690] width 19 height 19
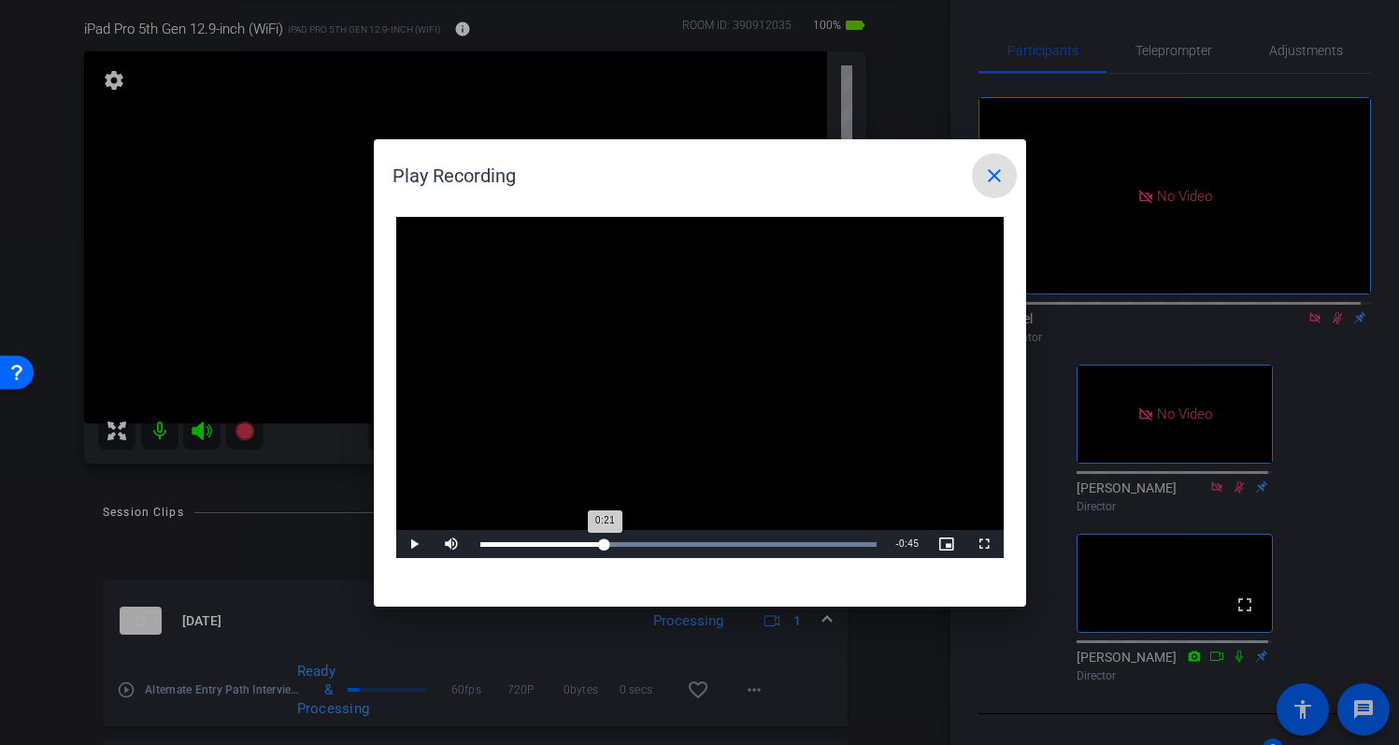
click at [605, 544] on div "Loaded : 100.00% 0:21 0:21" at bounding box center [678, 544] width 397 height 5
click at [739, 550] on div "Loaded : 100.00% 0:43 0:24" at bounding box center [679, 544] width 416 height 28
click at [811, 550] on div "Loaded : 100.00% 0:55 0:45" at bounding box center [679, 544] width 416 height 28
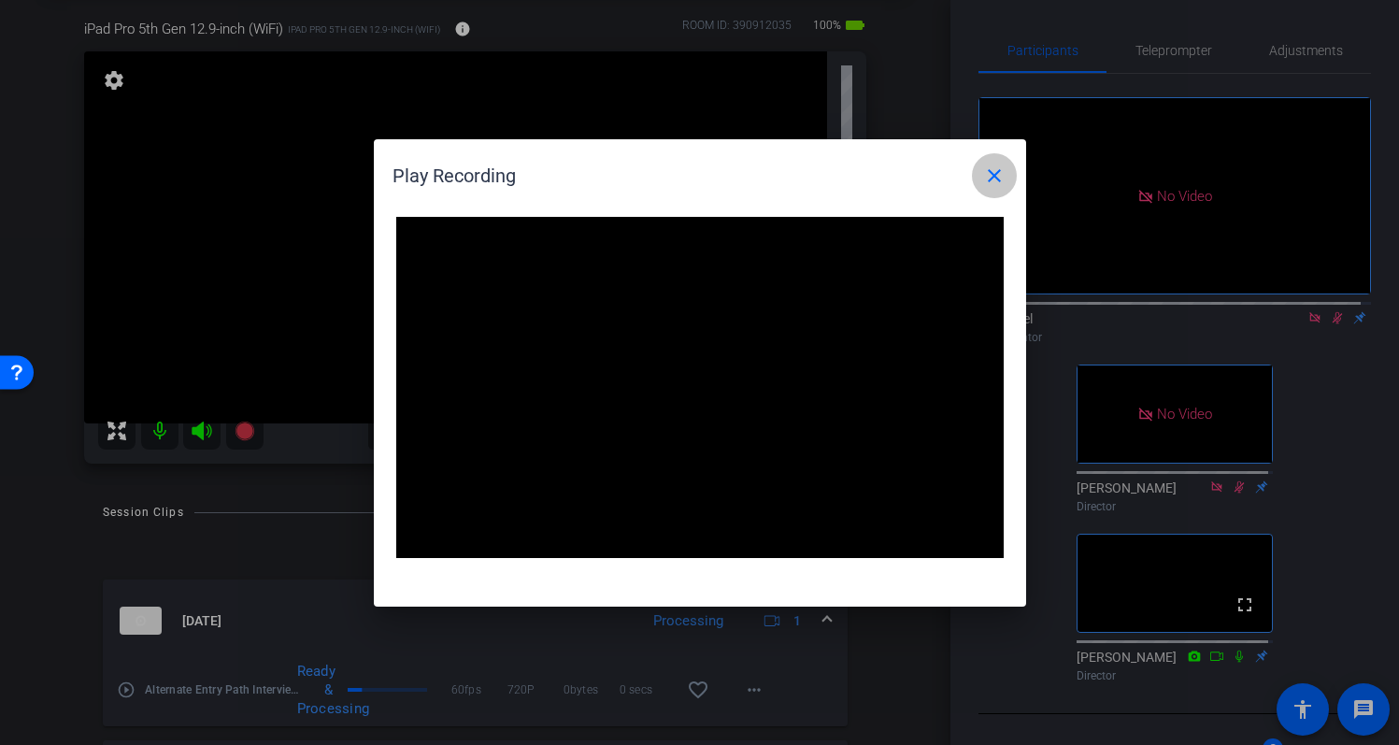
click at [1004, 174] on mat-icon "close" at bounding box center [994, 176] width 22 height 22
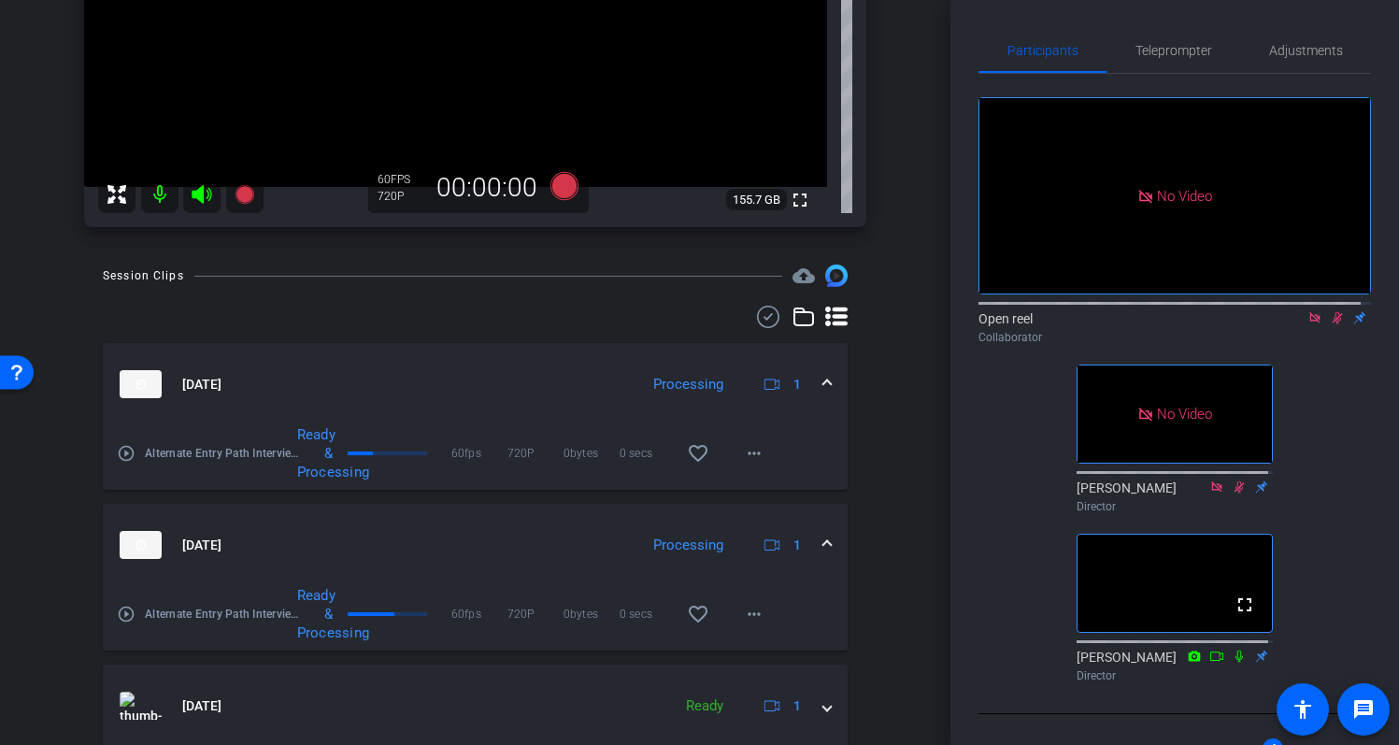
scroll to position [333, 0]
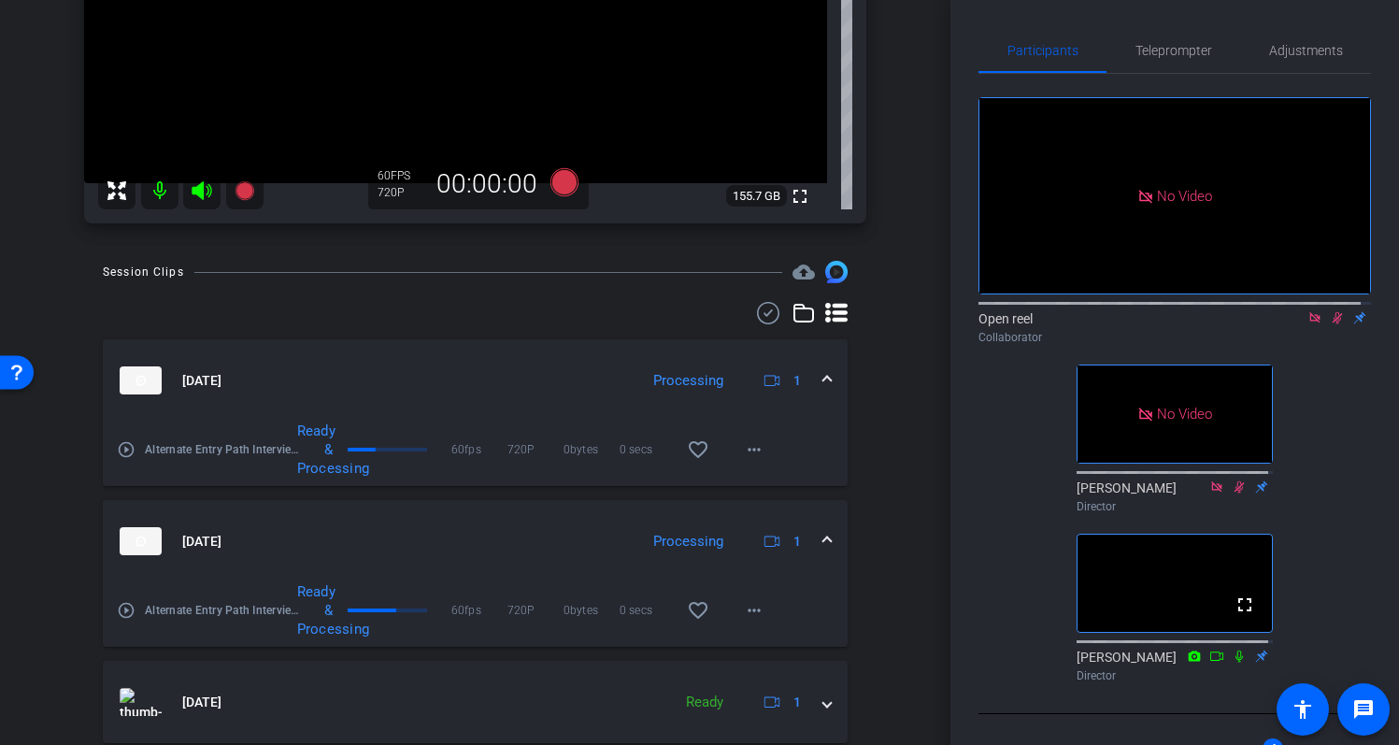
click at [129, 610] on mat-icon "play_circle_outline" at bounding box center [126, 610] width 19 height 19
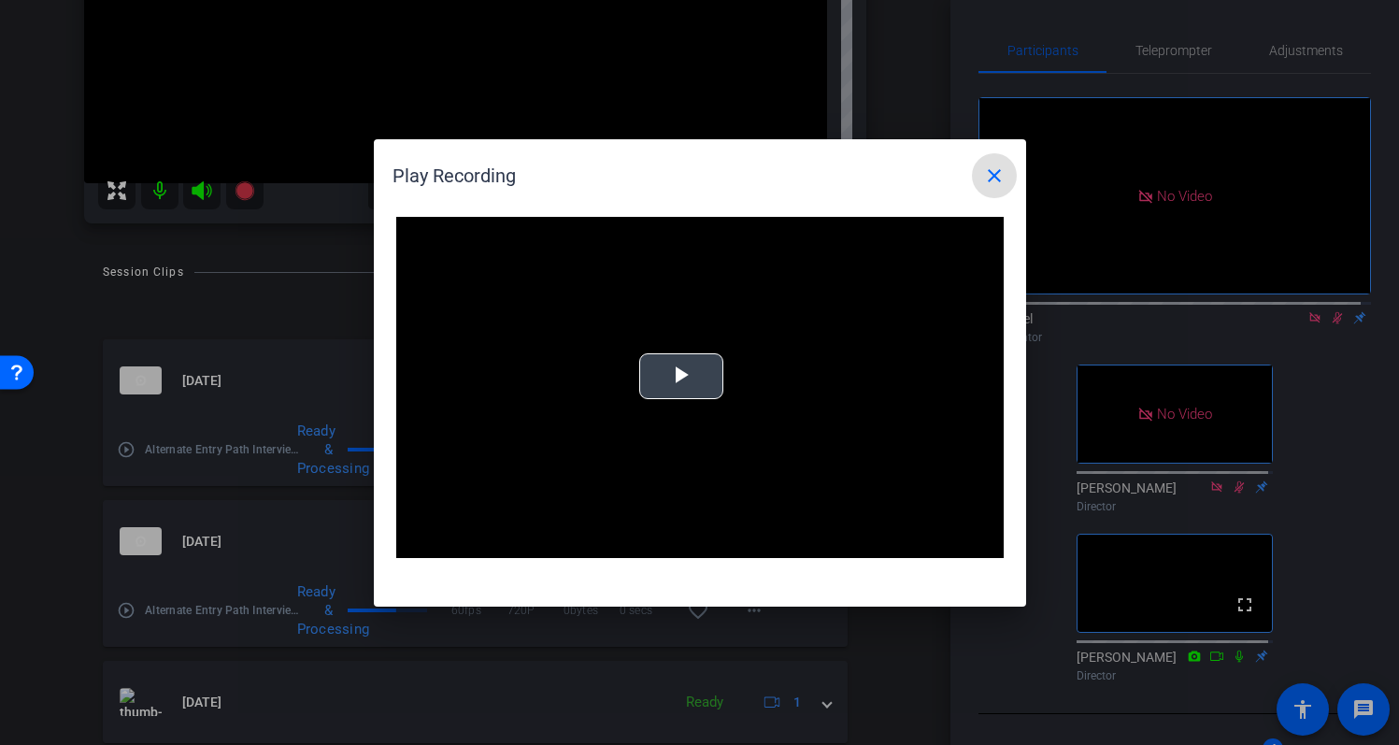
click at [681, 376] on span "Video Player" at bounding box center [681, 376] width 0 height 0
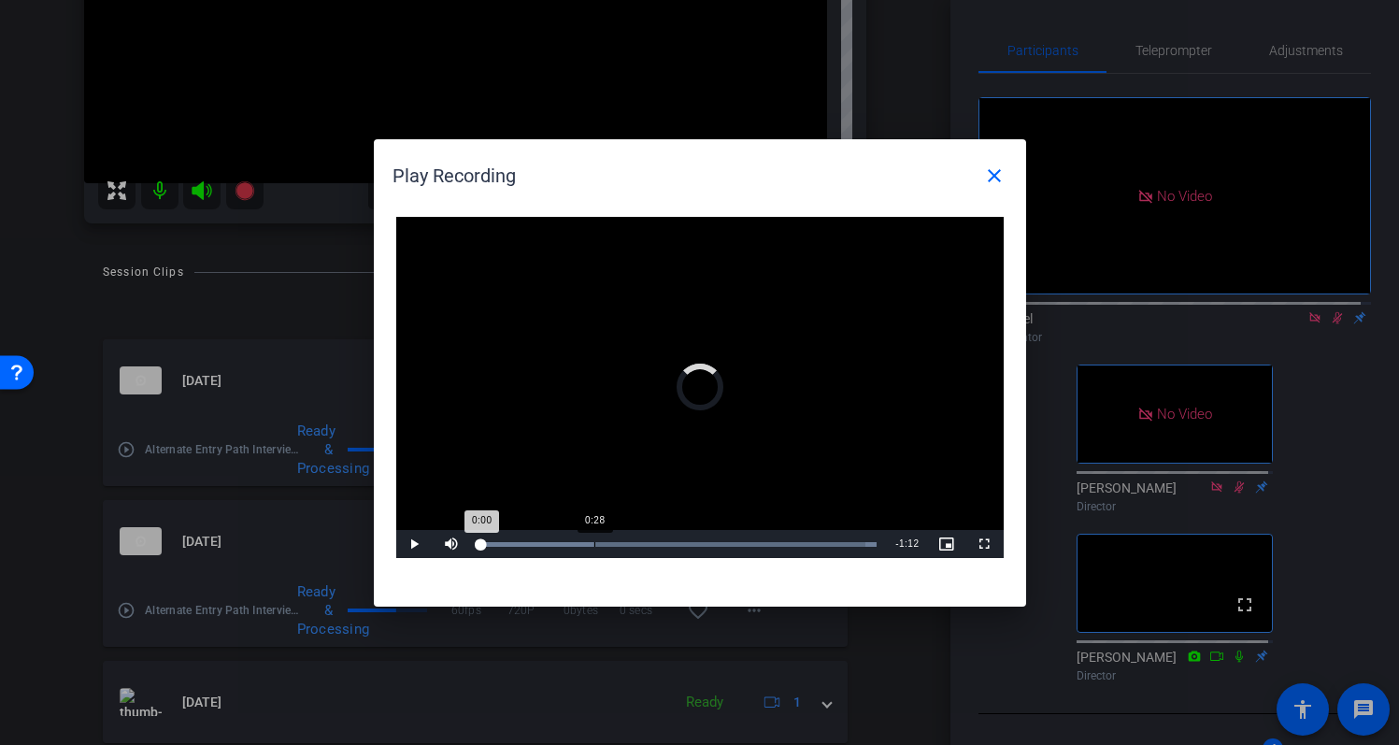
click at [594, 540] on div "Loaded : 100.00% 0:28 0:00" at bounding box center [679, 544] width 416 height 28
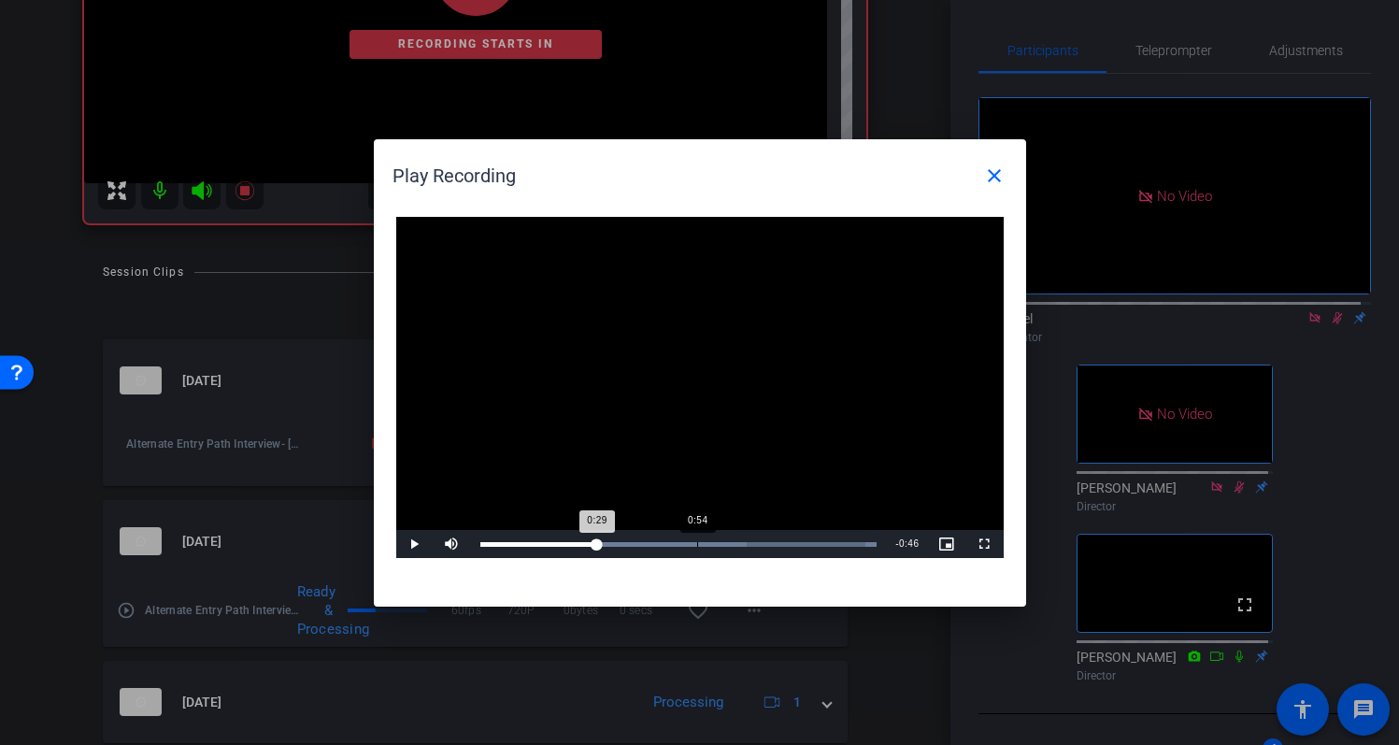
click at [697, 543] on div "0:54" at bounding box center [697, 544] width 1 height 5
click at [778, 543] on div "Loaded : 100.00% 1:15 0:55" at bounding box center [678, 544] width 397 height 5
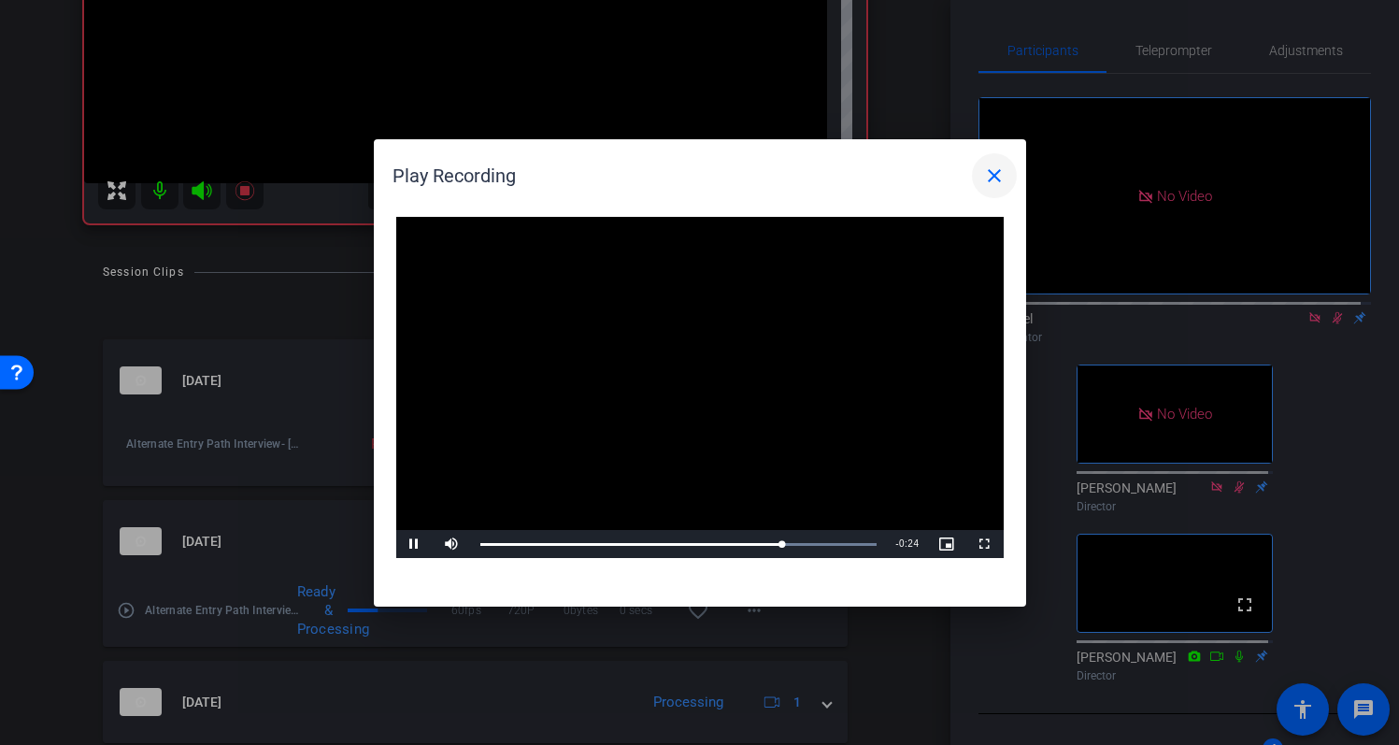
click at [992, 180] on mat-icon "close" at bounding box center [994, 176] width 22 height 22
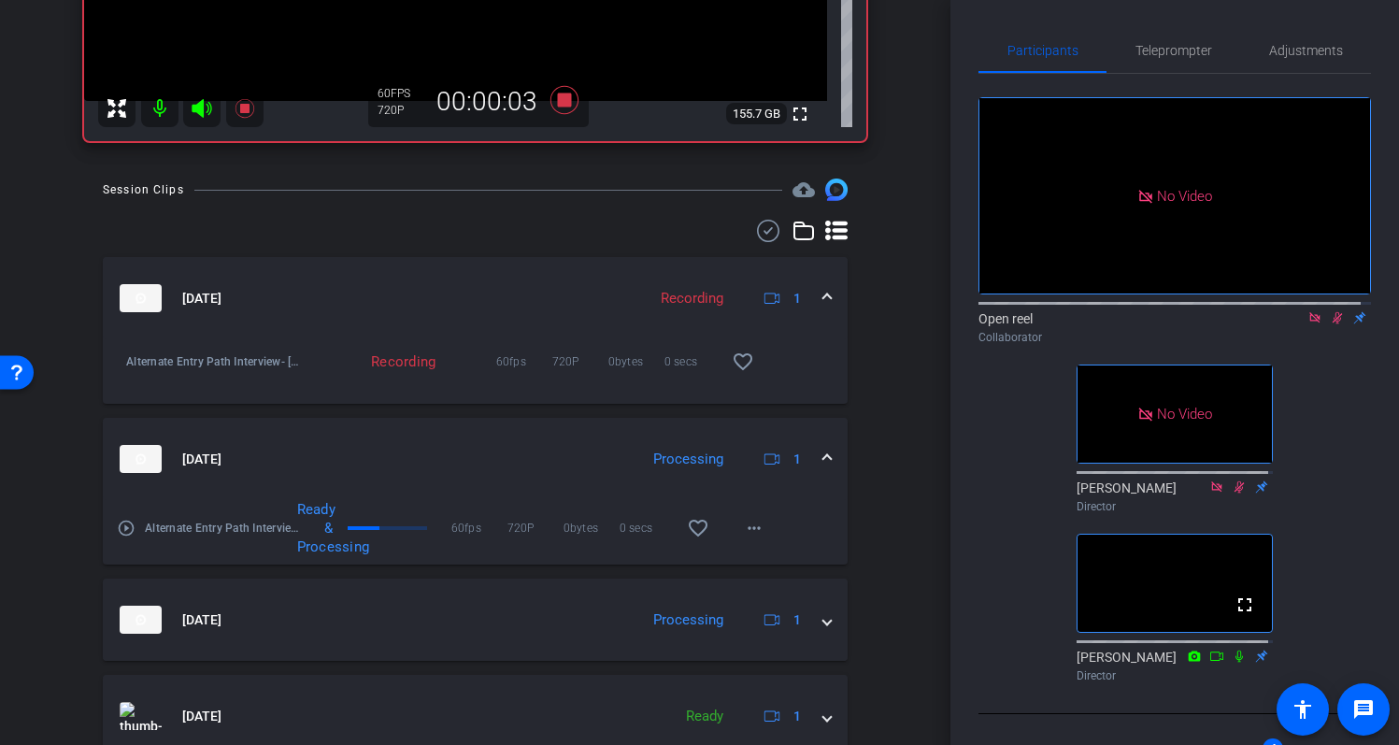
scroll to position [419, 0]
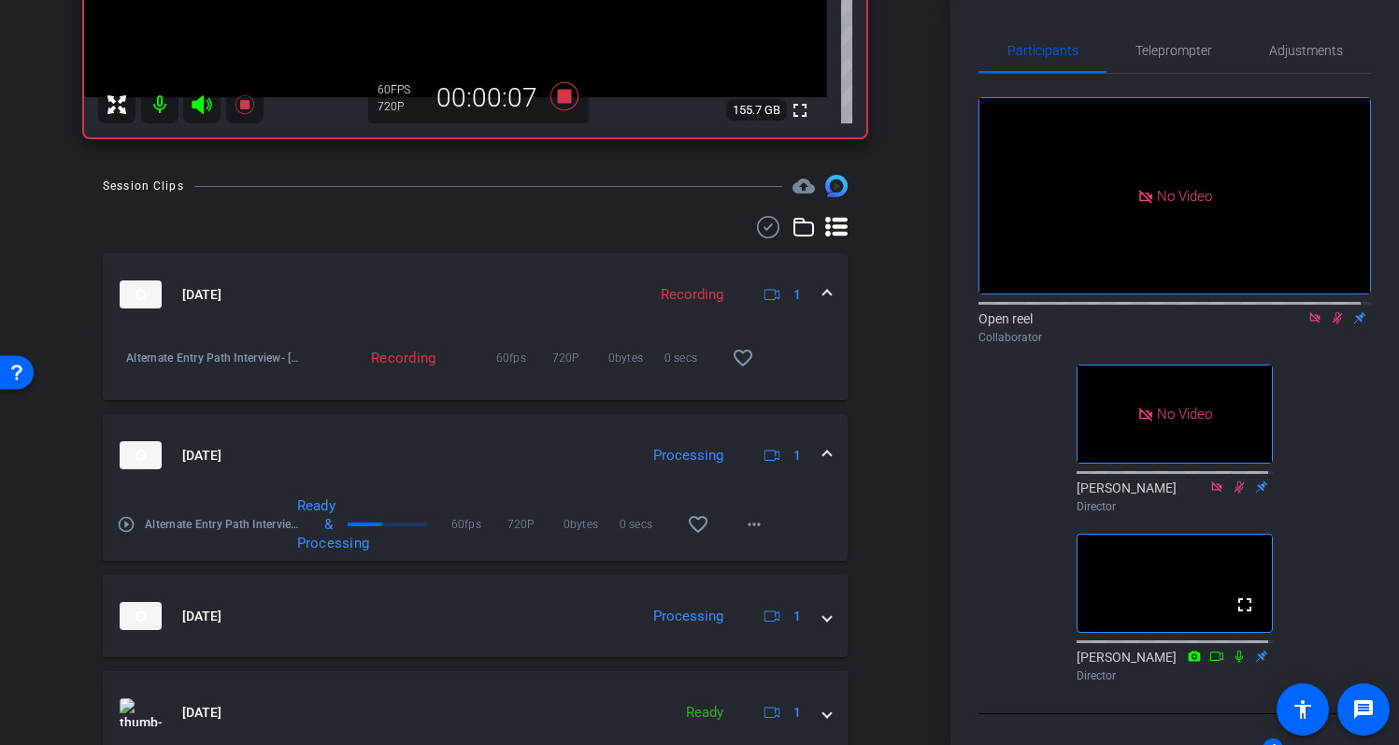
click at [129, 530] on mat-icon "play_circle_outline" at bounding box center [126, 524] width 19 height 19
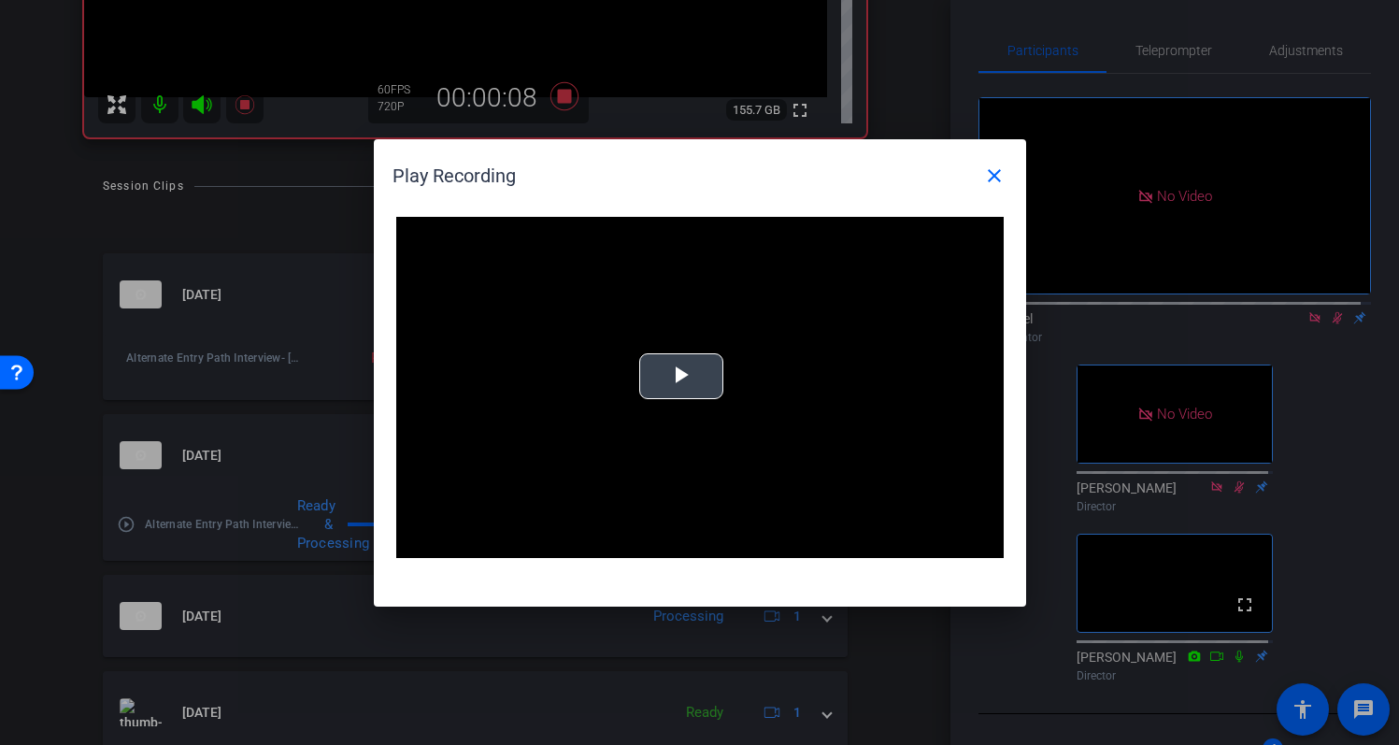
click at [681, 376] on span "Video Player" at bounding box center [681, 376] width 0 height 0
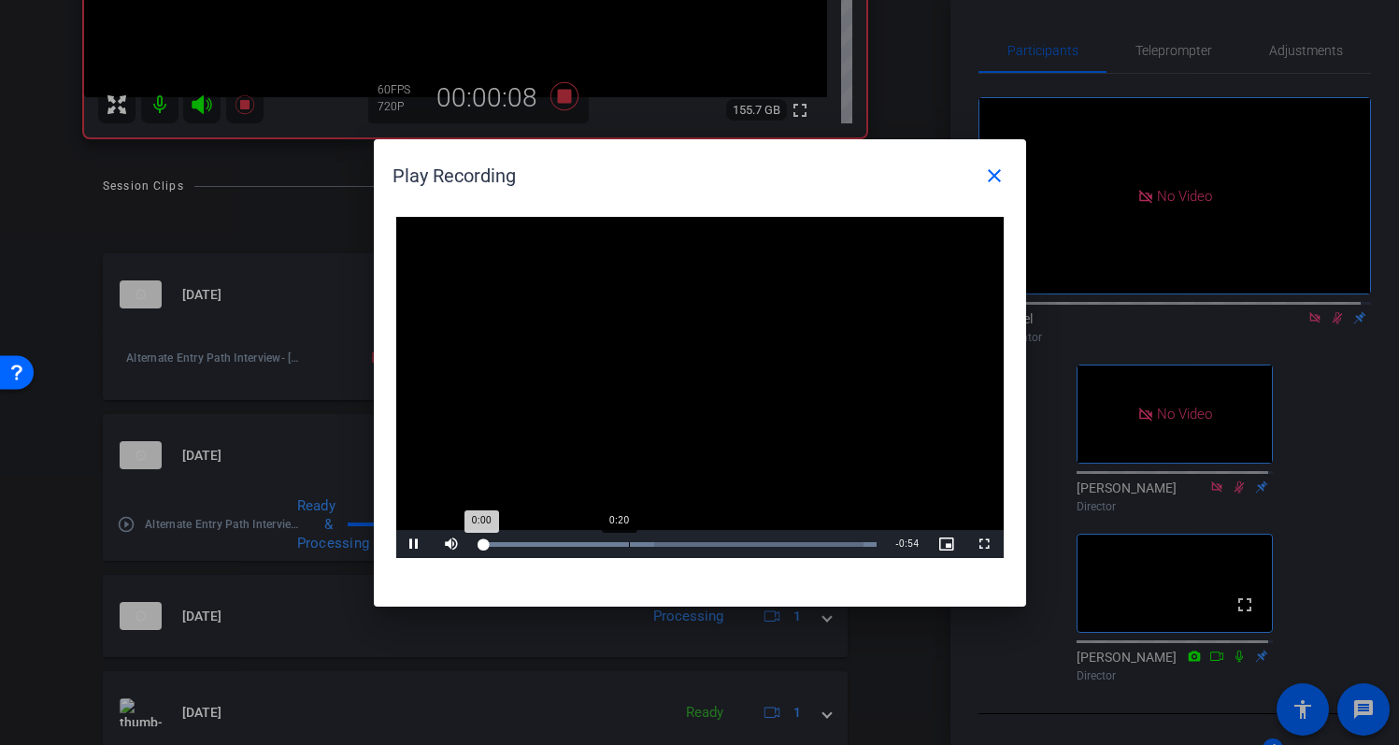
click at [627, 538] on div "Loaded : 100.00% 0:20 0:00" at bounding box center [679, 544] width 416 height 28
click at [737, 550] on div "Loaded : 100.00% 0:34 0:21" at bounding box center [679, 544] width 416 height 28
click at [1008, 179] on span at bounding box center [994, 175] width 45 height 45
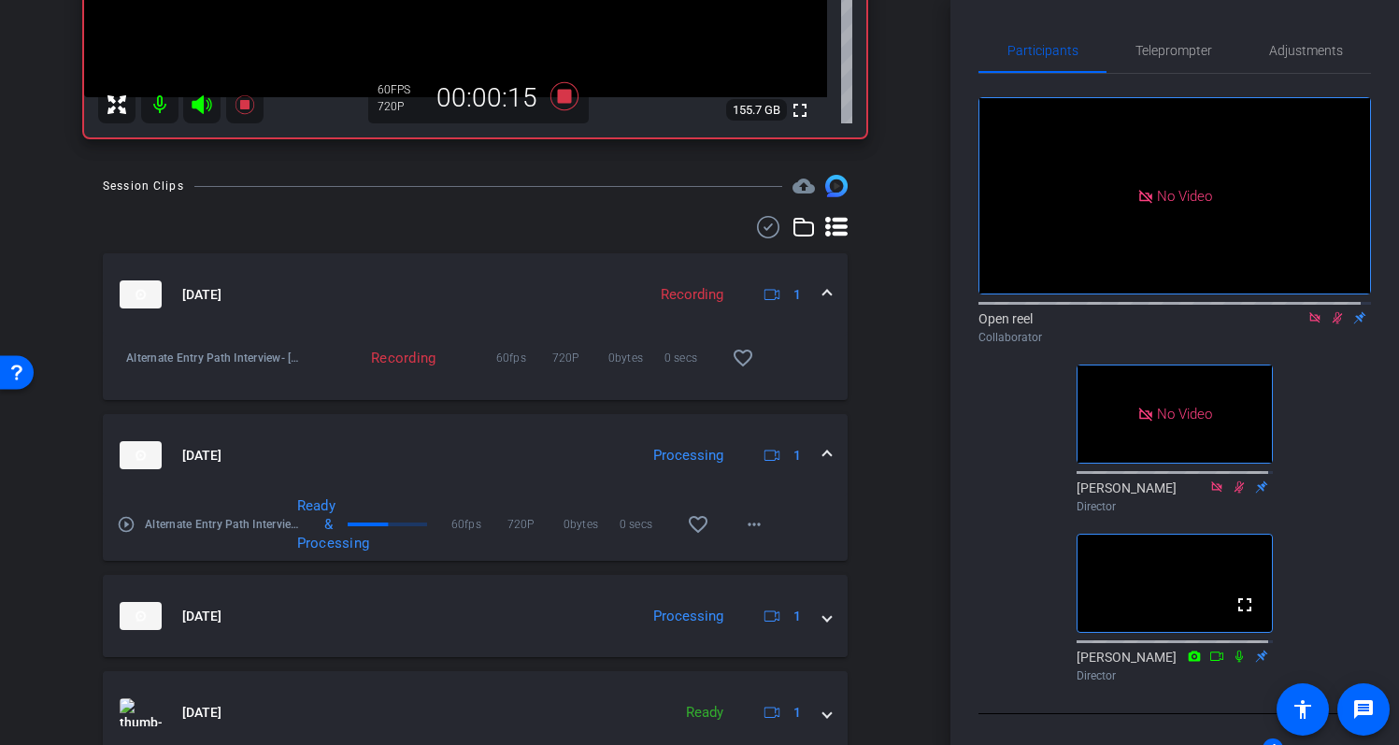
click at [824, 453] on span at bounding box center [827, 456] width 7 height 20
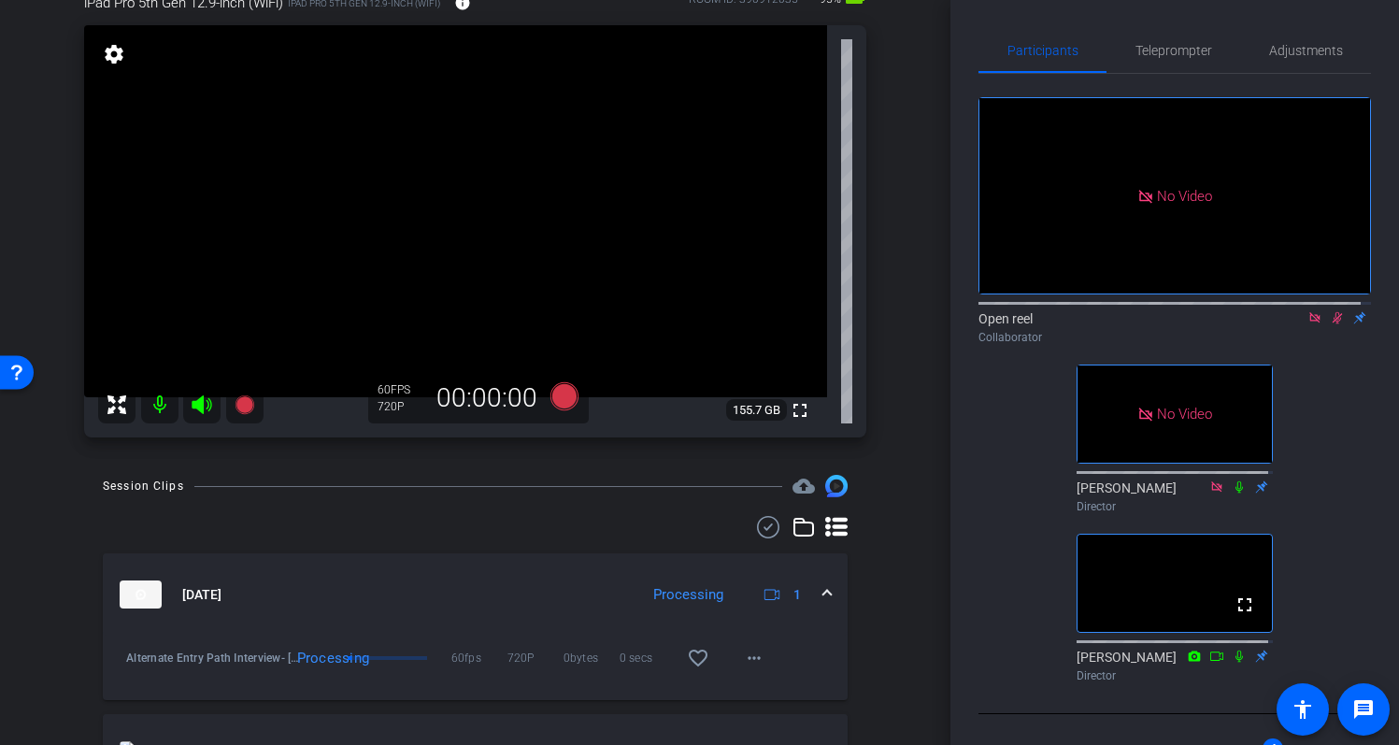
scroll to position [109, 0]
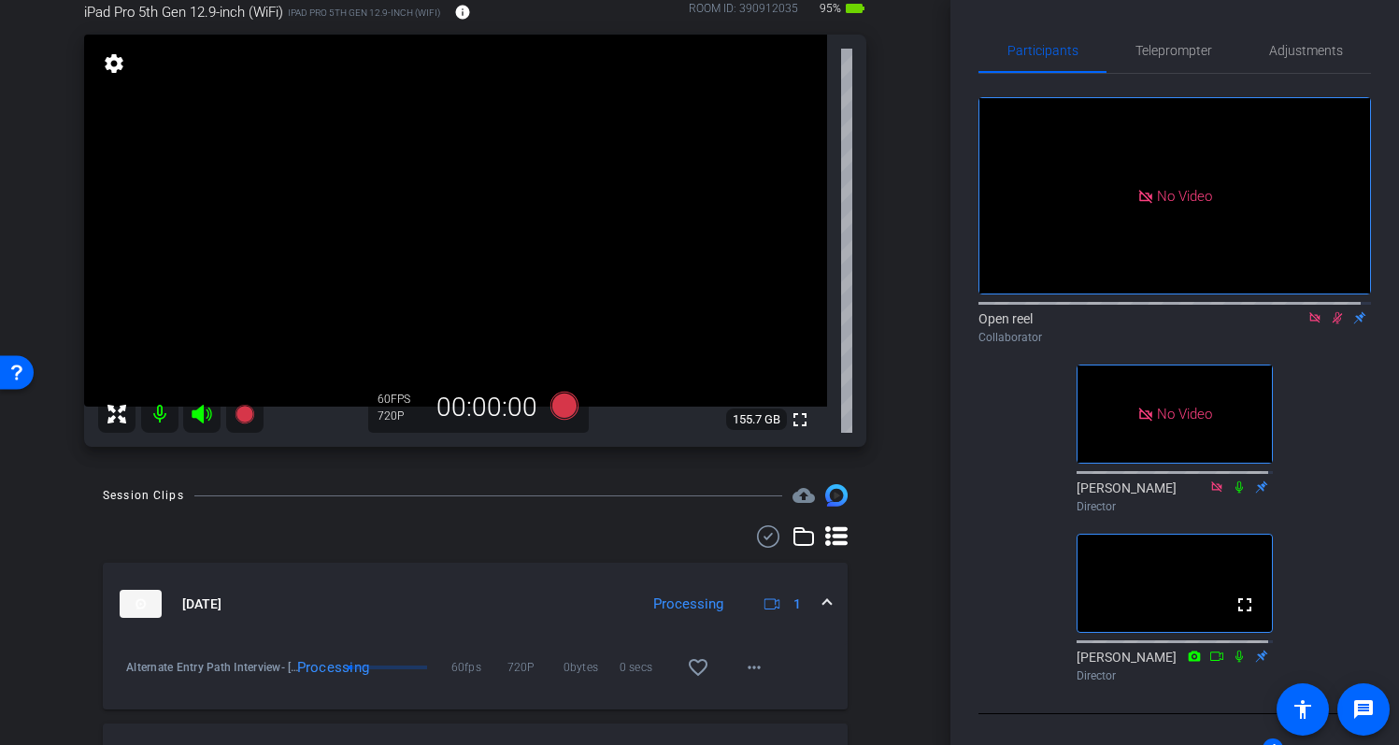
click at [1310, 312] on icon at bounding box center [1315, 317] width 10 height 10
drag, startPoint x: 951, startPoint y: 399, endPoint x: 950, endPoint y: 382, distance: 16.9
click at [951, 382] on div "Participants Teleprompter Adjustments fullscreen settings Open reel flip Collab…" at bounding box center [1175, 372] width 449 height 745
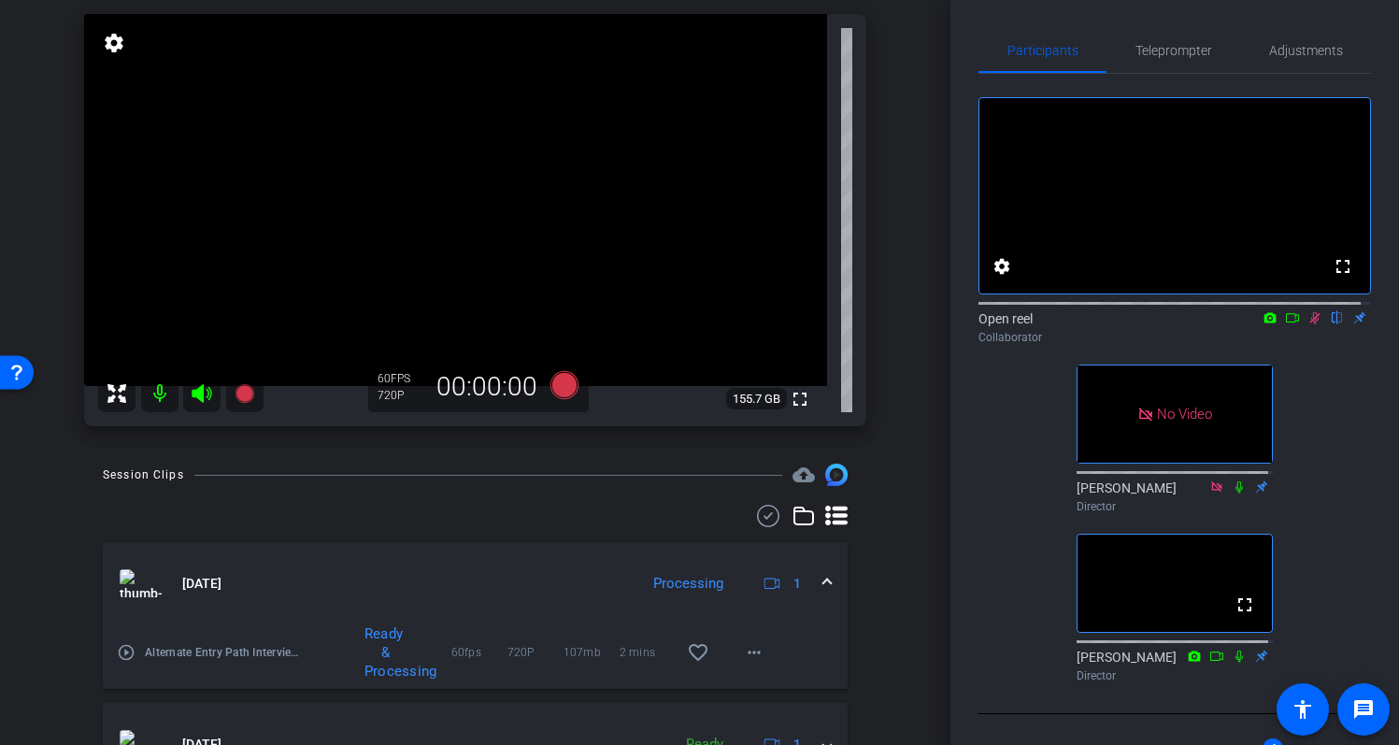
scroll to position [133, 0]
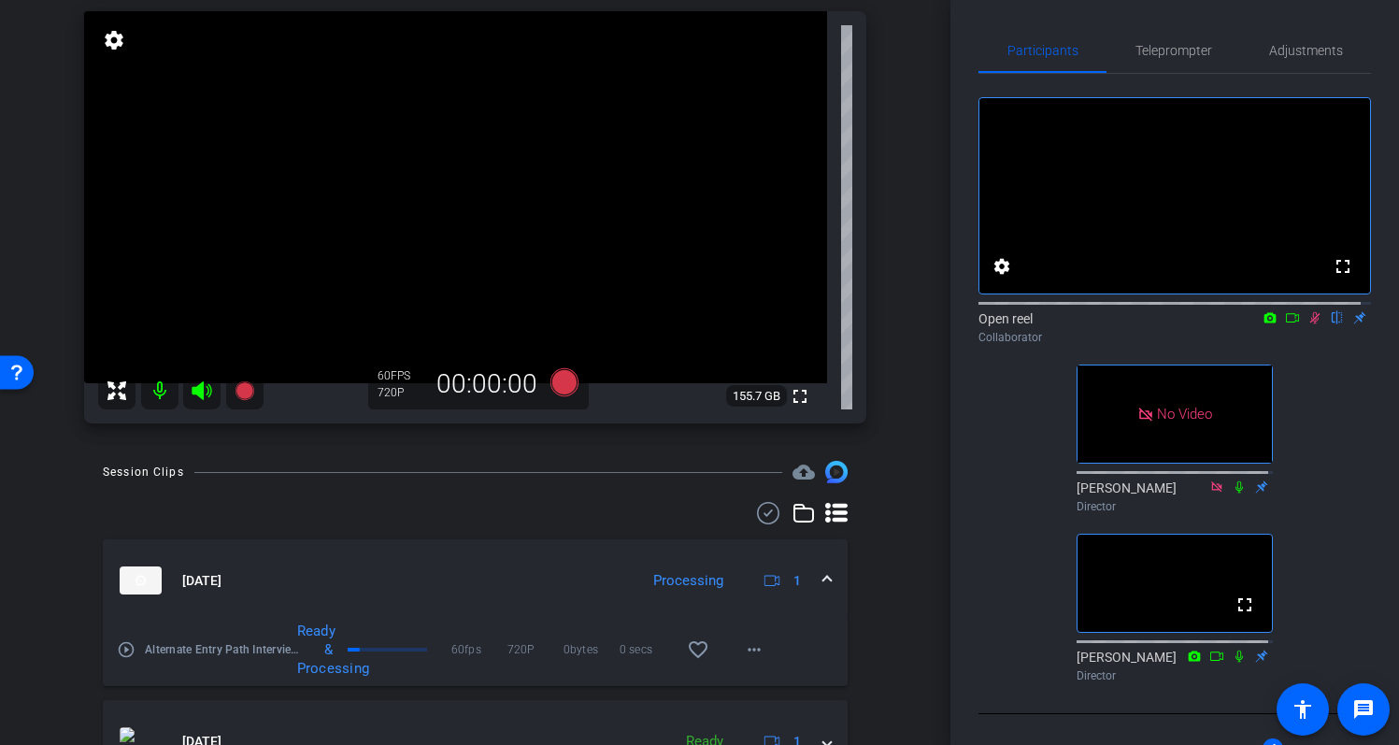
click at [124, 649] on mat-icon "play_circle_outline" at bounding box center [126, 649] width 19 height 19
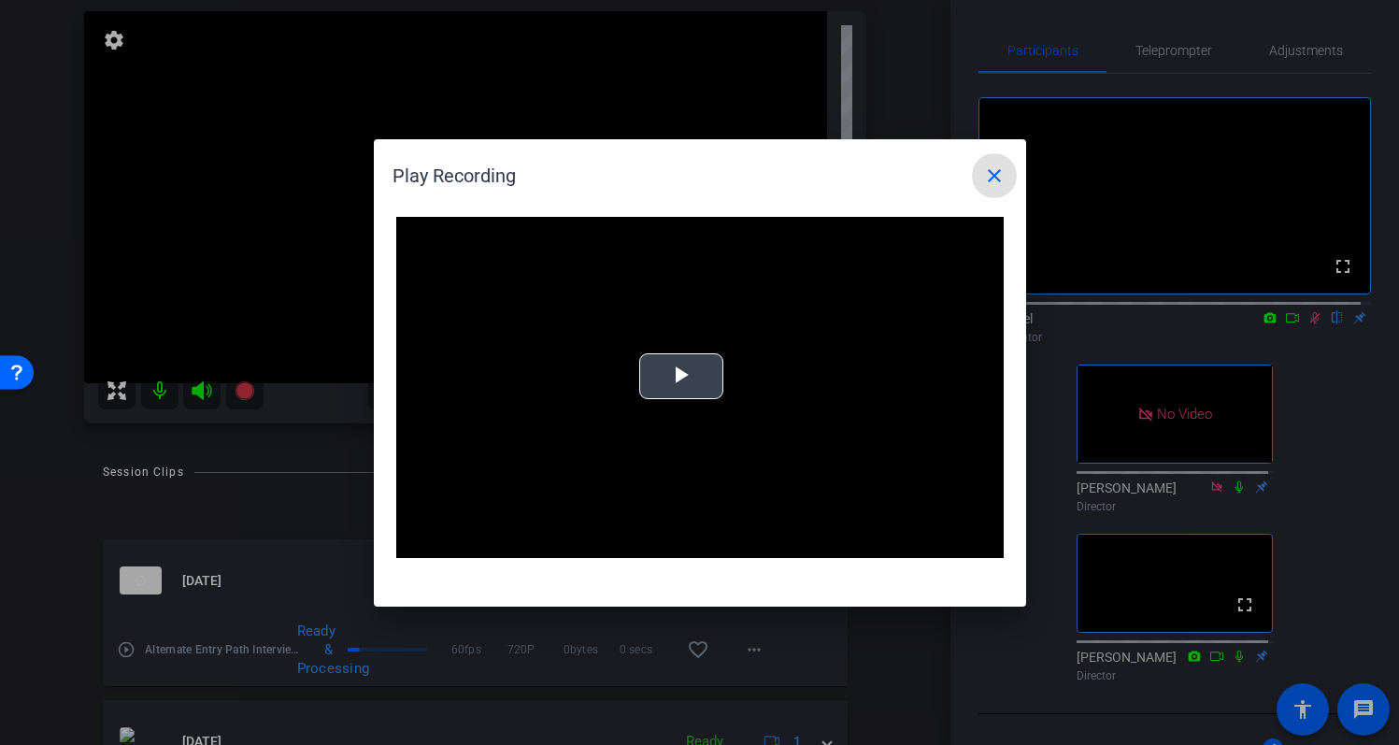
click at [681, 376] on span "Video Player" at bounding box center [681, 376] width 0 height 0
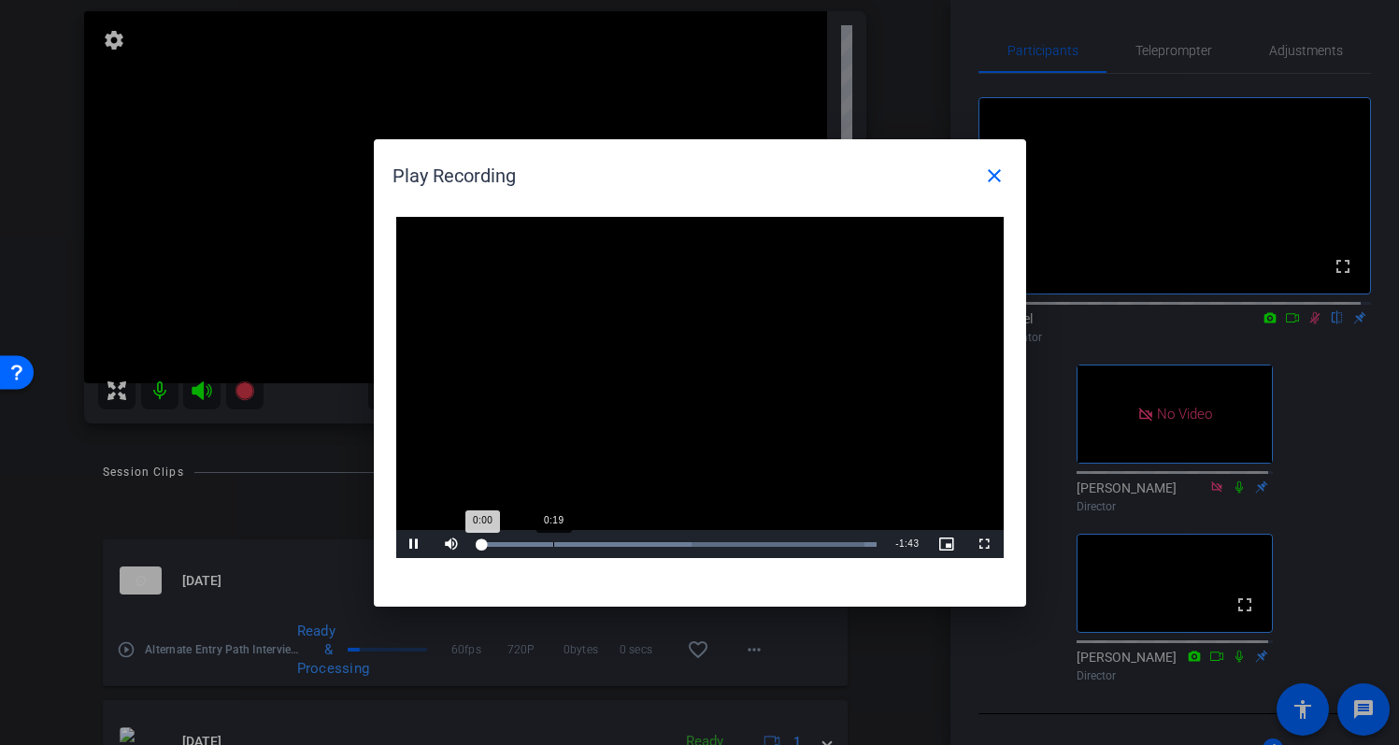
click at [552, 549] on div "Loaded : 100.00% 0:19 0:00" at bounding box center [679, 544] width 416 height 28
click at [704, 538] on div "Loaded : 100.00% 0:58 0:21" at bounding box center [679, 544] width 416 height 28
click at [992, 185] on mat-icon "close" at bounding box center [994, 176] width 22 height 22
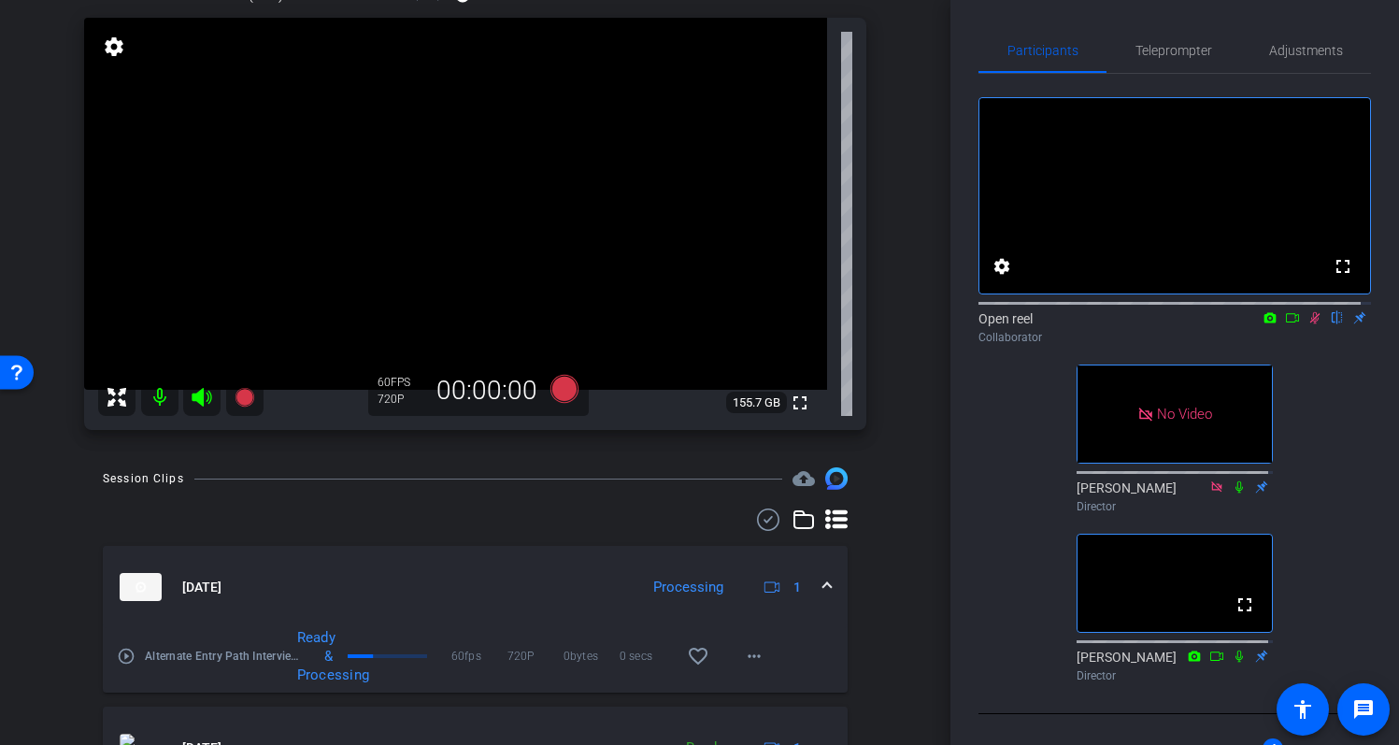
scroll to position [128, 0]
click at [1308, 324] on icon at bounding box center [1315, 317] width 15 height 13
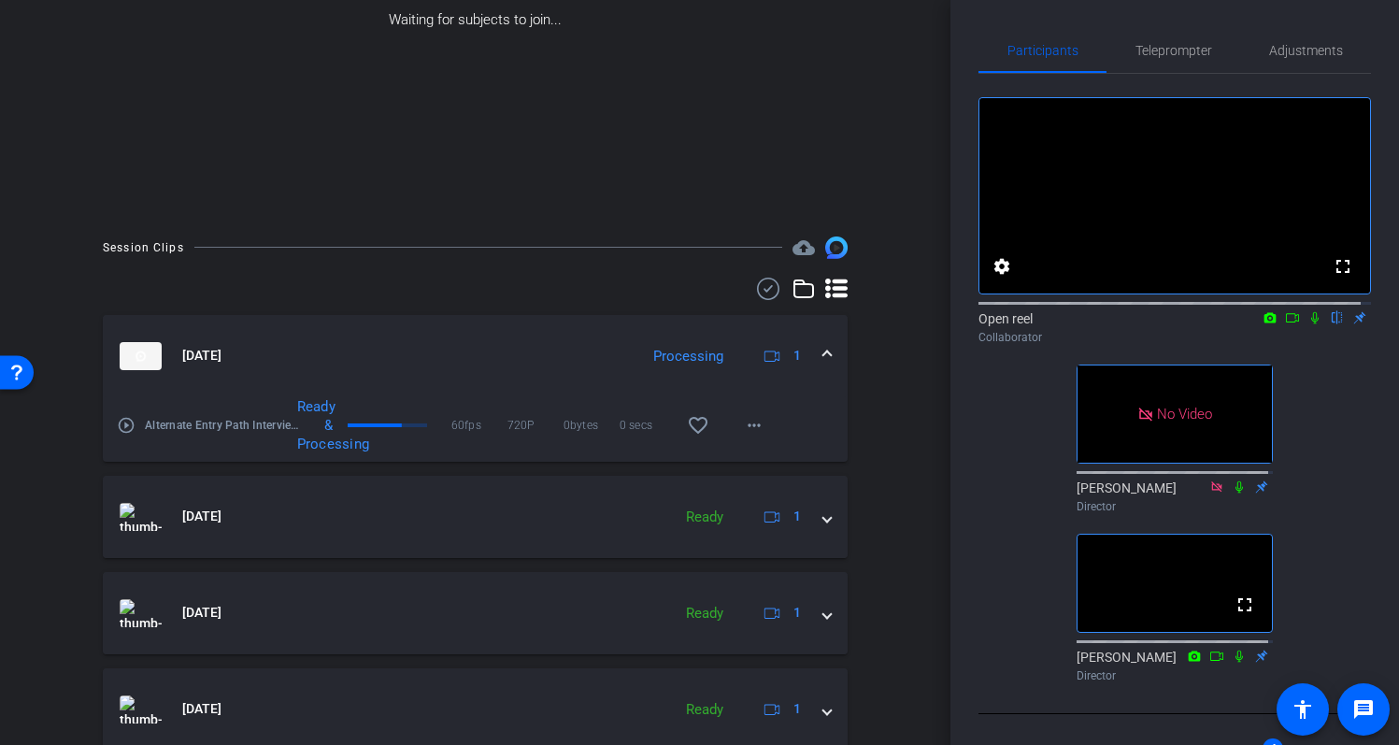
scroll to position [253, 0]
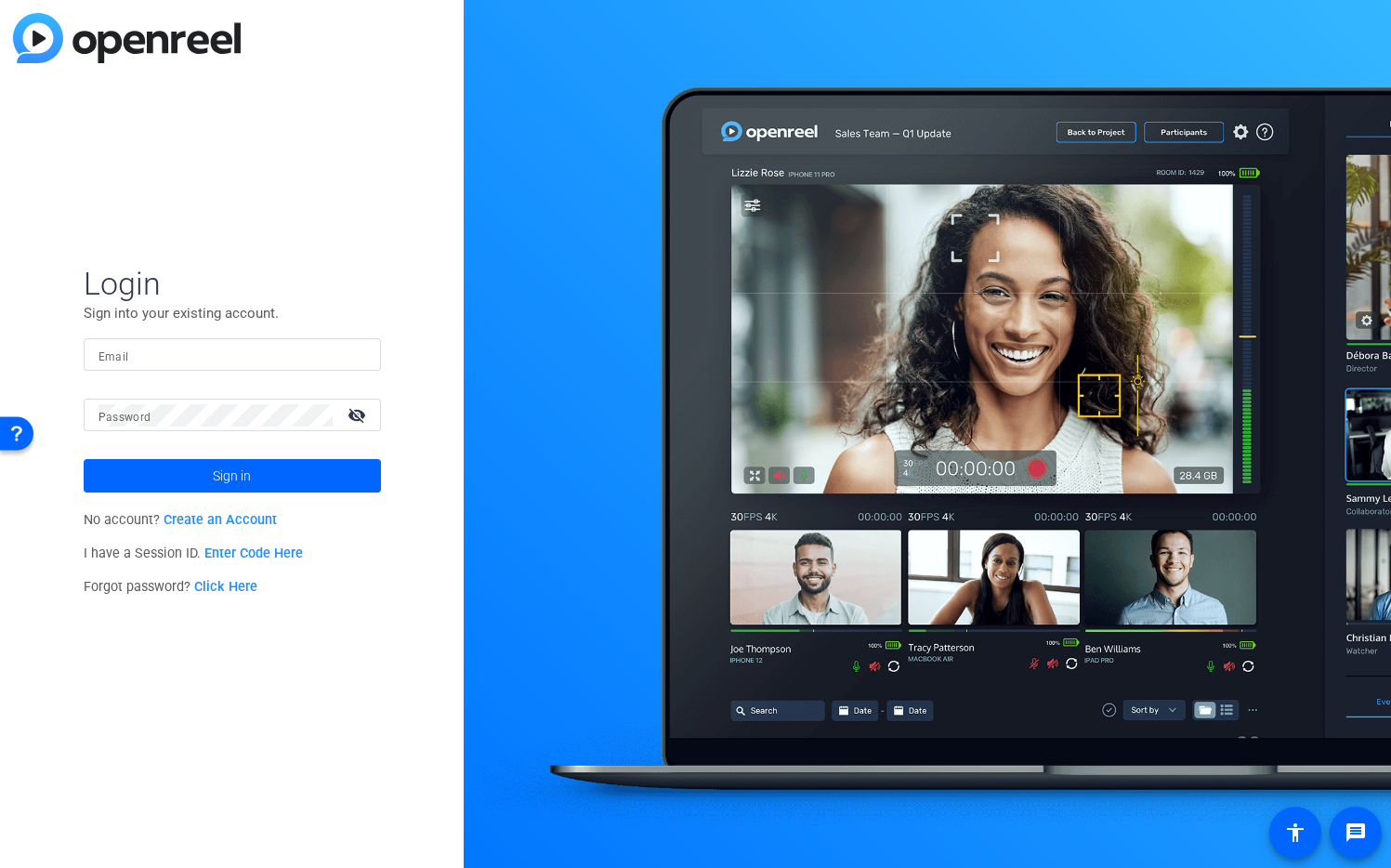
click at [307, 354] on input "Email" at bounding box center [232, 355] width 267 height 22
click at [362, 356] on div at bounding box center [355, 355] width 22 height 22
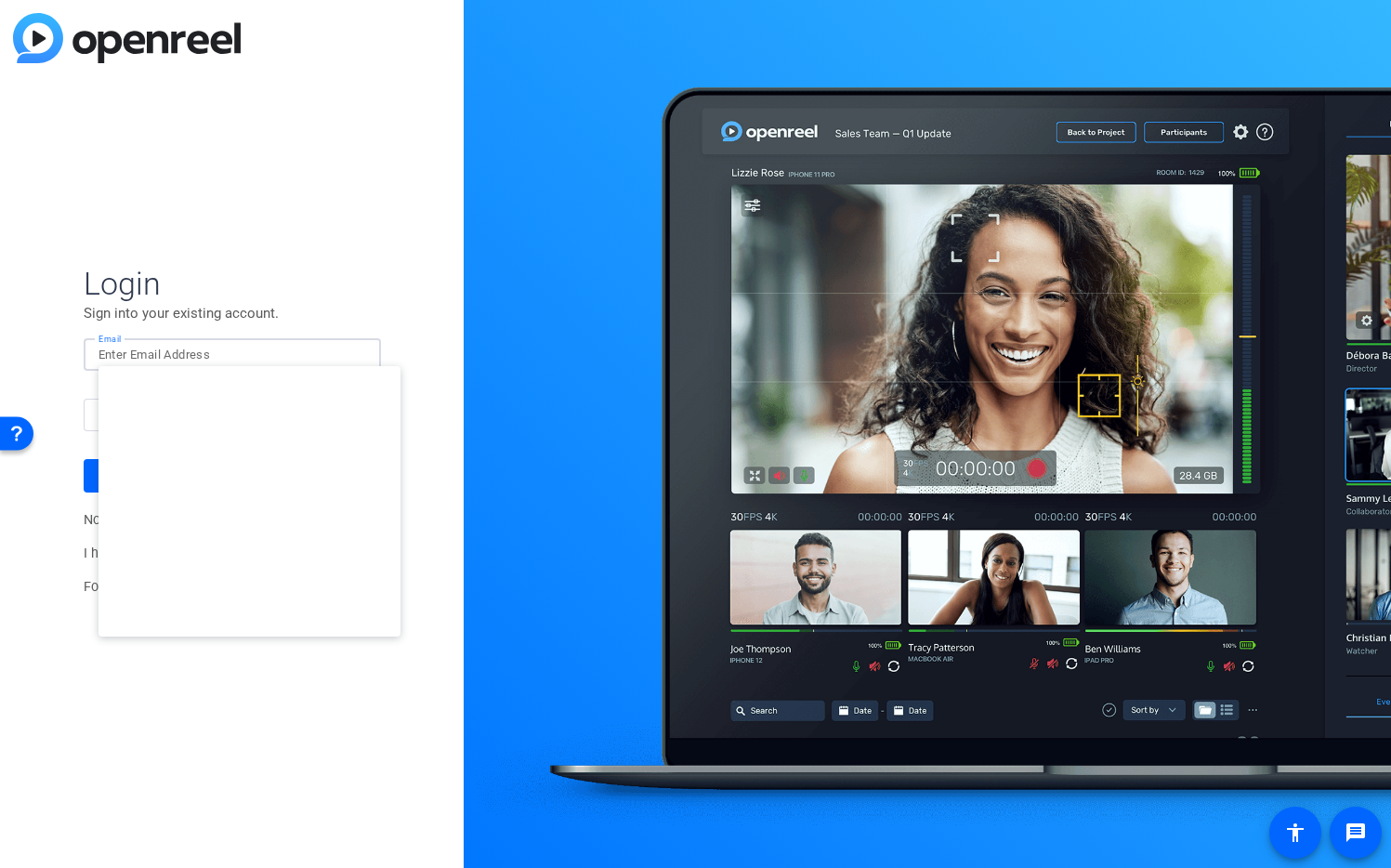
type input "studiosupport+2@openreel.com"
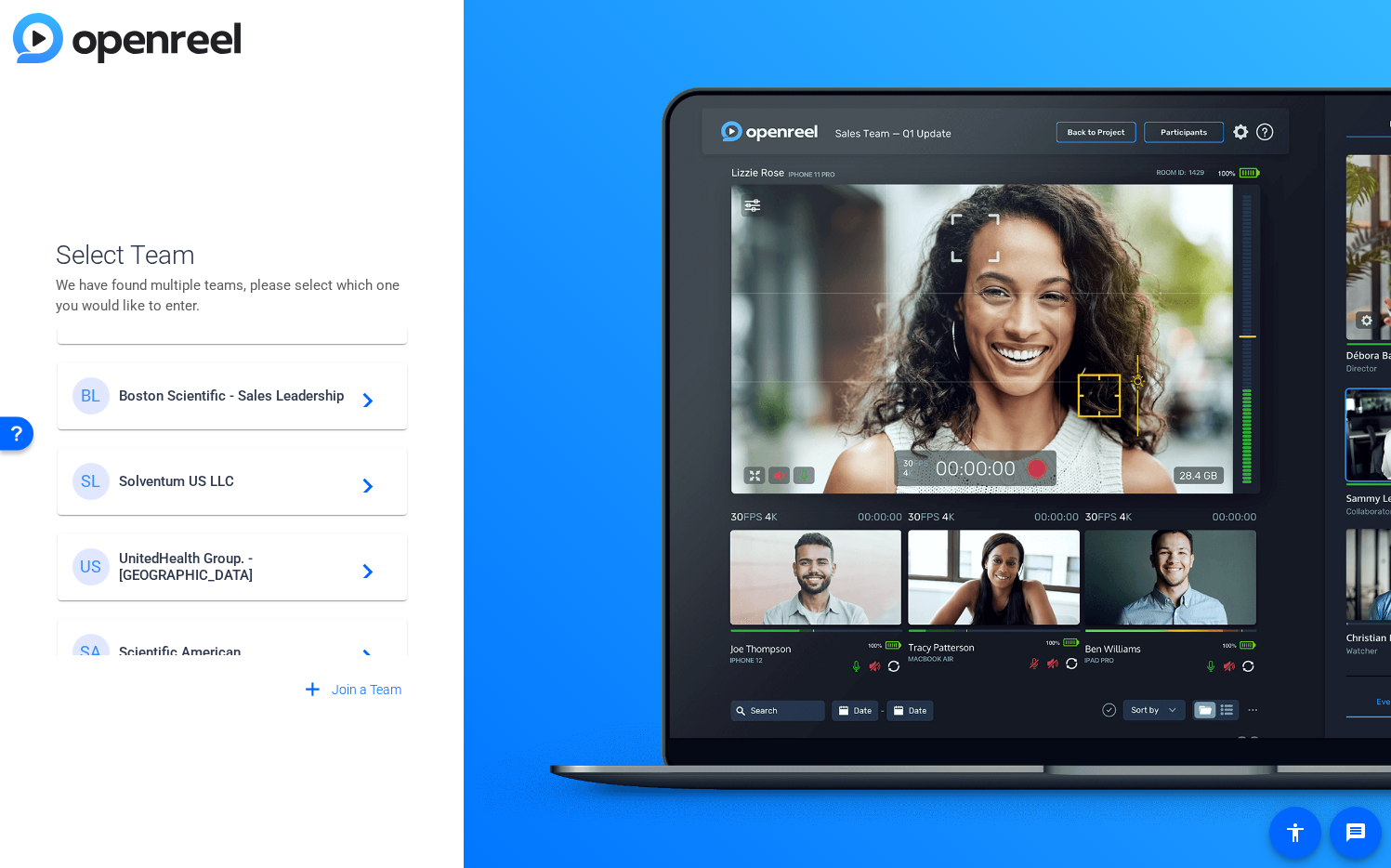
scroll to position [327, 0]
click at [207, 396] on span "Boston Scientific - Sales Leadership" at bounding box center [236, 399] width 233 height 17
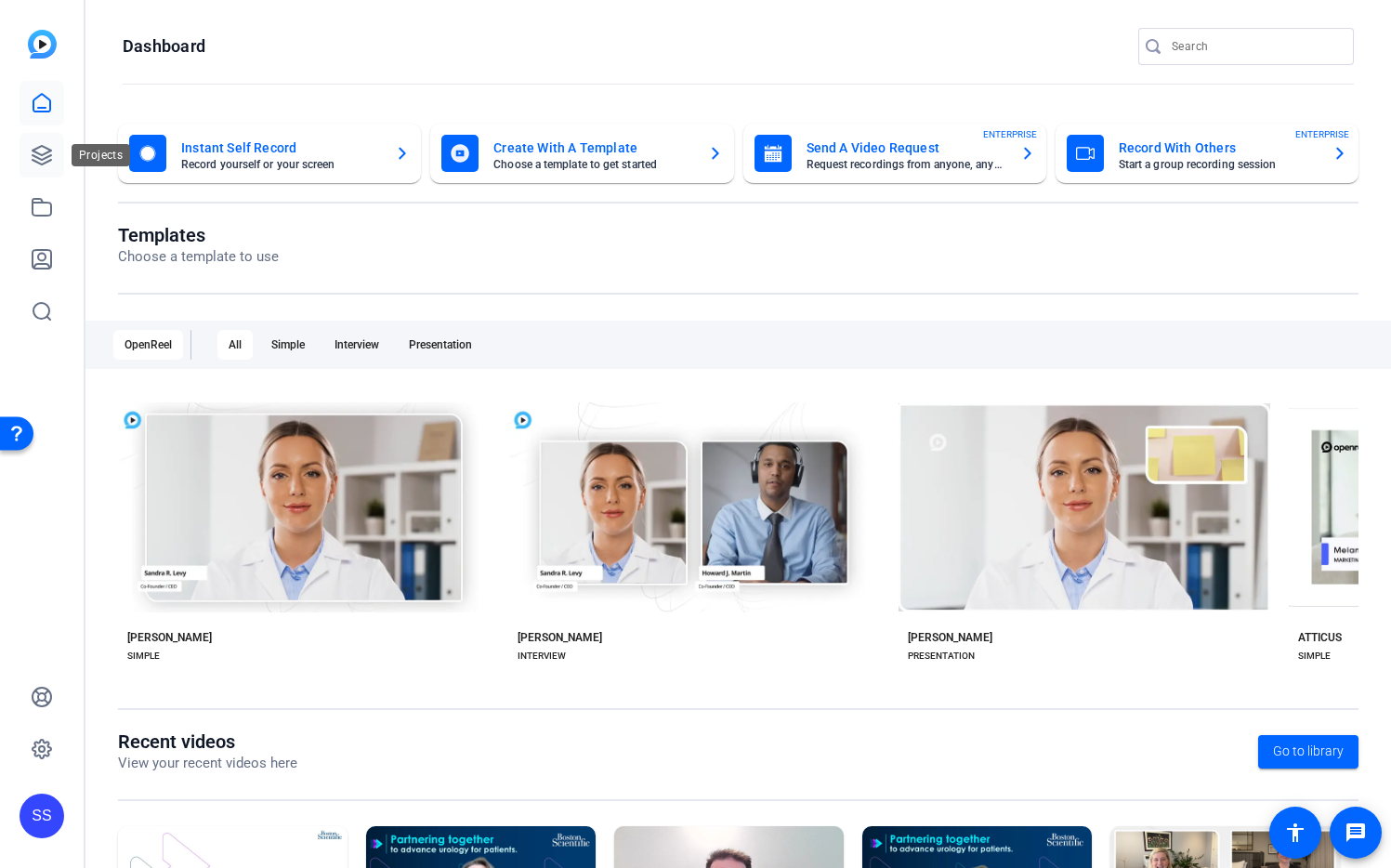
click at [41, 144] on icon at bounding box center [42, 155] width 22 height 22
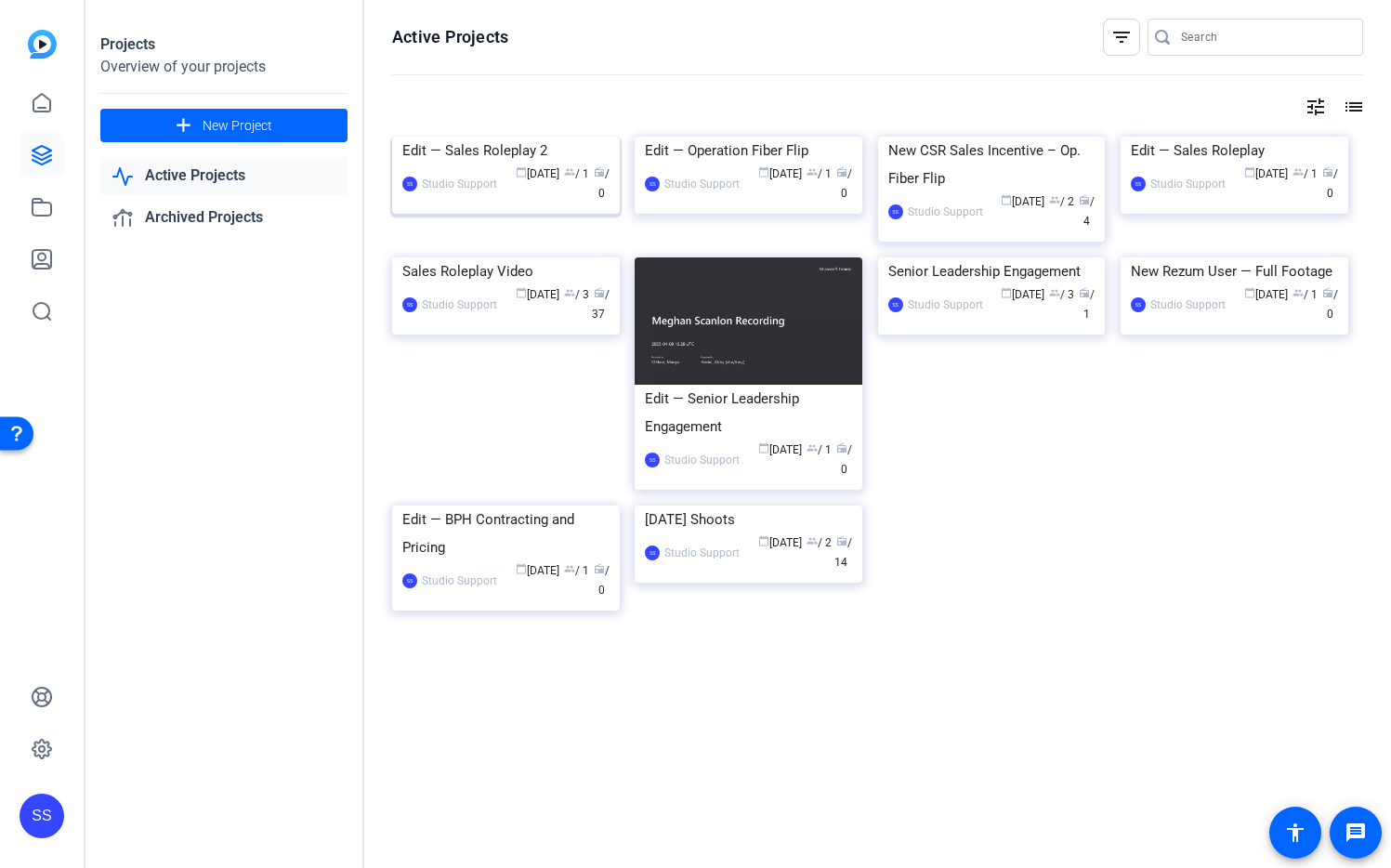
click at [527, 136] on img at bounding box center [505, 136] width 228 height 0
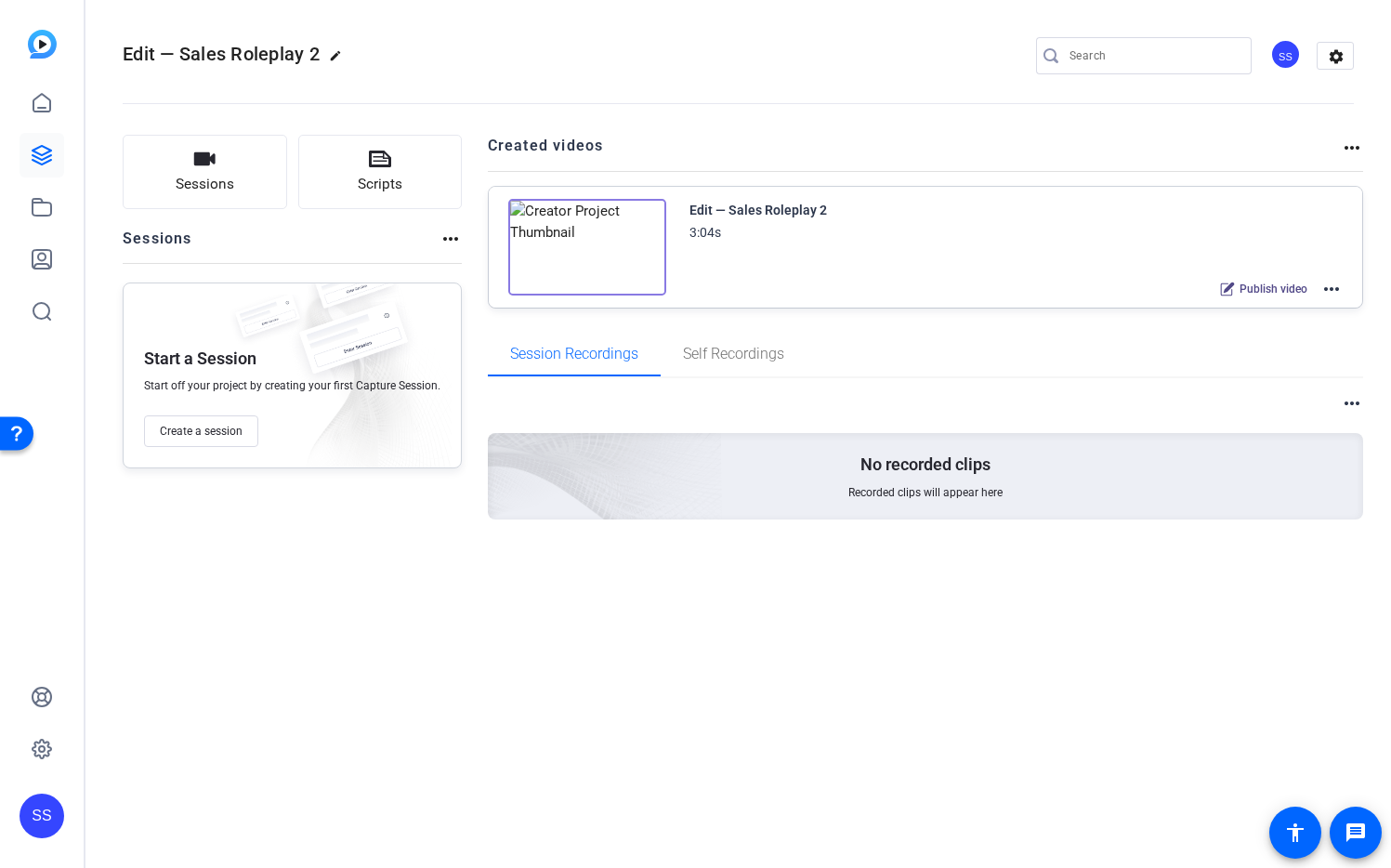
click at [1333, 289] on mat-icon "more_horiz" at bounding box center [1331, 289] width 22 height 22
click at [1320, 313] on span "Edit in Creator" at bounding box center [1264, 311] width 129 height 22
